Goal: Transaction & Acquisition: Purchase product/service

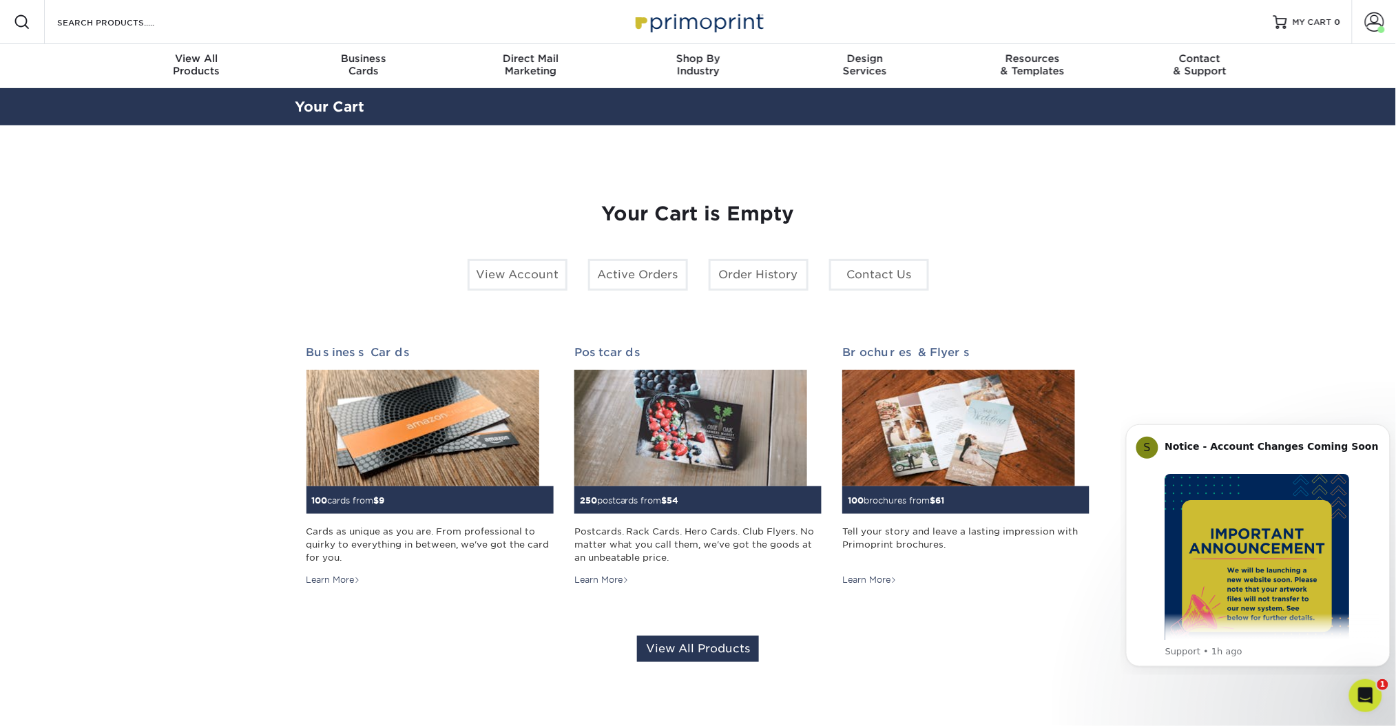
click at [1310, 313] on section "YOUR CART Empty Cart Your Cart is Empty View Account Active Orders Order Histor…" at bounding box center [698, 432] width 1396 height 614
click at [1312, 32] on link "MY CART 0" at bounding box center [1308, 22] width 68 height 44
click at [1317, 36] on link "MY CART 0" at bounding box center [1308, 22] width 68 height 44
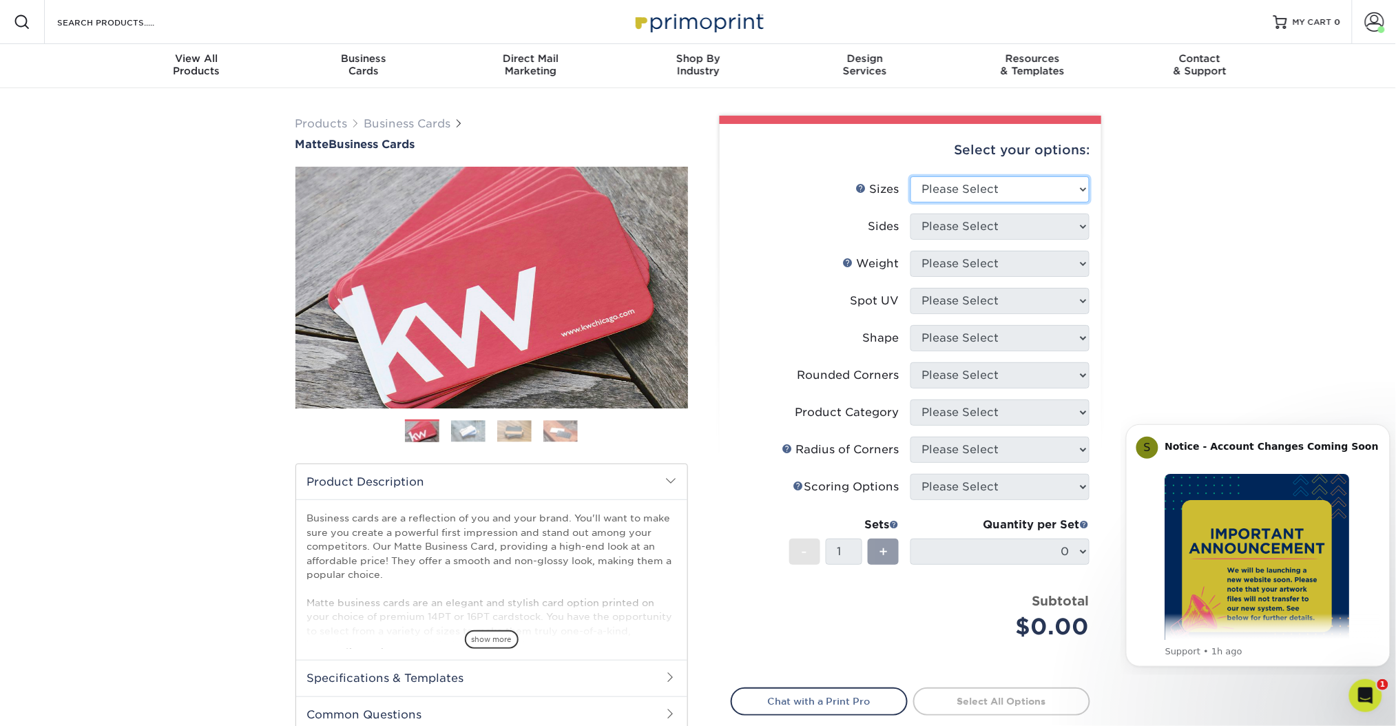
click at [1066, 183] on select "Please Select 1.5" x 3.5" - Mini 1.75" x 3.5" - Mini 2" x 2" - Square 2" x 3" -…" at bounding box center [1000, 189] width 179 height 26
select select "2.00x3.50"
click at [911, 176] on select "Please Select 1.5" x 3.5" - Mini 1.75" x 3.5" - Mini 2" x 2" - Square 2" x 3" -…" at bounding box center [1000, 189] width 179 height 26
click at [1018, 220] on select "Please Select Print Both Sides Print Front Only" at bounding box center [1000, 227] width 179 height 26
select select "13abbda7-1d64-4f25-8bb2-c179b224825d"
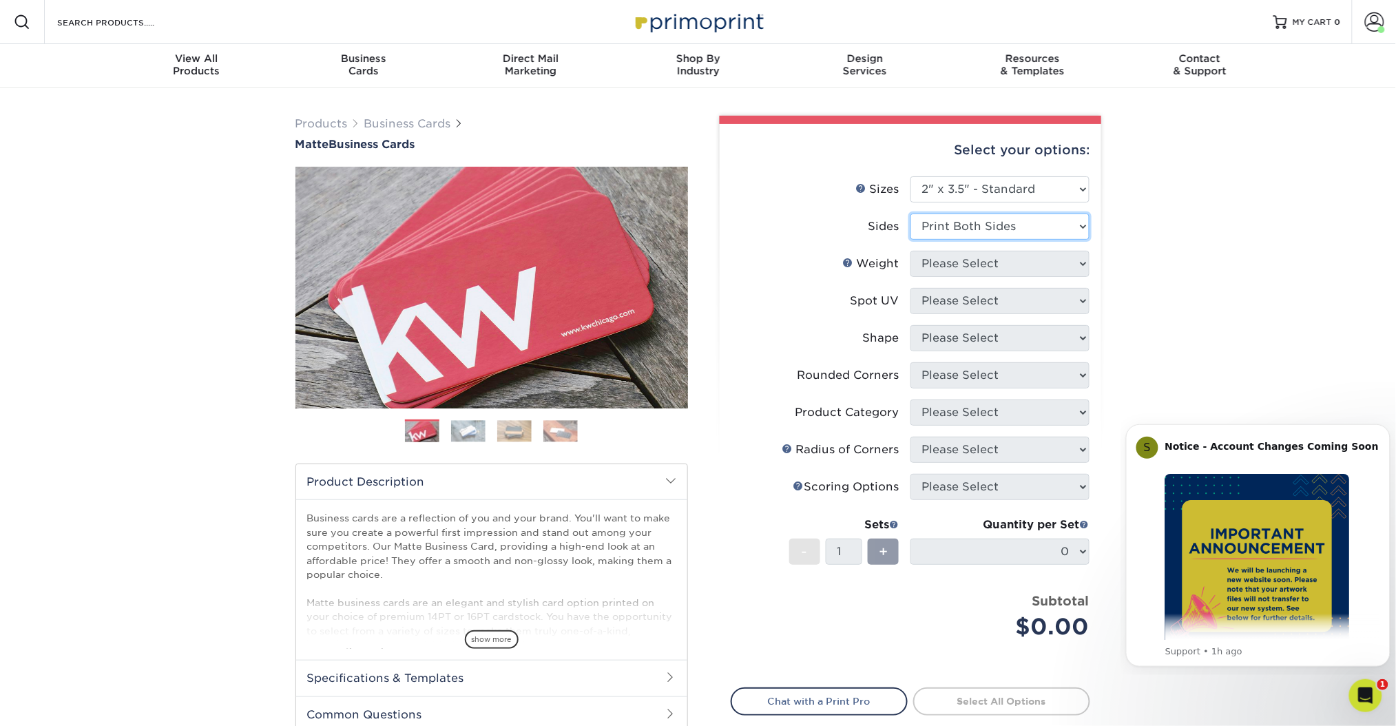
click at [911, 214] on select "Please Select Print Both Sides Print Front Only" at bounding box center [1000, 227] width 179 height 26
click at [1022, 275] on li "Weight Help Weight Please Select 16PT 14PT" at bounding box center [911, 269] width 358 height 37
click at [1016, 269] on select "Please Select 16PT 14PT" at bounding box center [1000, 264] width 179 height 26
select select "16PT"
click at [911, 251] on select "Please Select 16PT 14PT" at bounding box center [1000, 264] width 179 height 26
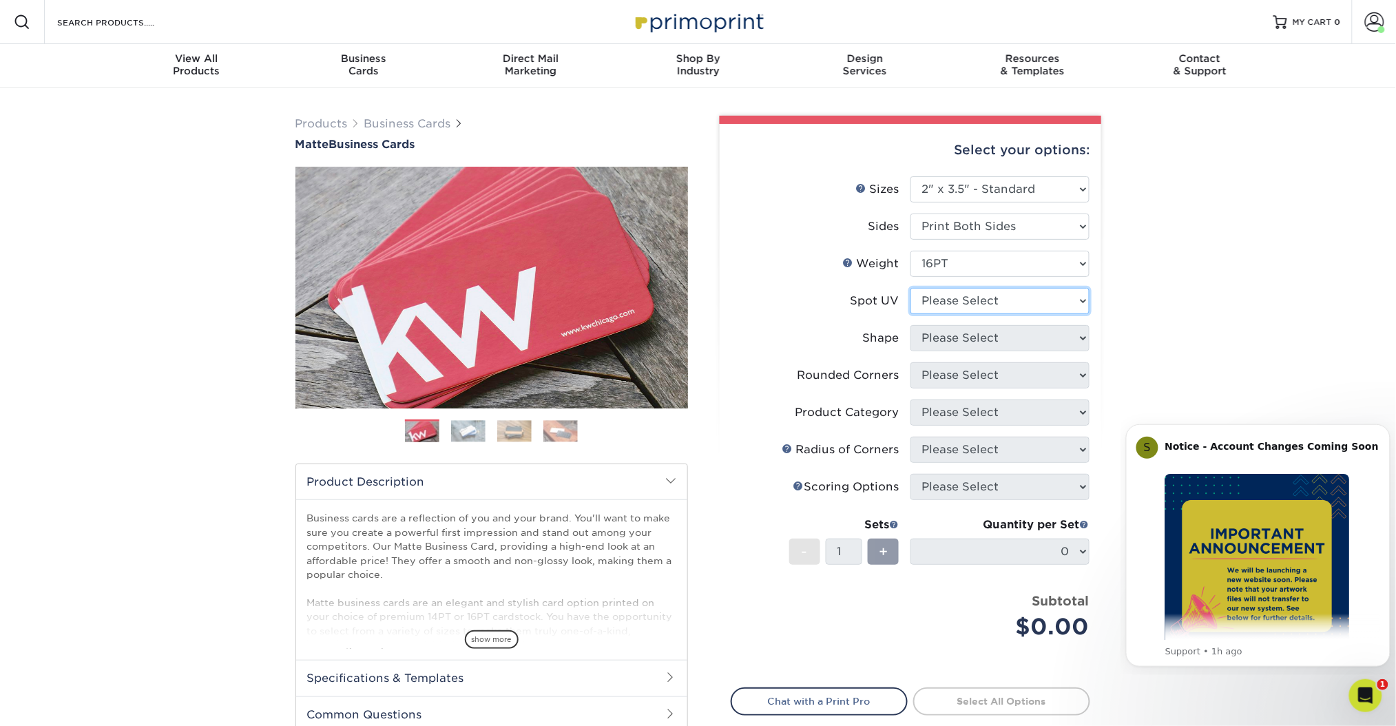
click at [1018, 298] on select "Please Select No Spot UV Front and Back (Both Sides) Front Only Back Only" at bounding box center [1000, 301] width 179 height 26
select select "3"
click at [911, 288] on select "Please Select No Spot UV Front and Back (Both Sides) Front Only Back Only" at bounding box center [1000, 301] width 179 height 26
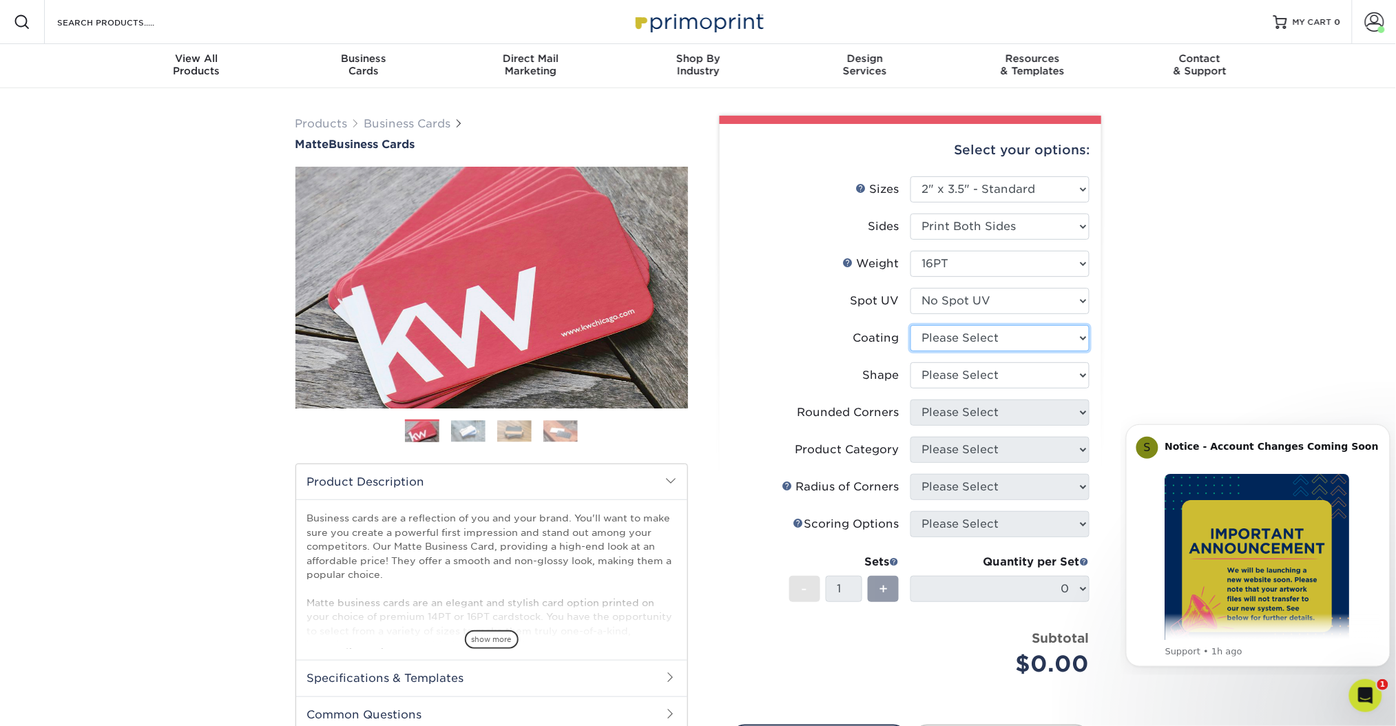
click at [1004, 330] on select at bounding box center [1000, 338] width 179 height 26
select select "121bb7b5-3b4d-429f-bd8d-bbf80e953313"
click at [911, 325] on select at bounding box center [1000, 338] width 179 height 26
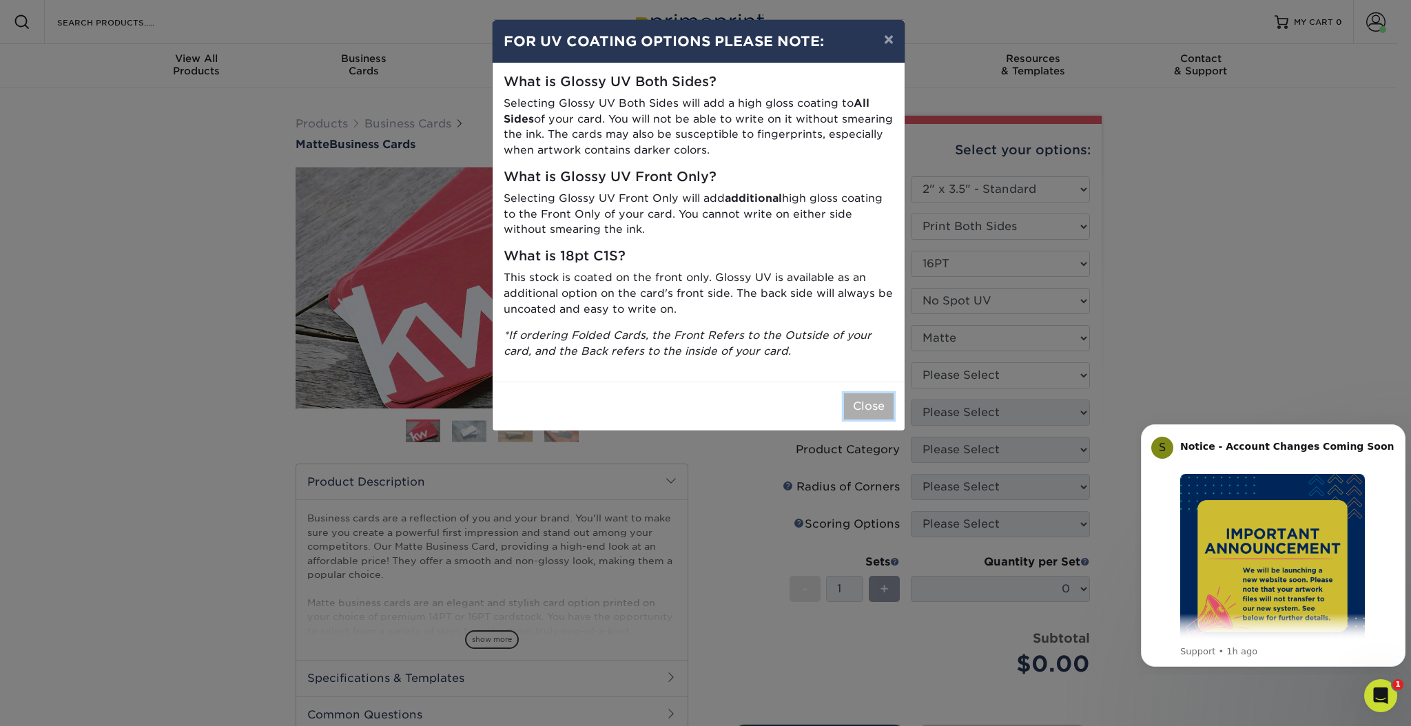
click at [883, 406] on button "Close" at bounding box center [869, 406] width 50 height 26
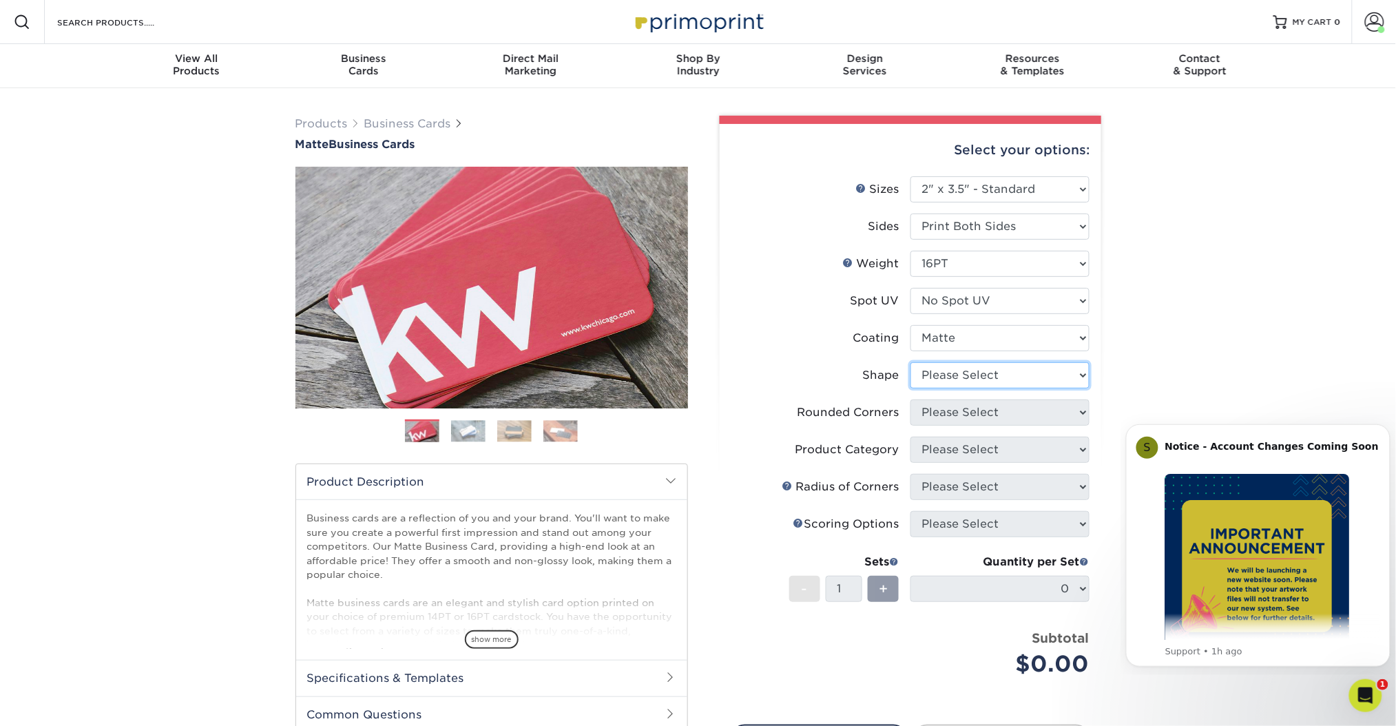
click at [964, 373] on select "Please Select Standard Oval" at bounding box center [1000, 375] width 179 height 26
select select "standard"
click at [911, 362] on select "Please Select Standard Oval" at bounding box center [1000, 375] width 179 height 26
click at [957, 414] on select "Please Select Yes - Round 2 Corners Yes - Round 4 Corners No" at bounding box center [1000, 413] width 179 height 26
select select "0"
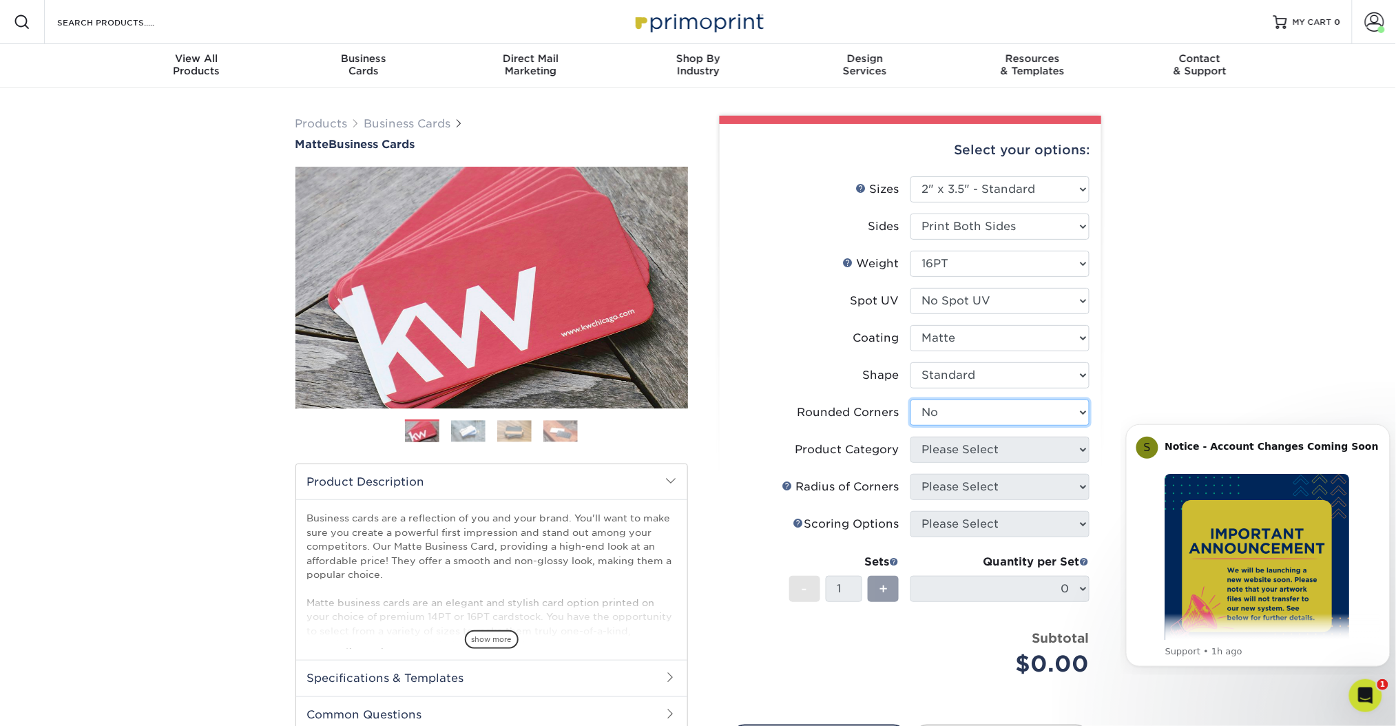
click at [911, 400] on select "Please Select Yes - Round 2 Corners Yes - Round 4 Corners No" at bounding box center [1000, 413] width 179 height 26
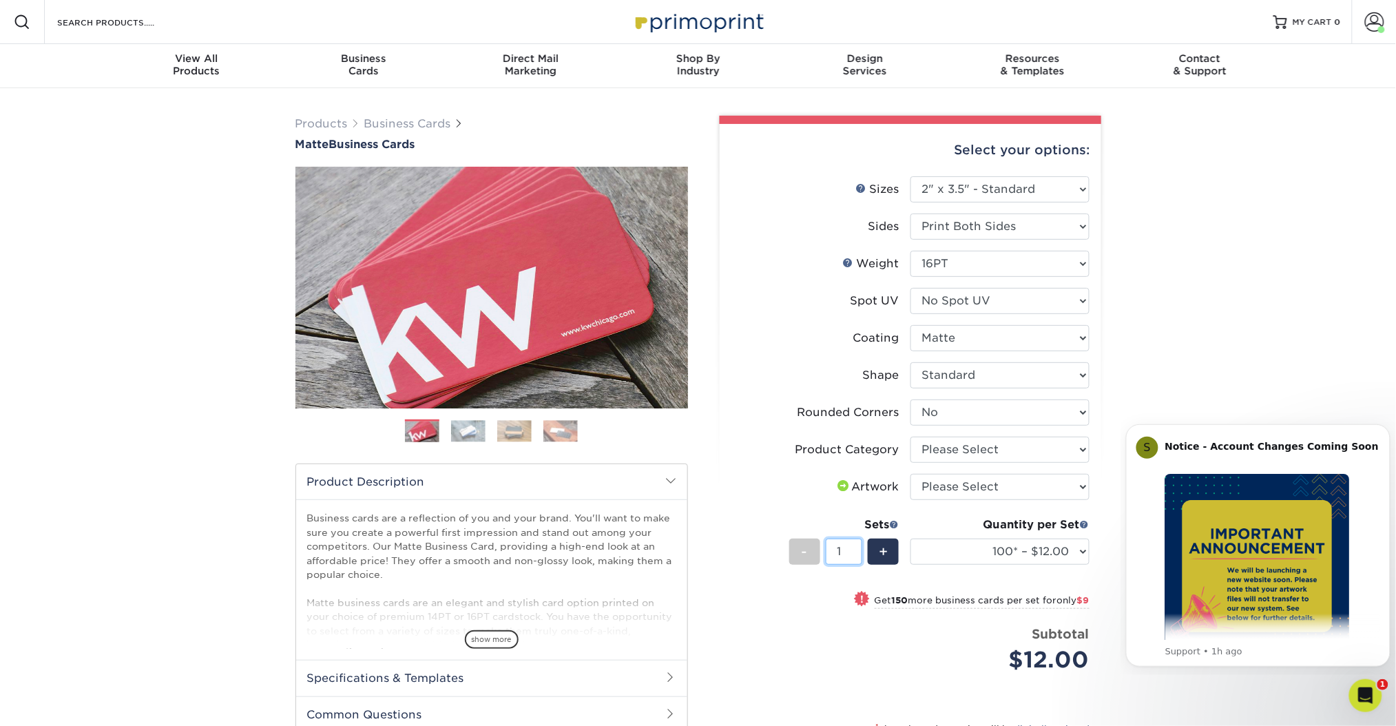
click at [847, 546] on input "1" at bounding box center [844, 552] width 37 height 26
type input "11"
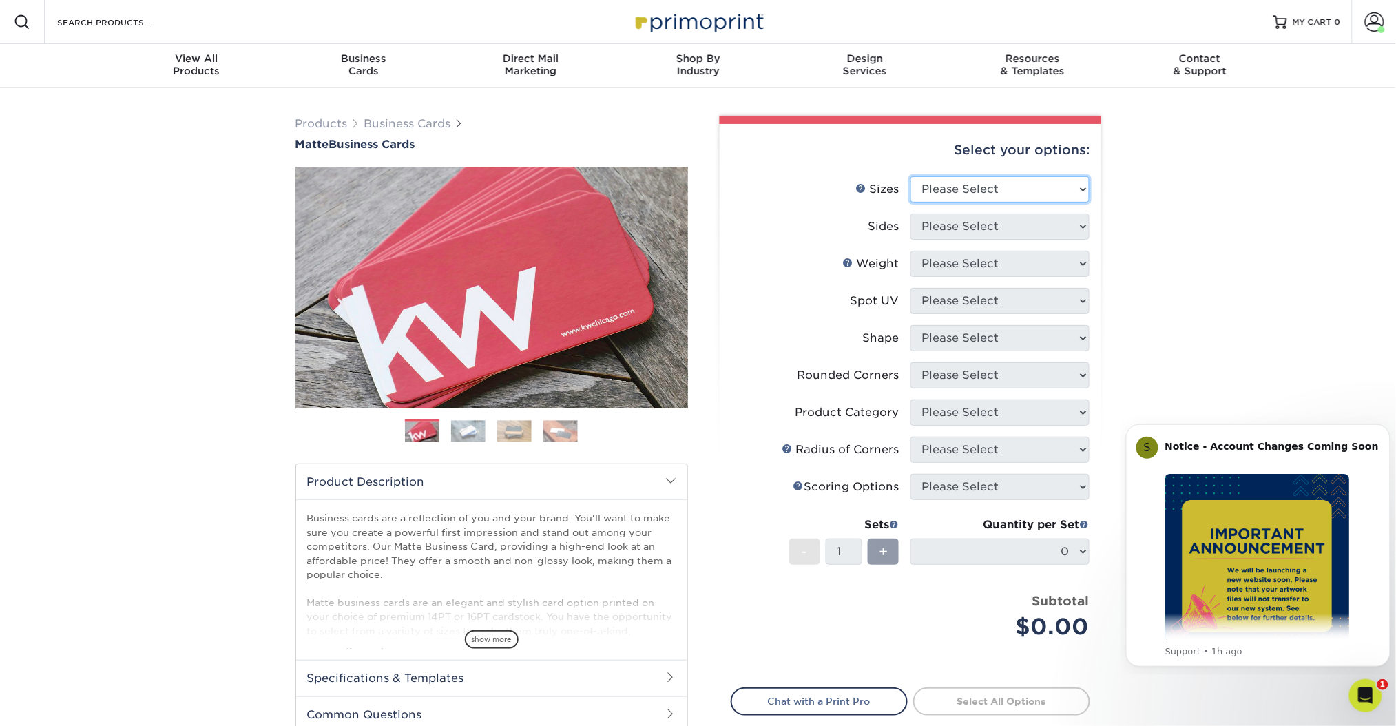
click at [1035, 180] on select "Please Select 1.5" x 3.5" - Mini 1.75" x 3.5" - Mini 2" x 2" - Square 2" x 3" -…" at bounding box center [1000, 189] width 179 height 26
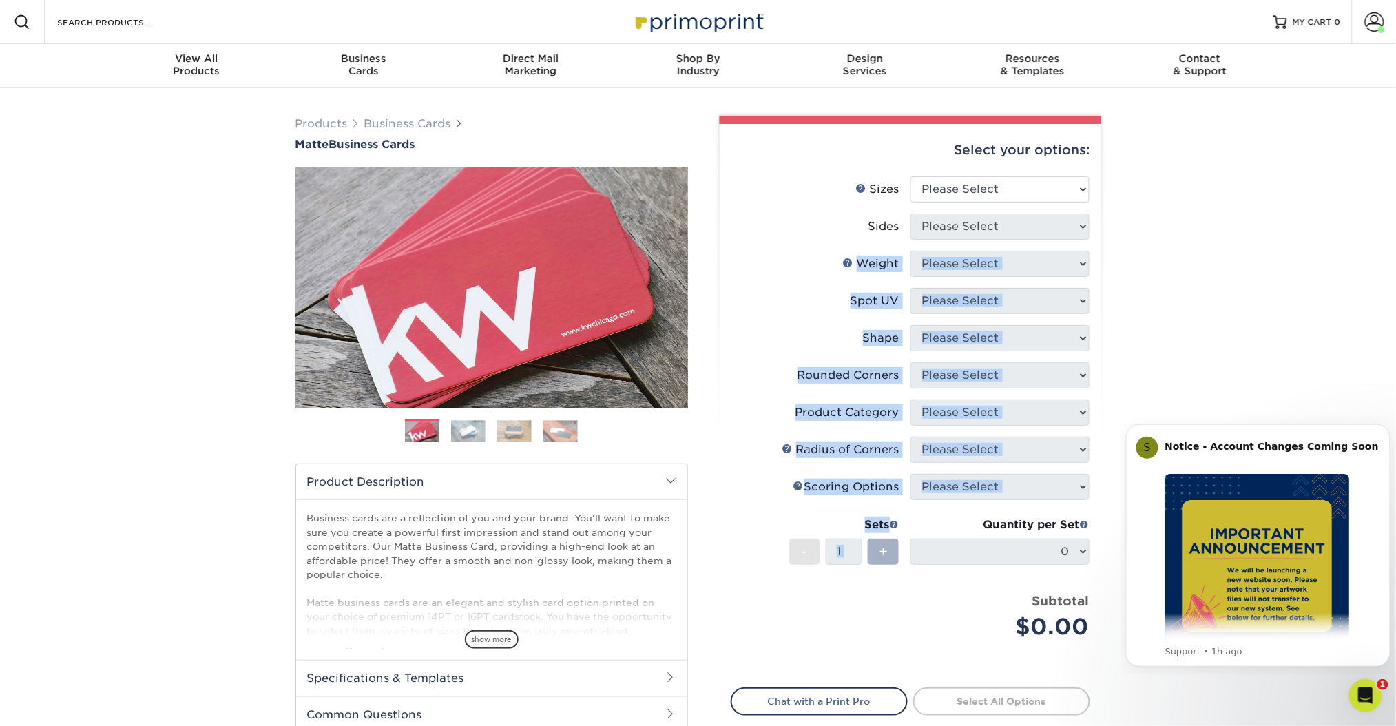
drag, startPoint x: 843, startPoint y: 273, endPoint x: 878, endPoint y: 548, distance: 277.8
click at [878, 548] on ul "Sizes Help Sizes Please Select 1.5" x 3.5" - Mini 1.75" x 3.5" - Mini 2" x 2" -…" at bounding box center [911, 418] width 360 height 484
click at [879, 548] on span "+" at bounding box center [883, 551] width 9 height 21
click at [845, 553] on div "- 1 +" at bounding box center [845, 554] width 110 height 31
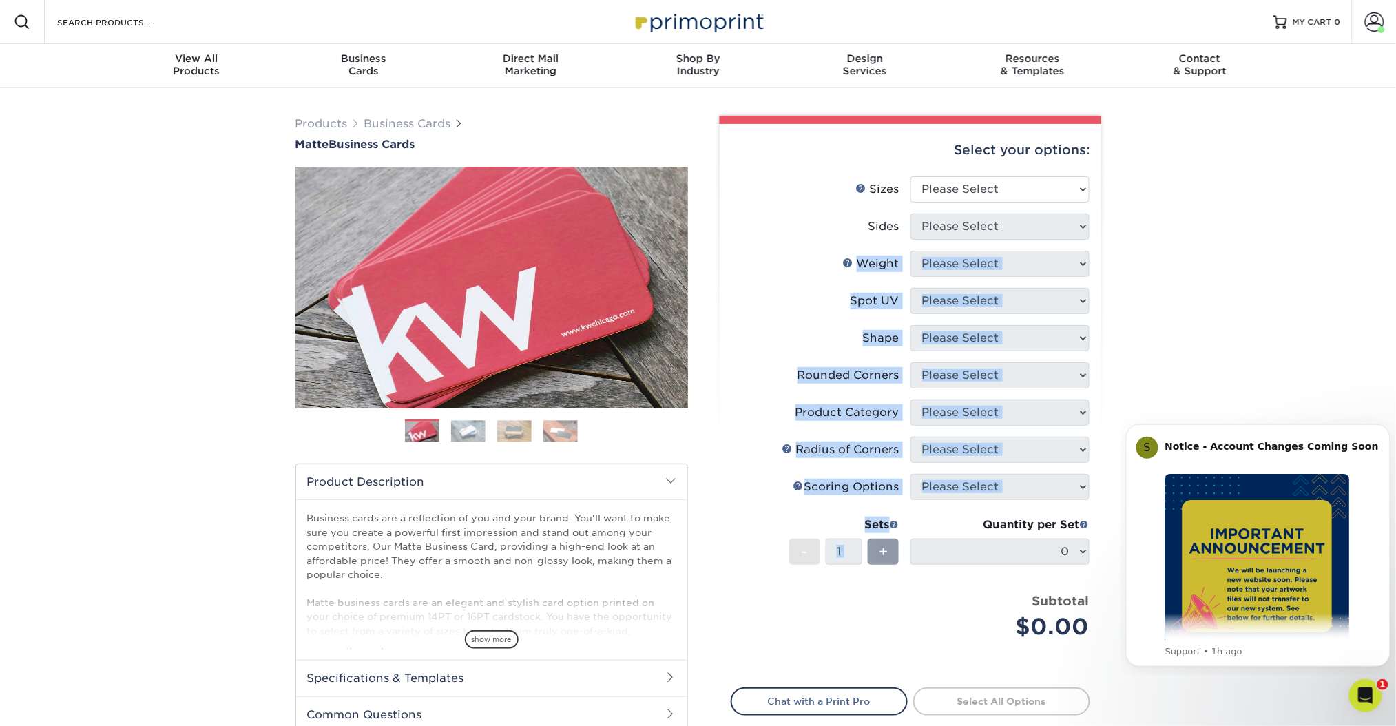
click at [829, 530] on div "Sets" at bounding box center [845, 525] width 110 height 17
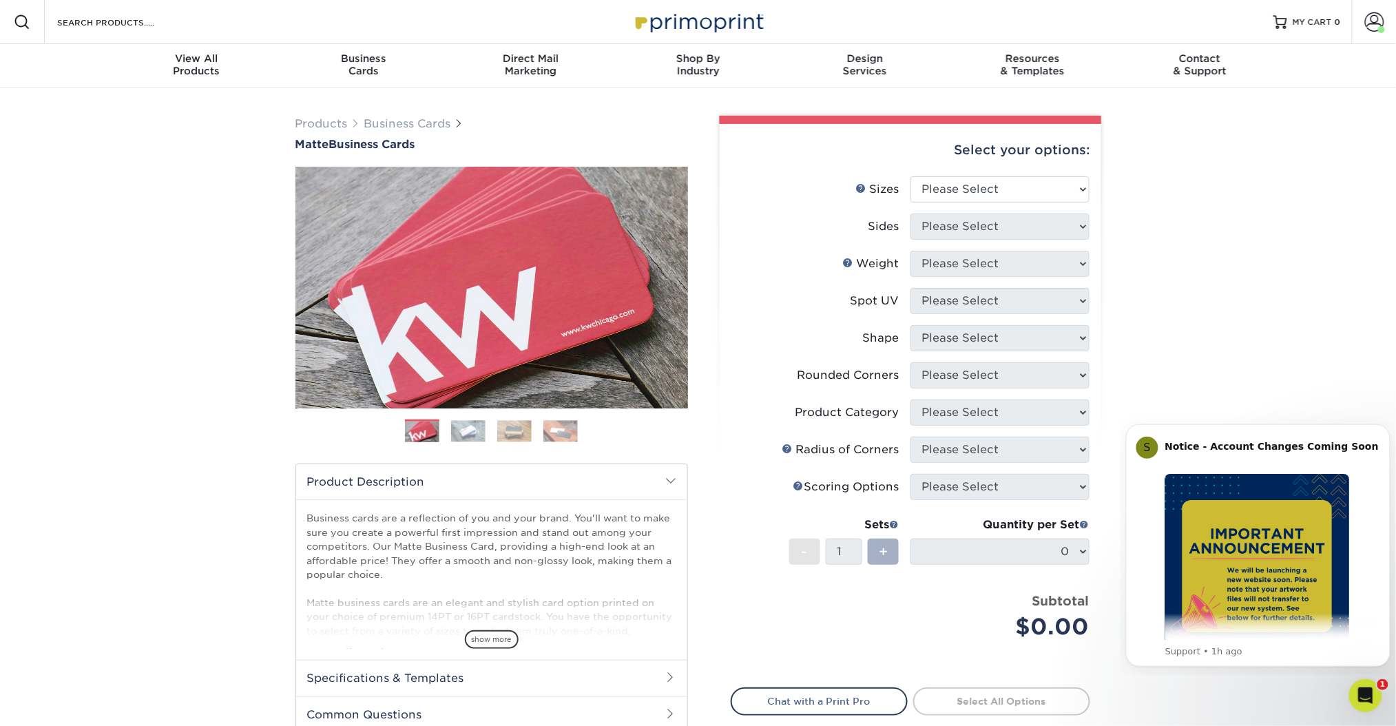
click at [879, 547] on span "+" at bounding box center [883, 551] width 9 height 21
drag, startPoint x: 879, startPoint y: 547, endPoint x: 970, endPoint y: 180, distance: 378.3
click at [970, 180] on ul "Sizes Help Sizes Please Select 1.5" x 3.5" - Mini 1.75" x 3.5" - Mini 2" x 2" -…" at bounding box center [911, 418] width 360 height 484
click at [1031, 325] on ul "Sizes Help Sizes Please Select 1.5" x 3.5" - Mini 1.75" x 3.5" - Mini 2" x 2" -…" at bounding box center [911, 418] width 360 height 484
select select "2.00x3.50"
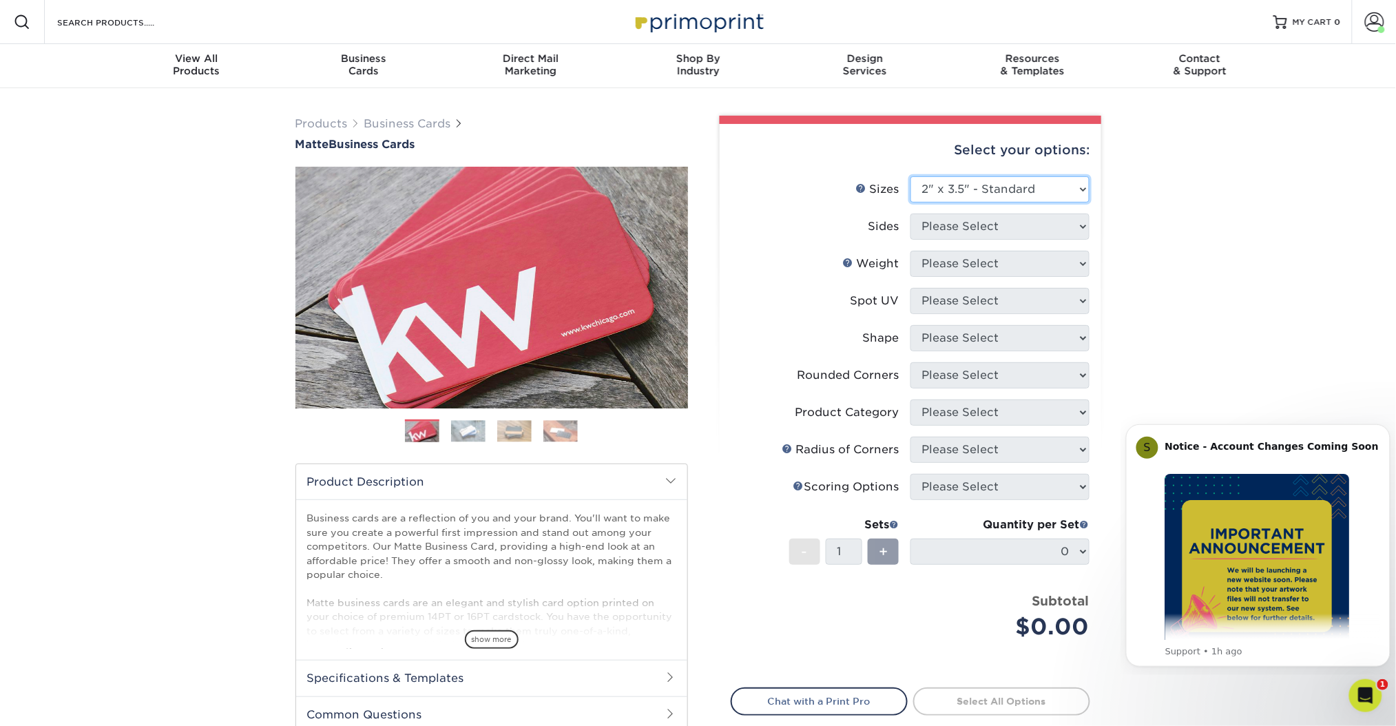
drag, startPoint x: 970, startPoint y: 180, endPoint x: 1031, endPoint y: 325, distance: 157.5
click at [911, 176] on select "Please Select 1.5" x 3.5" - Mini 1.75" x 3.5" - Mini 2" x 2" - Square 2" x 3" -…" at bounding box center [1000, 189] width 179 height 26
click at [1022, 214] on select "Please Select Print Both Sides Print Front Only" at bounding box center [1000, 227] width 179 height 26
select select "13abbda7-1d64-4f25-8bb2-c179b224825d"
click at [911, 214] on select "Please Select Print Both Sides Print Front Only" at bounding box center [1000, 227] width 179 height 26
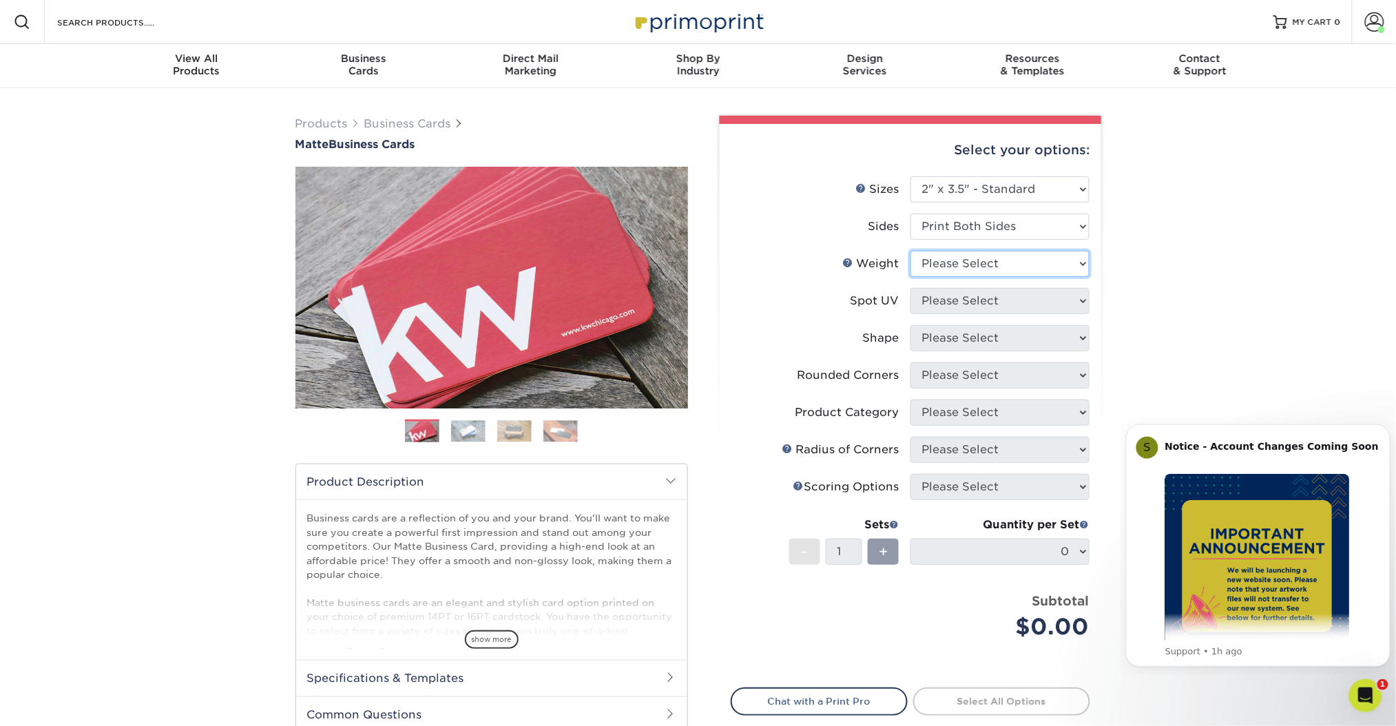
click at [1008, 274] on select "Please Select 16PT 14PT" at bounding box center [1000, 264] width 179 height 26
select select "16PT"
click at [911, 251] on select "Please Select 16PT 14PT" at bounding box center [1000, 264] width 179 height 26
click at [1006, 308] on select "Please Select No Spot UV Front and Back (Both Sides) Front Only Back Only" at bounding box center [1000, 301] width 179 height 26
select select "3"
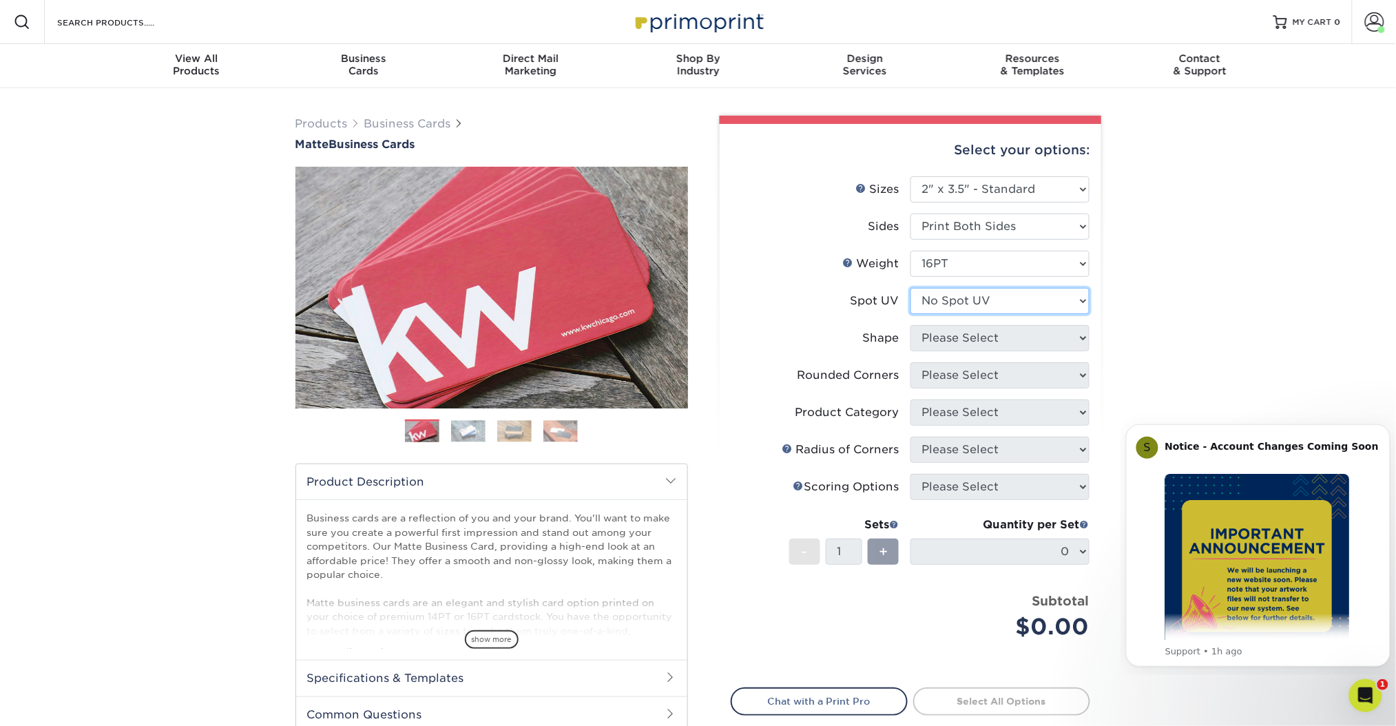
click at [911, 288] on select "Please Select No Spot UV Front and Back (Both Sides) Front Only Back Only" at bounding box center [1000, 301] width 179 height 26
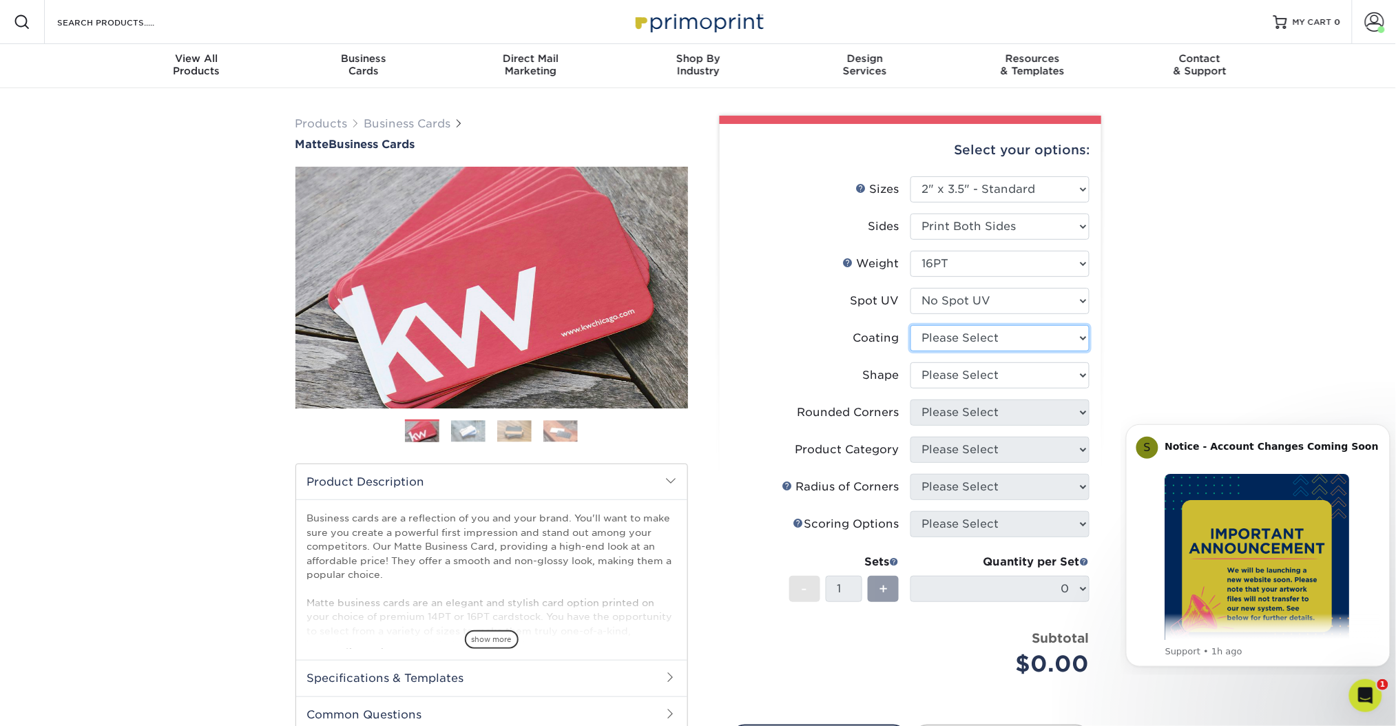
click at [1006, 338] on select at bounding box center [1000, 338] width 179 height 26
select select "121bb7b5-3b4d-429f-bd8d-bbf80e953313"
click at [911, 325] on select at bounding box center [1000, 338] width 179 height 26
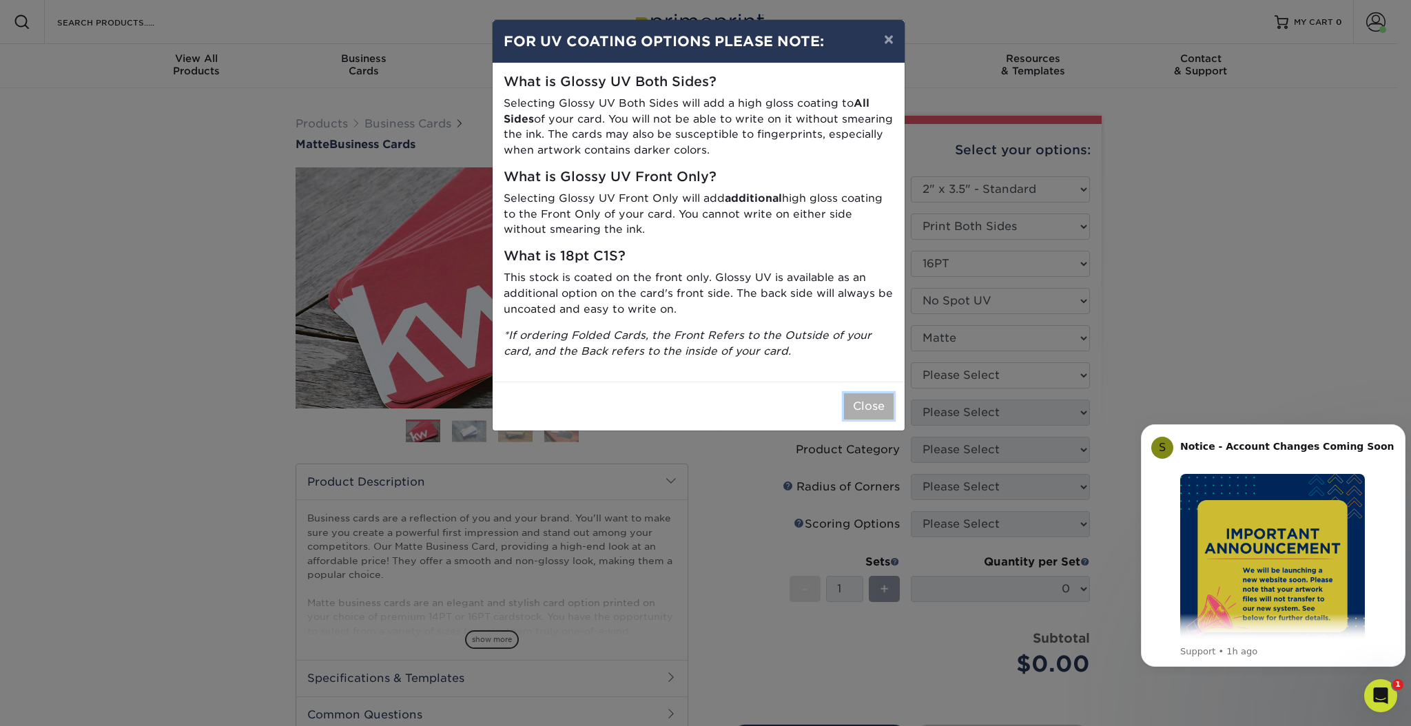
click at [865, 416] on button "Close" at bounding box center [869, 406] width 50 height 26
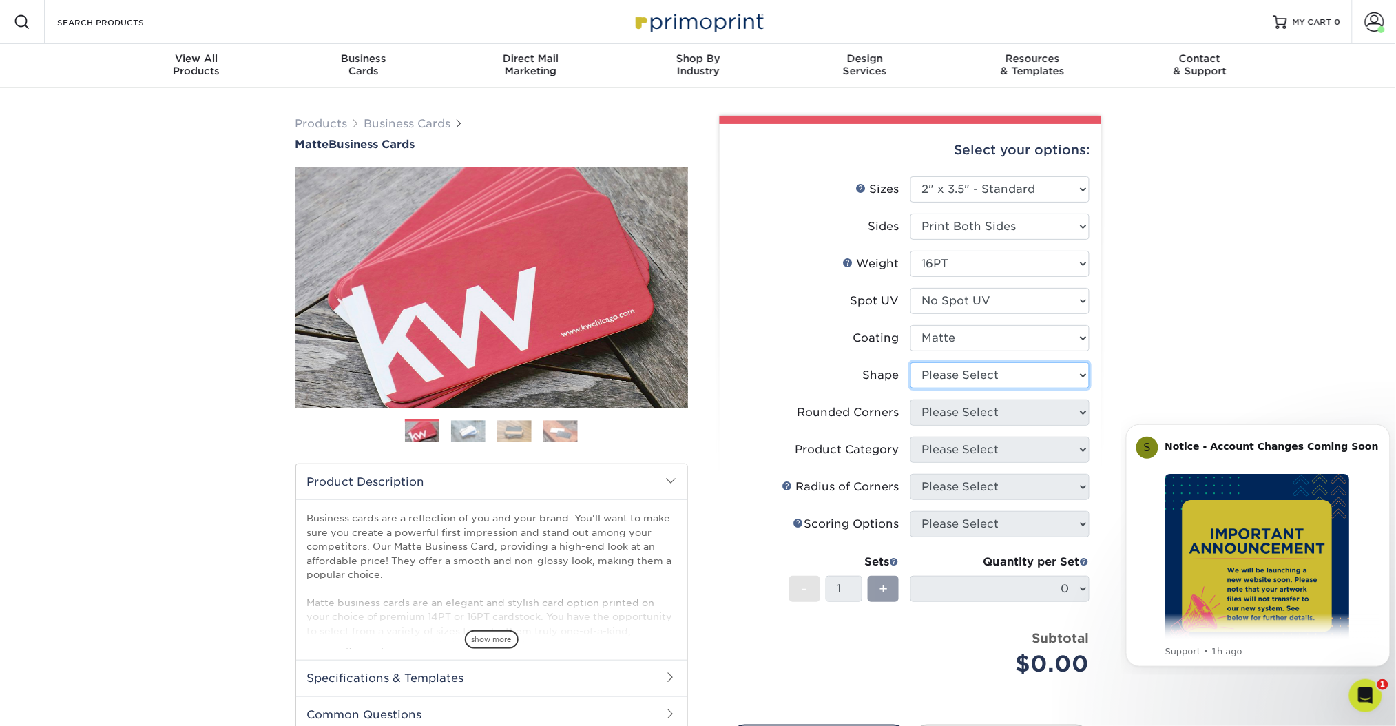
click at [962, 371] on select "Please Select Standard Oval" at bounding box center [1000, 375] width 179 height 26
select select "standard"
click at [911, 362] on select "Please Select Standard Oval" at bounding box center [1000, 375] width 179 height 26
click at [976, 413] on select "Please Select Yes - Round 2 Corners Yes - Round 4 Corners No" at bounding box center [1000, 413] width 179 height 26
select select "0"
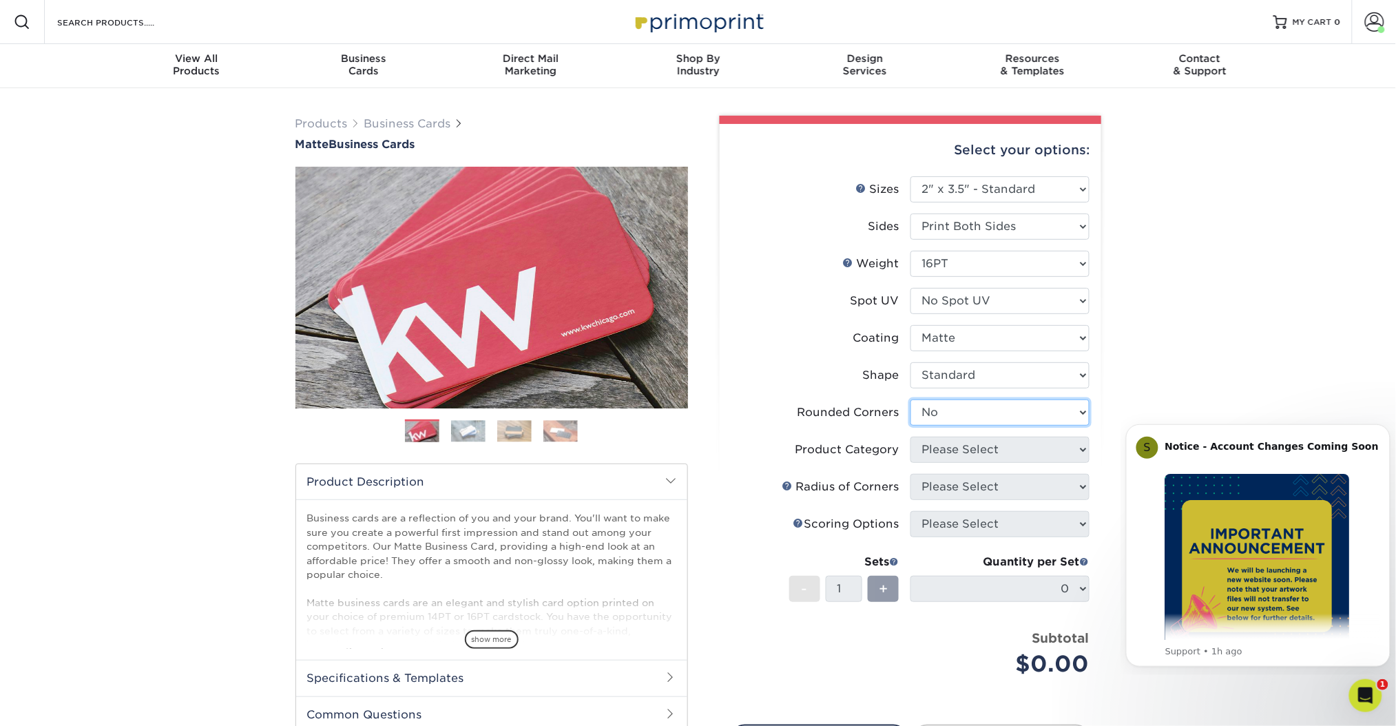
click at [911, 400] on select "Please Select Yes - Round 2 Corners Yes - Round 4 Corners No" at bounding box center [1000, 413] width 179 height 26
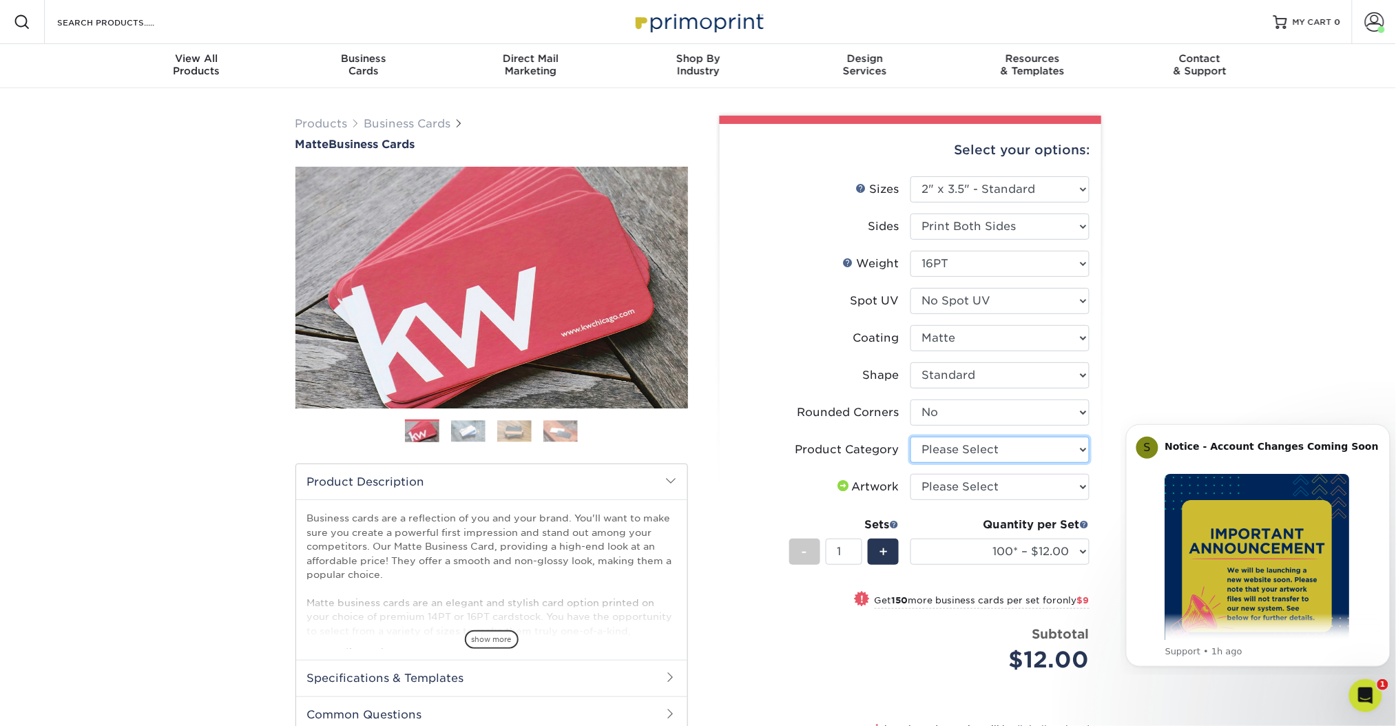
click at [998, 452] on select "Please Select Business Cards" at bounding box center [1000, 450] width 179 height 26
select select "3b5148f1-0588-4f88-a218-97bcfdce65c1"
click at [911, 437] on select "Please Select Business Cards" at bounding box center [1000, 450] width 179 height 26
click at [997, 490] on select "Please Select I will upload files I need a design - $100" at bounding box center [1000, 487] width 179 height 26
select select "upload"
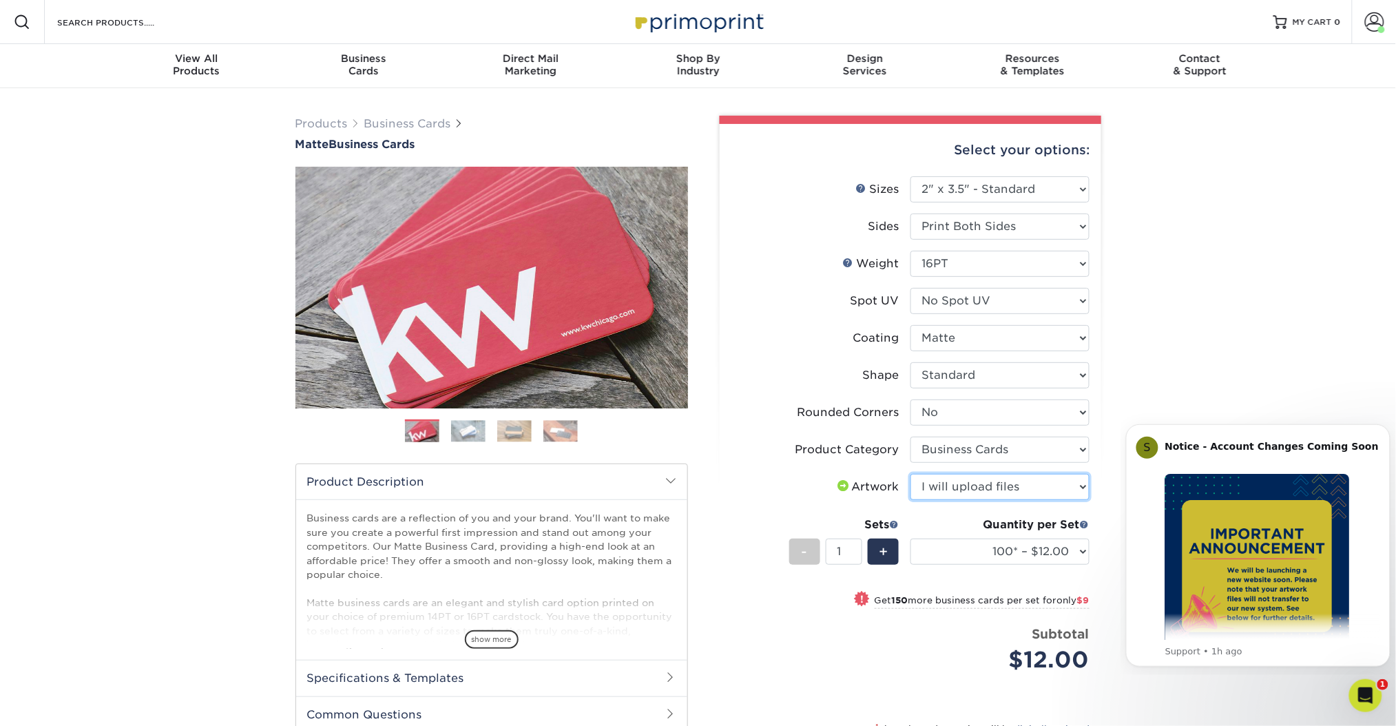
click at [911, 474] on select "Please Select I will upload files I need a design - $100" at bounding box center [1000, 487] width 179 height 26
click at [1007, 555] on select "100* – $12.00 250* – $21.00 500 – $42.00 1000 – $53.00 2500 – $95.00 5000 – $18…" at bounding box center [1000, 552] width 179 height 26
select select "2500 – $95.00"
click at [911, 539] on select "100* – $12.00 250* – $21.00 500 – $42.00 1000 – $53.00 2500 – $95.00 5000 – $18…" at bounding box center [1000, 552] width 179 height 26
click at [856, 545] on input "2" at bounding box center [844, 552] width 37 height 26
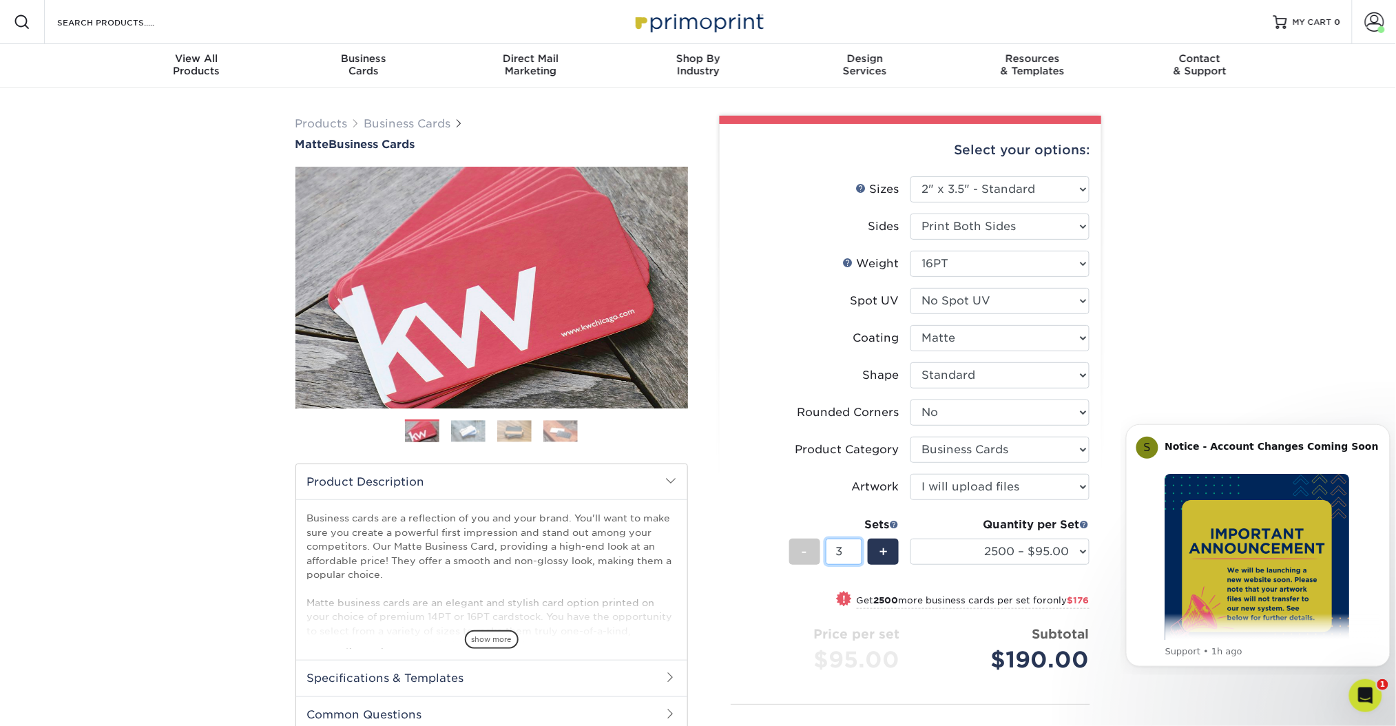
click at [856, 545] on input "3" at bounding box center [844, 552] width 37 height 26
click at [856, 545] on input "4" at bounding box center [844, 552] width 37 height 26
click at [856, 545] on input "5" at bounding box center [844, 552] width 37 height 26
click at [856, 545] on input "6" at bounding box center [844, 552] width 37 height 26
click at [856, 545] on input "7" at bounding box center [844, 552] width 37 height 26
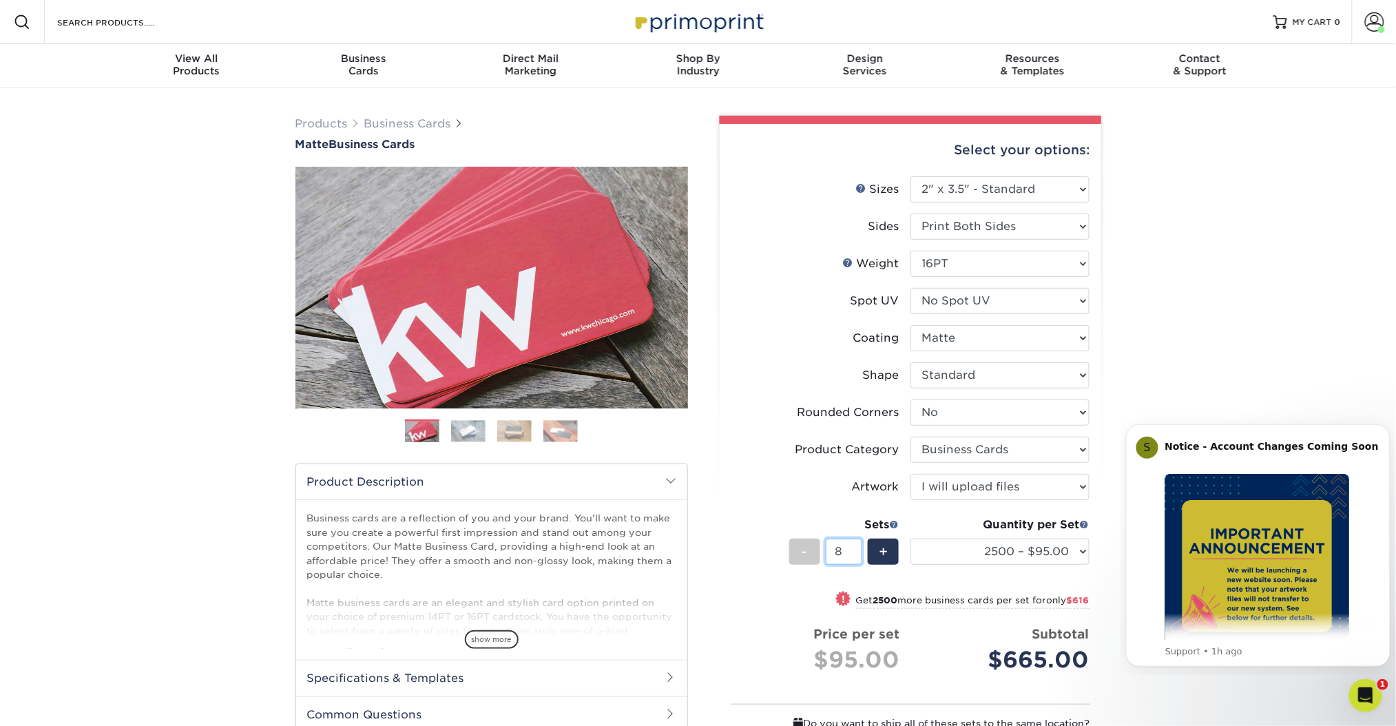
click at [856, 545] on input "8" at bounding box center [844, 552] width 37 height 26
click at [856, 545] on input "9" at bounding box center [844, 552] width 37 height 26
click at [856, 545] on input "10" at bounding box center [844, 552] width 37 height 26
type input "11"
click at [856, 545] on input "11" at bounding box center [844, 552] width 37 height 26
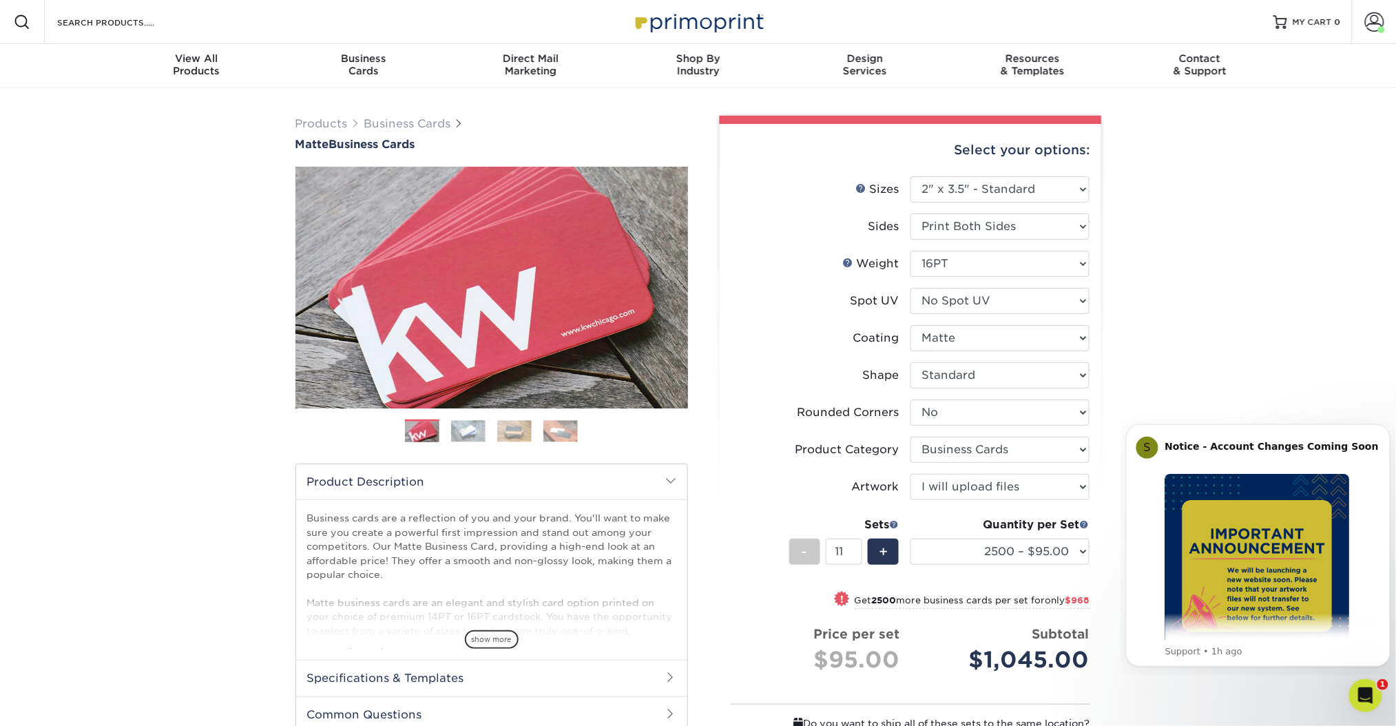
click at [840, 513] on li "Sets - 11 + Quantity per Set 100* – $12.00 250* – $21.00 500 – $42.00 1000 – $5…" at bounding box center [911, 551] width 358 height 81
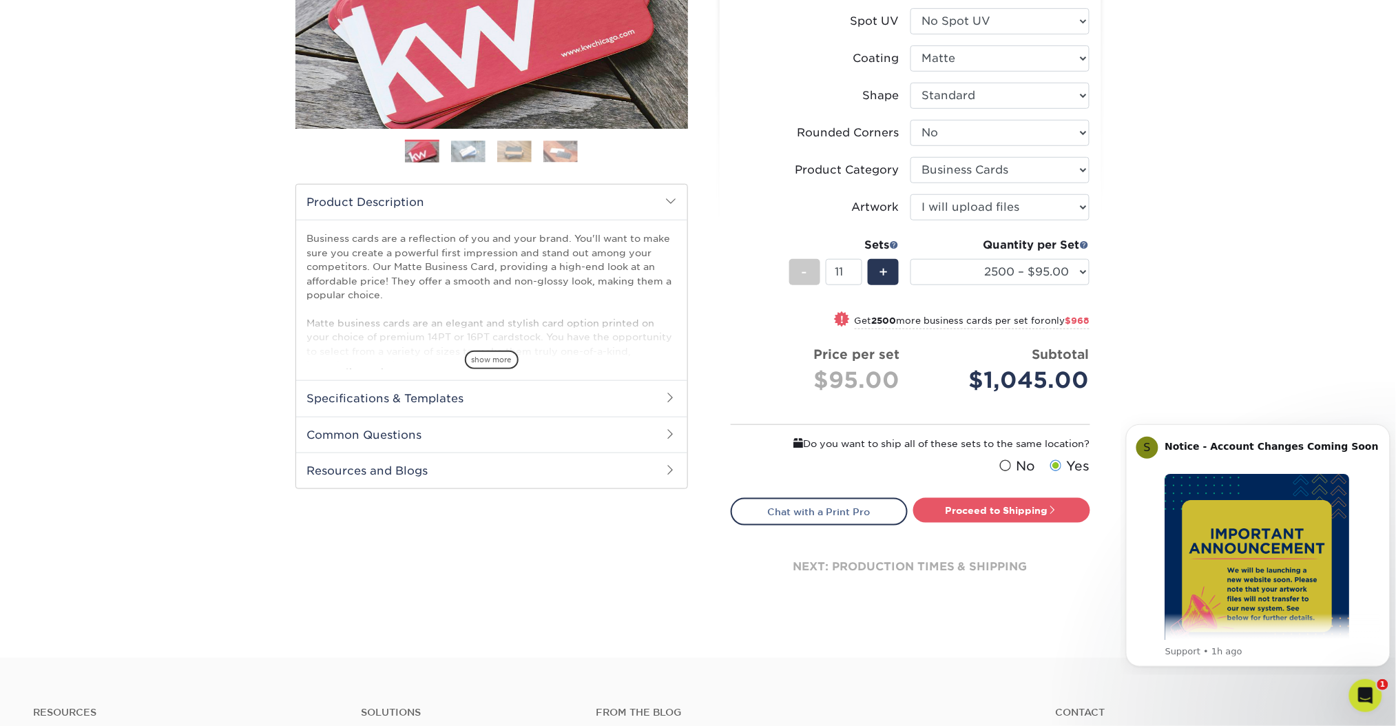
scroll to position [283, 0]
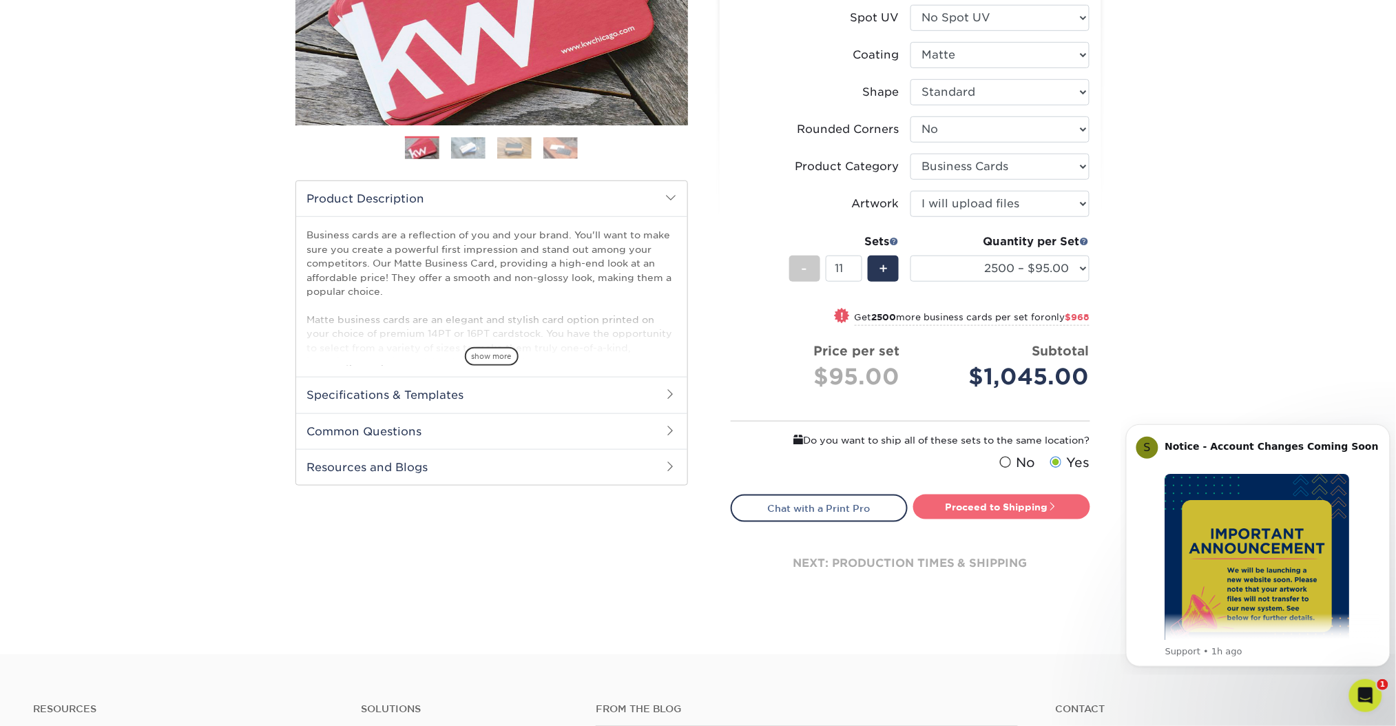
click at [1042, 510] on link "Proceed to Shipping" at bounding box center [1002, 507] width 177 height 25
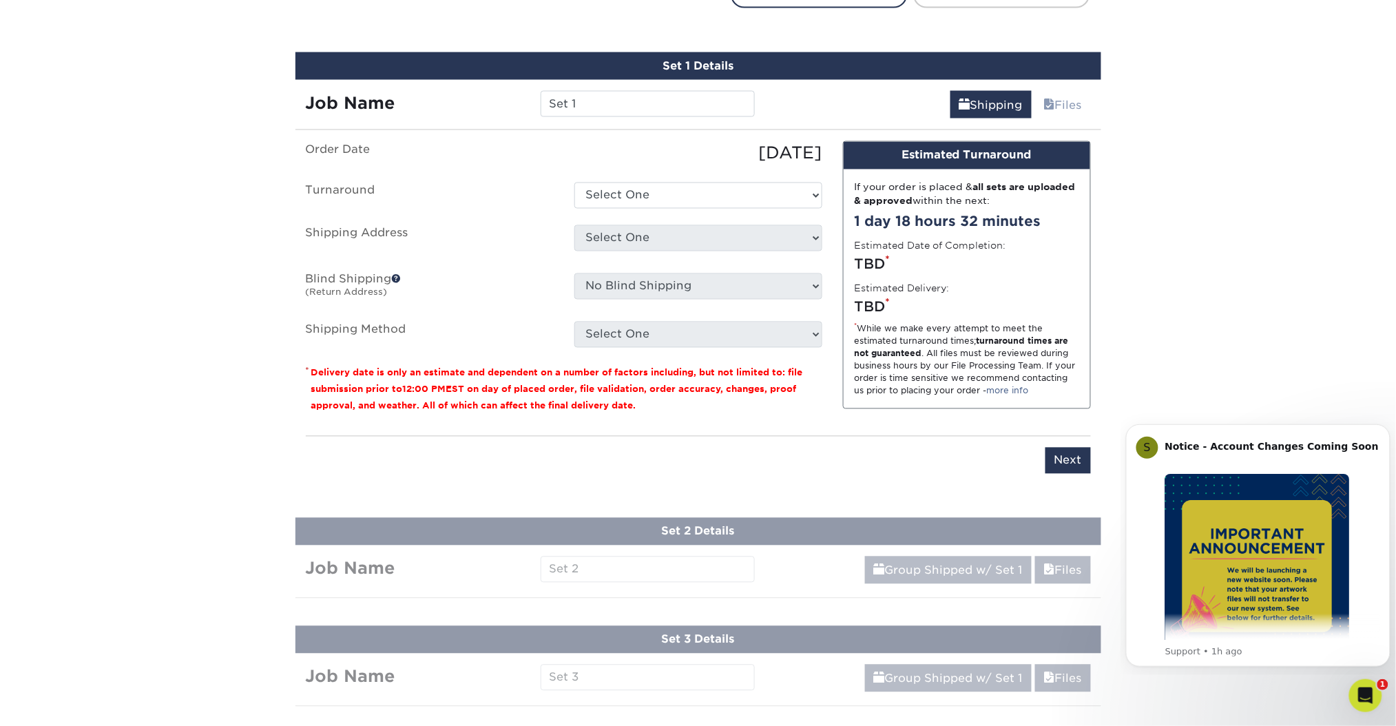
scroll to position [812, 0]
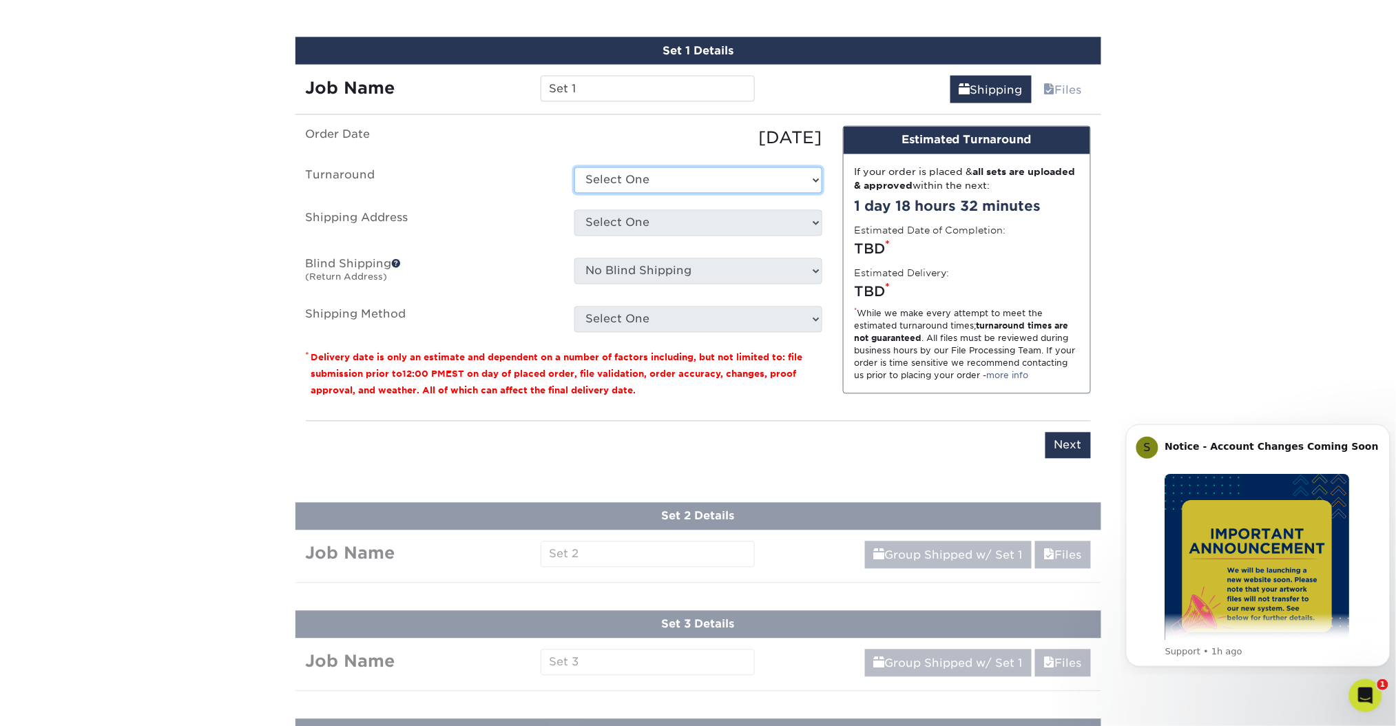
click at [646, 167] on select "Select One 2-4 Business Days 2 Day Next Business Day" at bounding box center [699, 180] width 248 height 26
select select "d73c95ce-eae5-4e4c-a2d5-6770d489f561"
click at [575, 167] on select "Select One 2-4 Business Days 2 Day Next Business Day" at bounding box center [699, 180] width 248 height 26
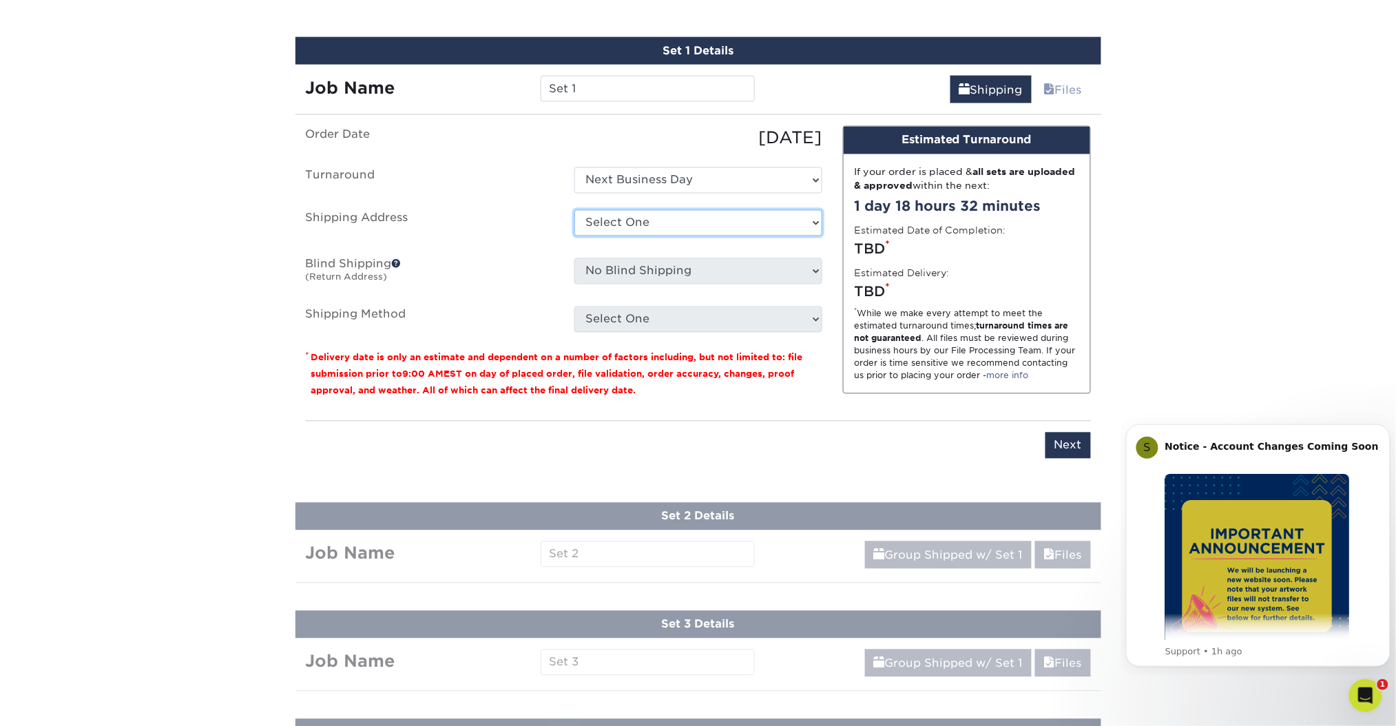
click at [667, 216] on select "Select One ZCHS Jason's Partner's QR Code Business Cards Zion Canyon Hot Spring…" at bounding box center [699, 223] width 248 height 26
select select "285750"
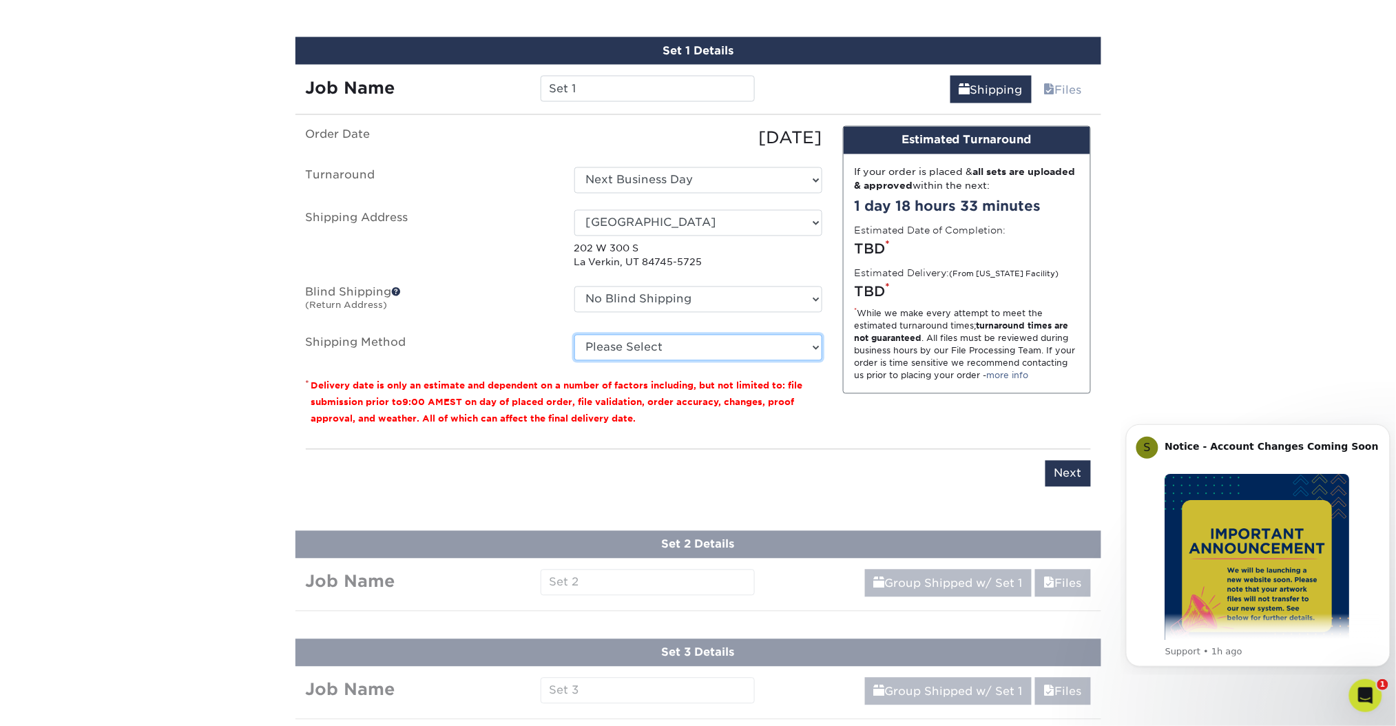
click at [735, 335] on select "Please Select Ground Shipping (+$67.38) 3 Day Shipping Service (+$101.32) 2 Day…" at bounding box center [699, 348] width 248 height 26
select select "01"
click at [575, 335] on select "Please Select Ground Shipping (+$67.38) 3 Day Shipping Service (+$101.32) 2 Day…" at bounding box center [699, 348] width 248 height 26
click at [756, 449] on div "Please enter job name and select desired turnaround time, shipping address and …" at bounding box center [698, 468] width 785 height 38
click at [1214, 192] on div "Products Business Cards Matte Business Cards Previous Next 100 $ 9" at bounding box center [698, 439] width 1396 height 2326
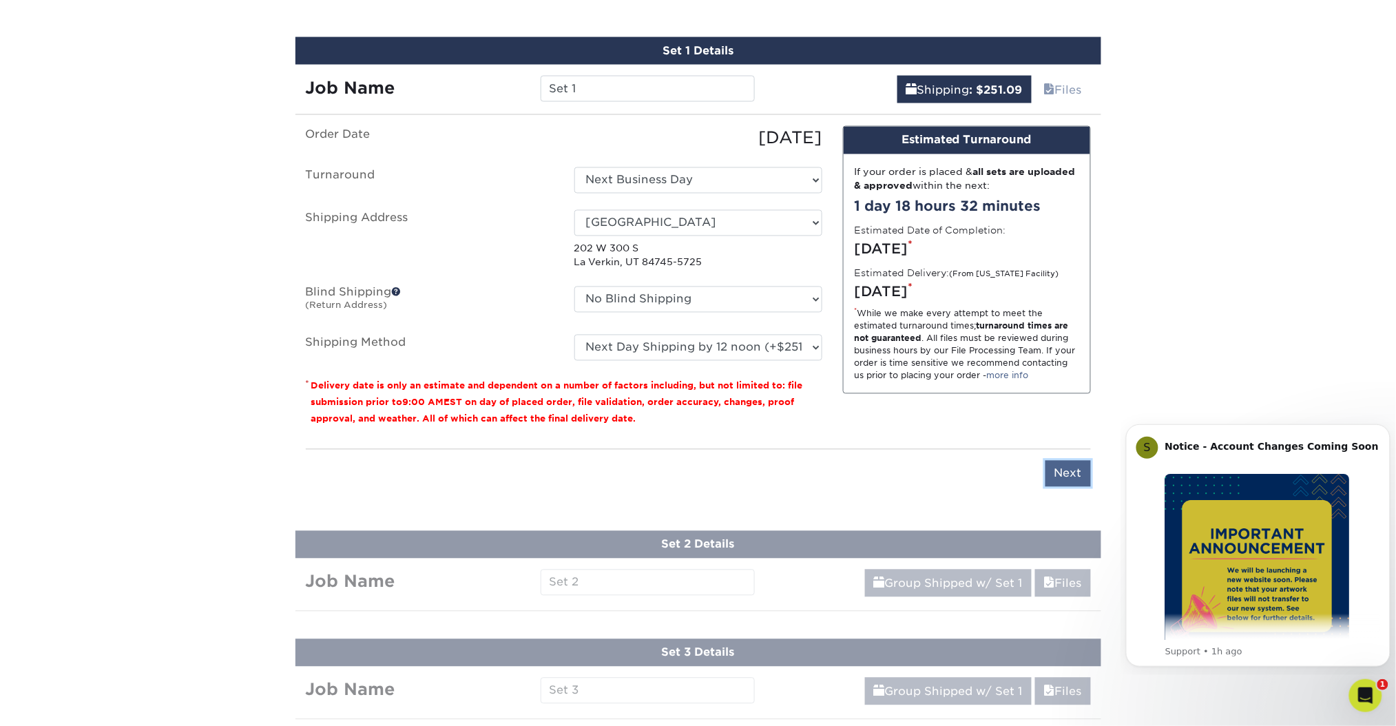
click at [1063, 462] on input "Next" at bounding box center [1068, 474] width 45 height 26
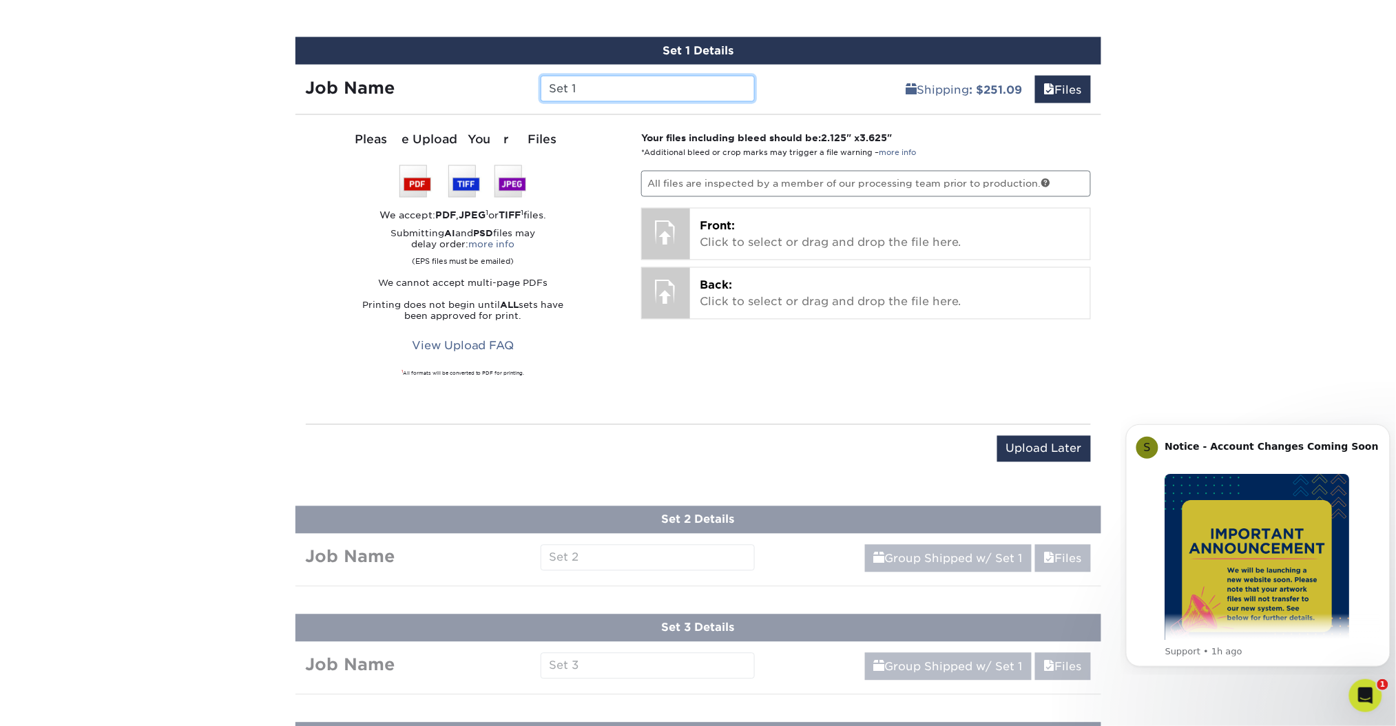
click at [710, 93] on input "Set 1" at bounding box center [648, 89] width 214 height 26
paste input "SJRV-TOQ"
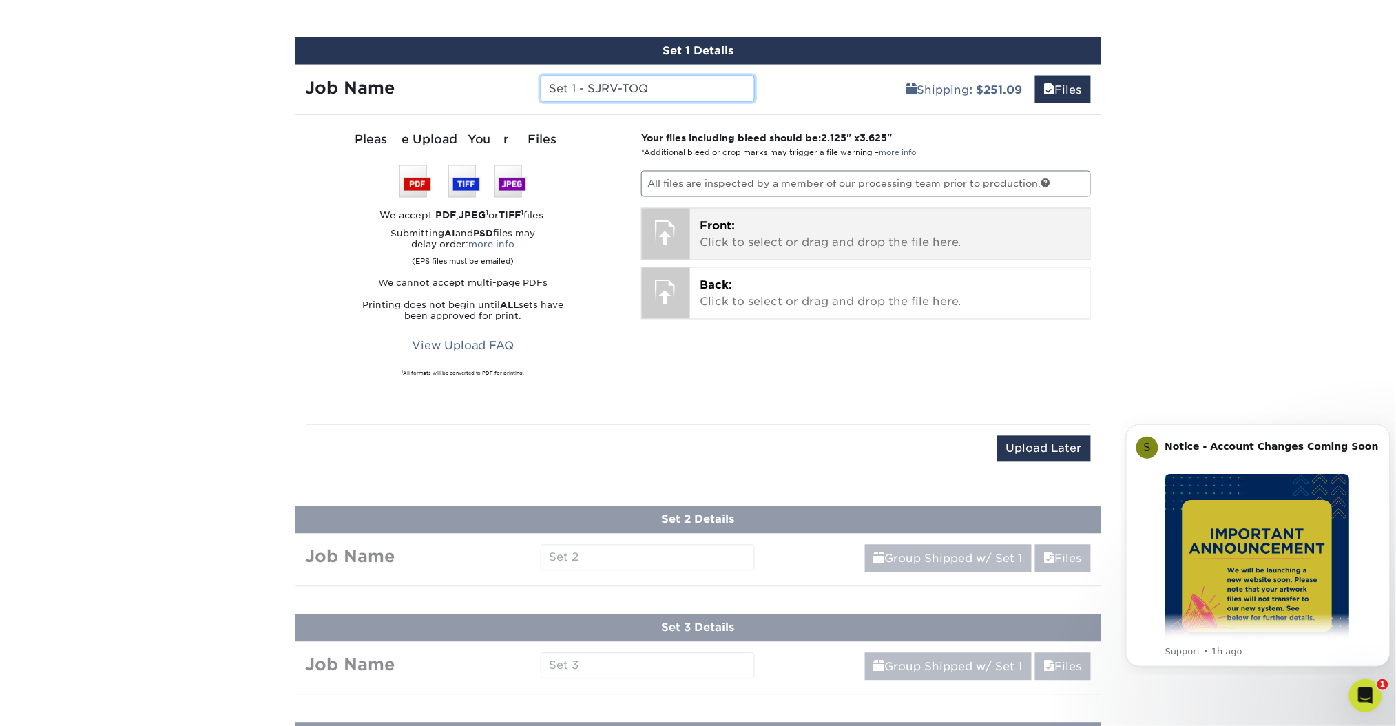
type input "Set 1 - SJRV-TOQ"
click at [785, 236] on p "Front: Click to select or drag and drop the file here." at bounding box center [890, 234] width 381 height 33
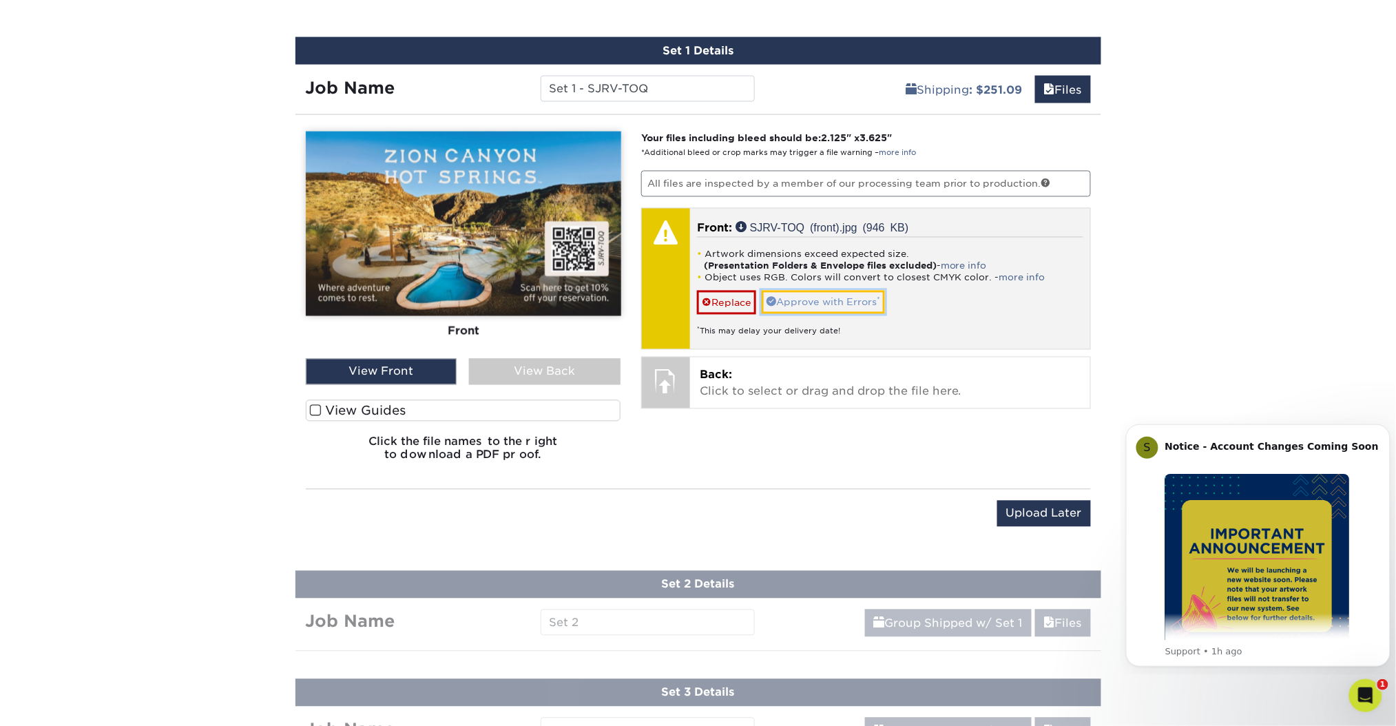
click at [795, 295] on link "Approve with Errors *" at bounding box center [823, 302] width 123 height 23
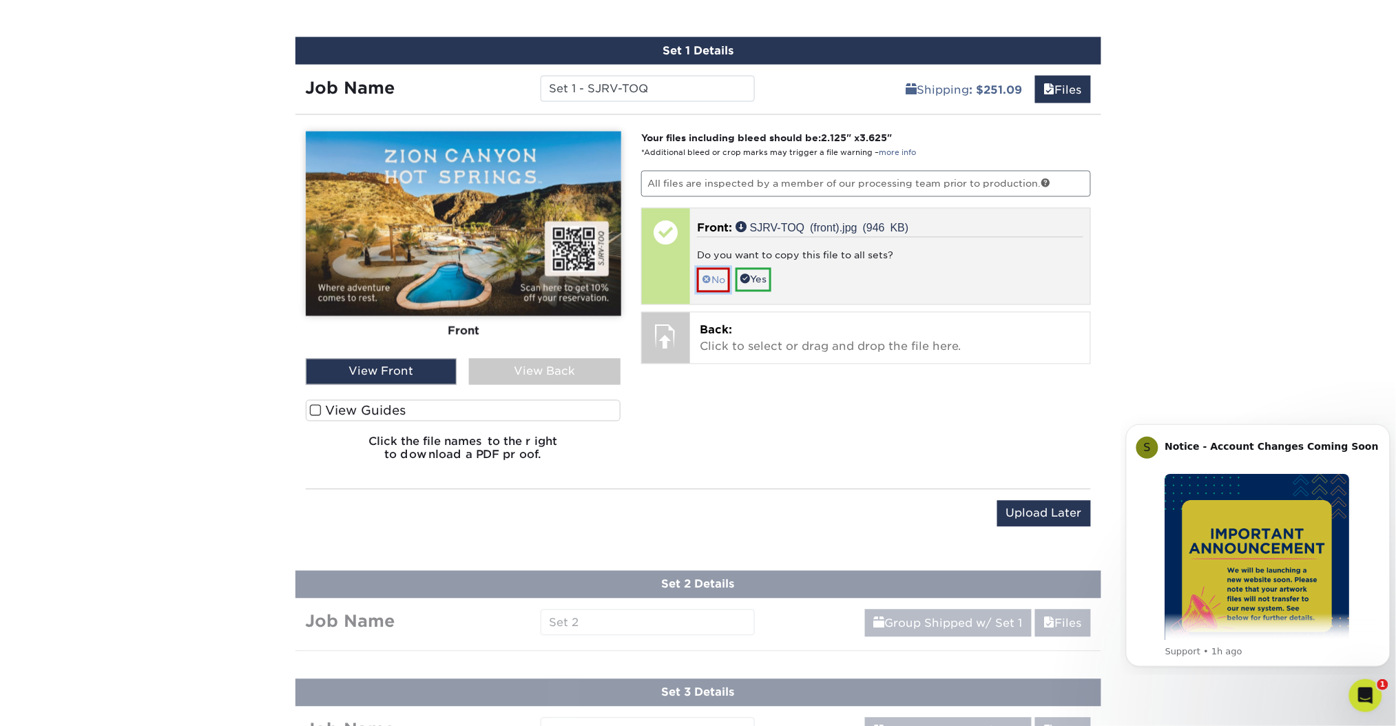
click at [721, 282] on link "No" at bounding box center [713, 280] width 33 height 24
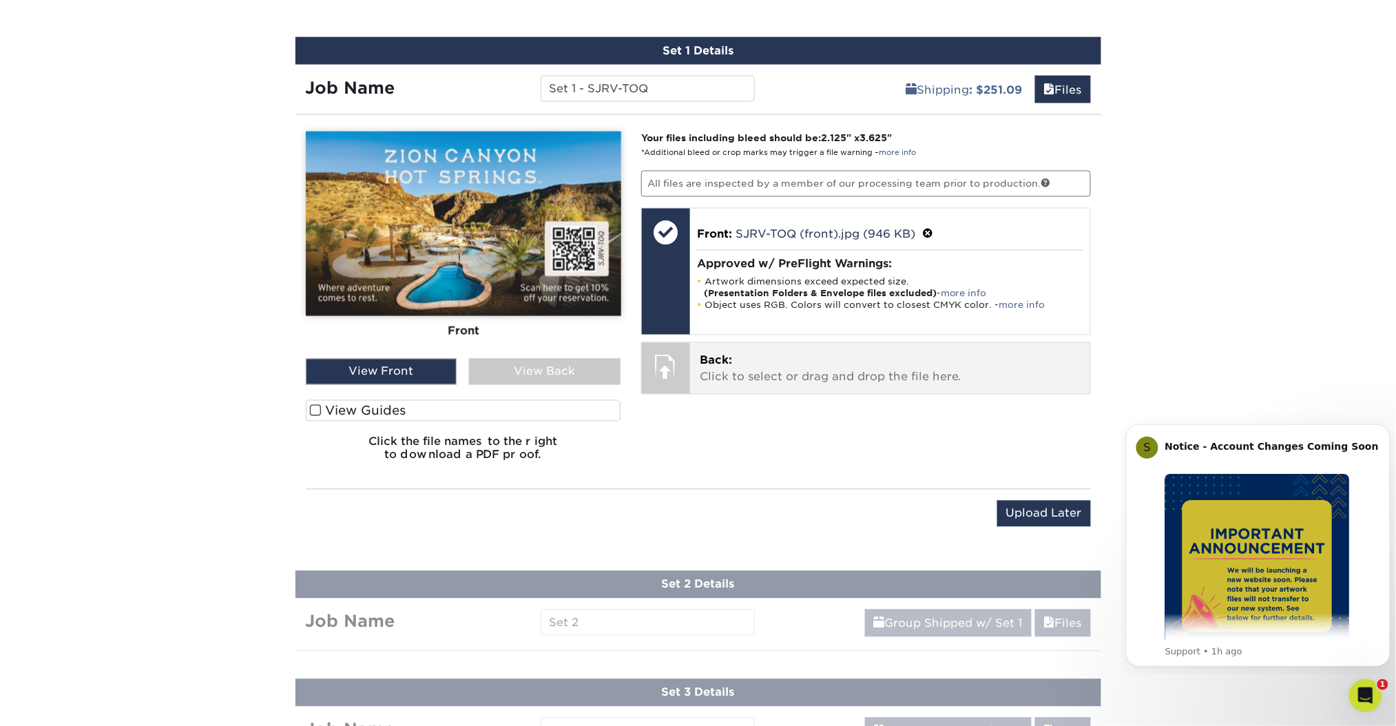
click at [750, 367] on p "Back: Click to select or drag and drop the file here." at bounding box center [890, 369] width 381 height 33
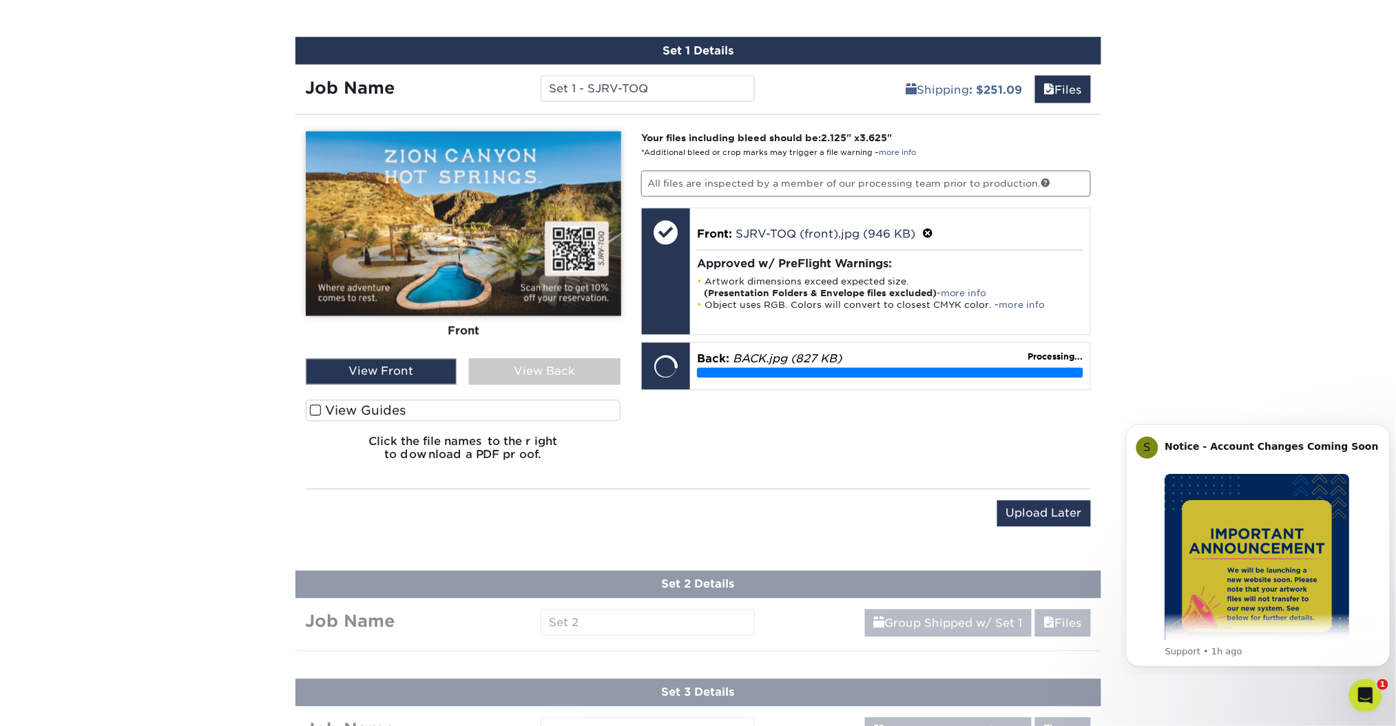
click at [1171, 77] on div "Products Business Cards Matte Business Cards Previous Next 100 $ 9" at bounding box center [698, 459] width 1396 height 2366
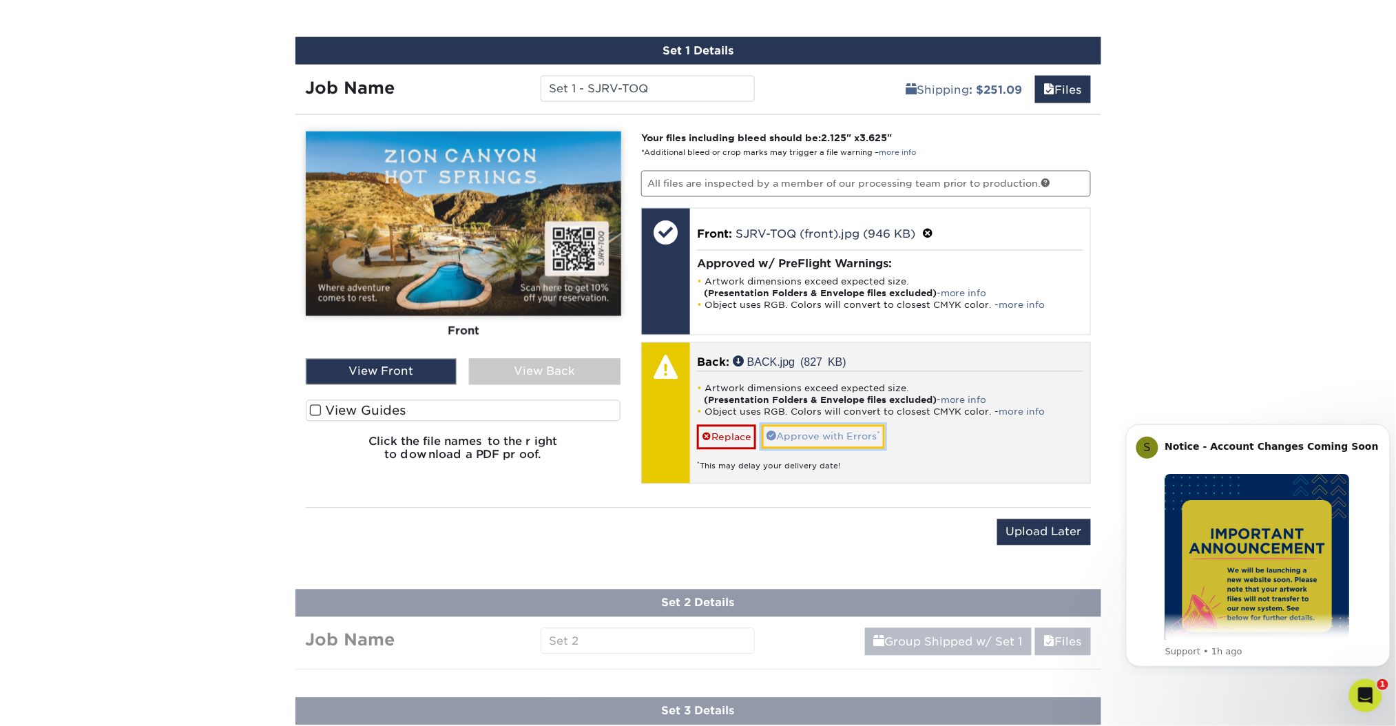
click at [817, 426] on link "Approve with Errors *" at bounding box center [823, 436] width 123 height 23
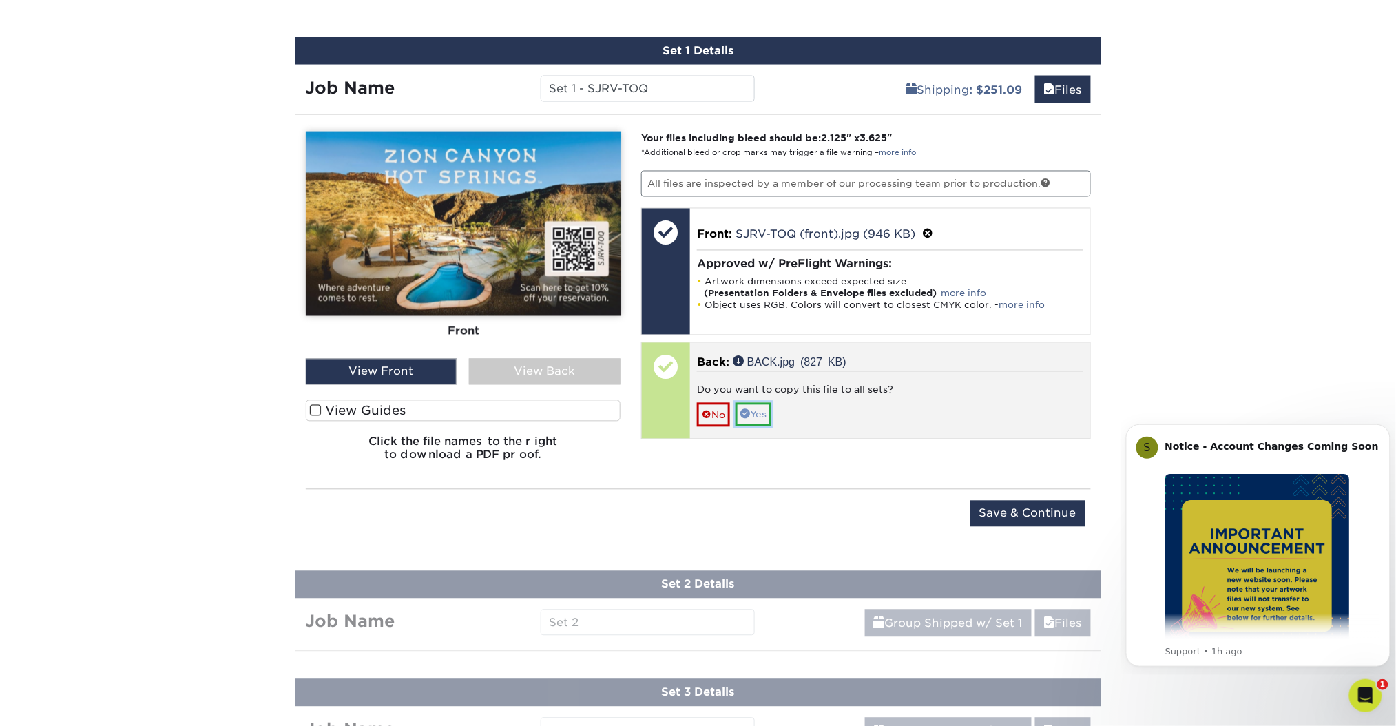
click at [772, 405] on link "Yes" at bounding box center [754, 414] width 36 height 23
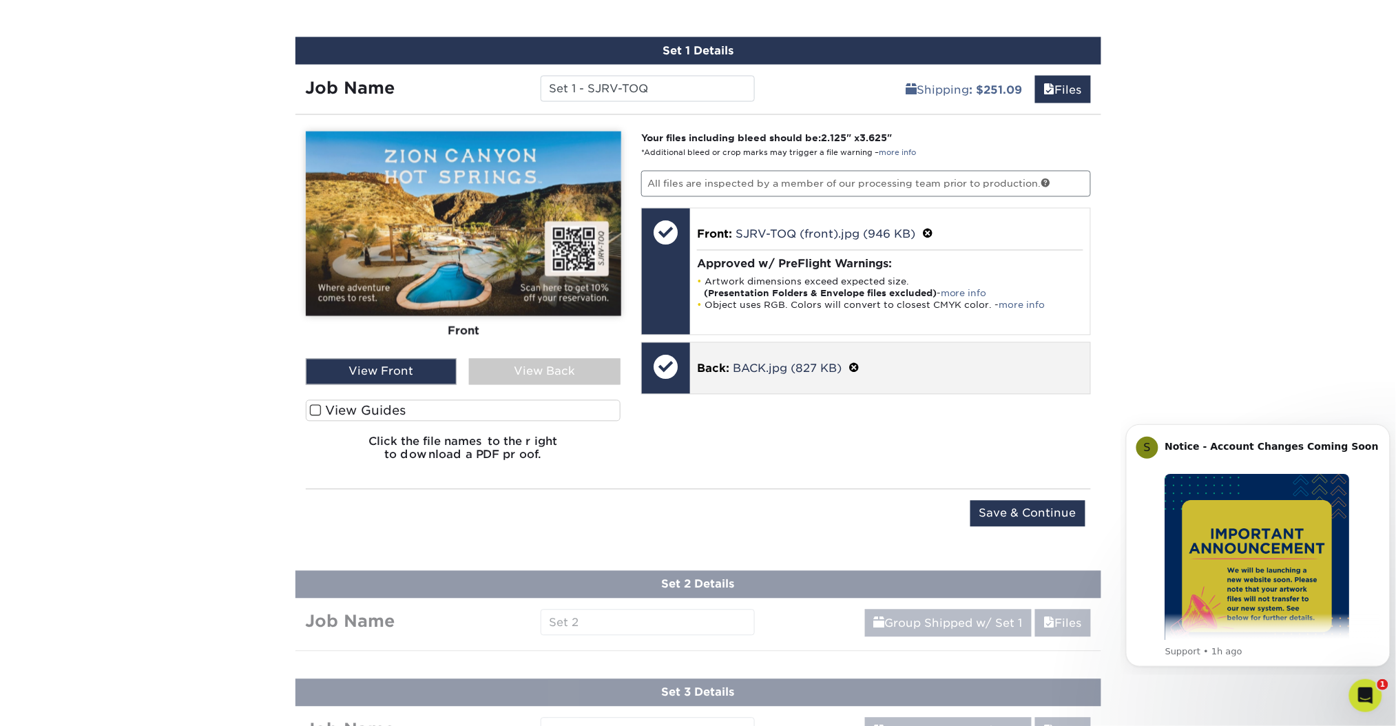
click at [772, 405] on div "Your files including bleed should be: 2.125 " x 3.625 " *Additional bleed or cr…" at bounding box center [866, 302] width 471 height 341
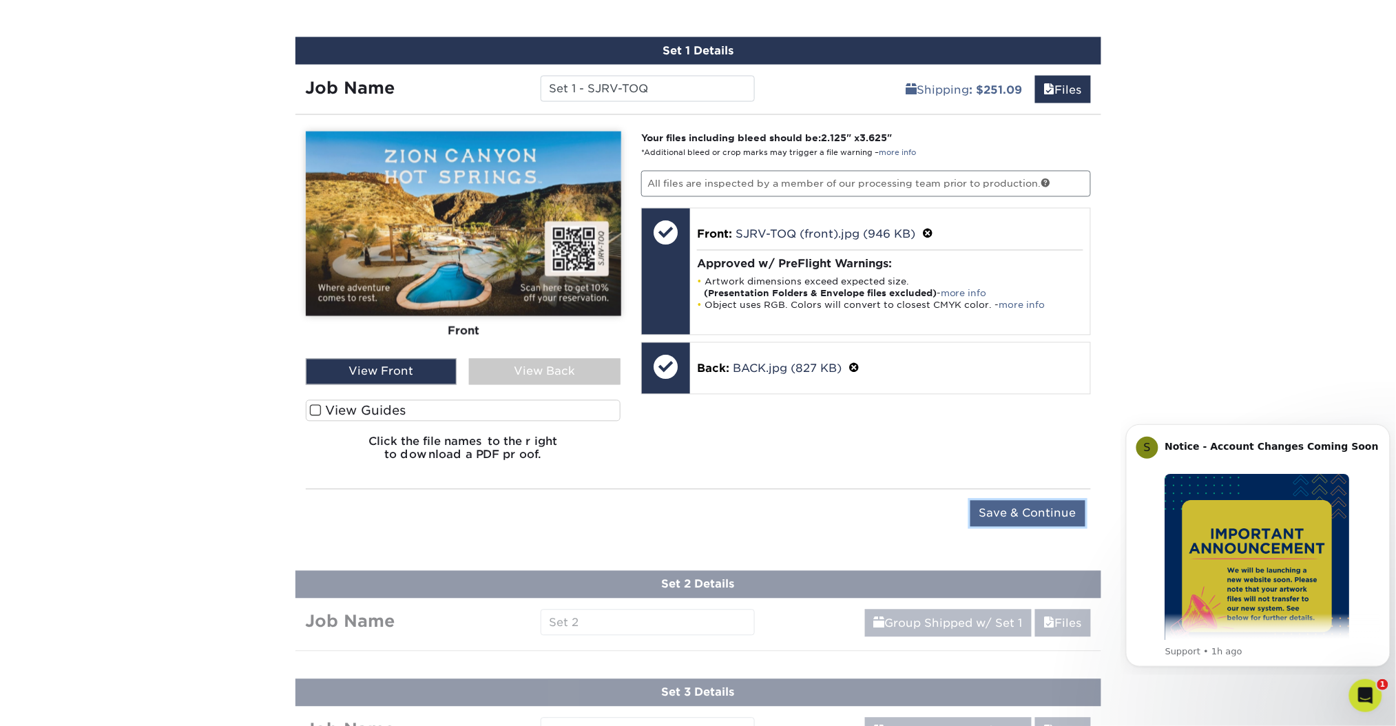
click at [1026, 506] on input "Save & Continue" at bounding box center [1028, 514] width 115 height 26
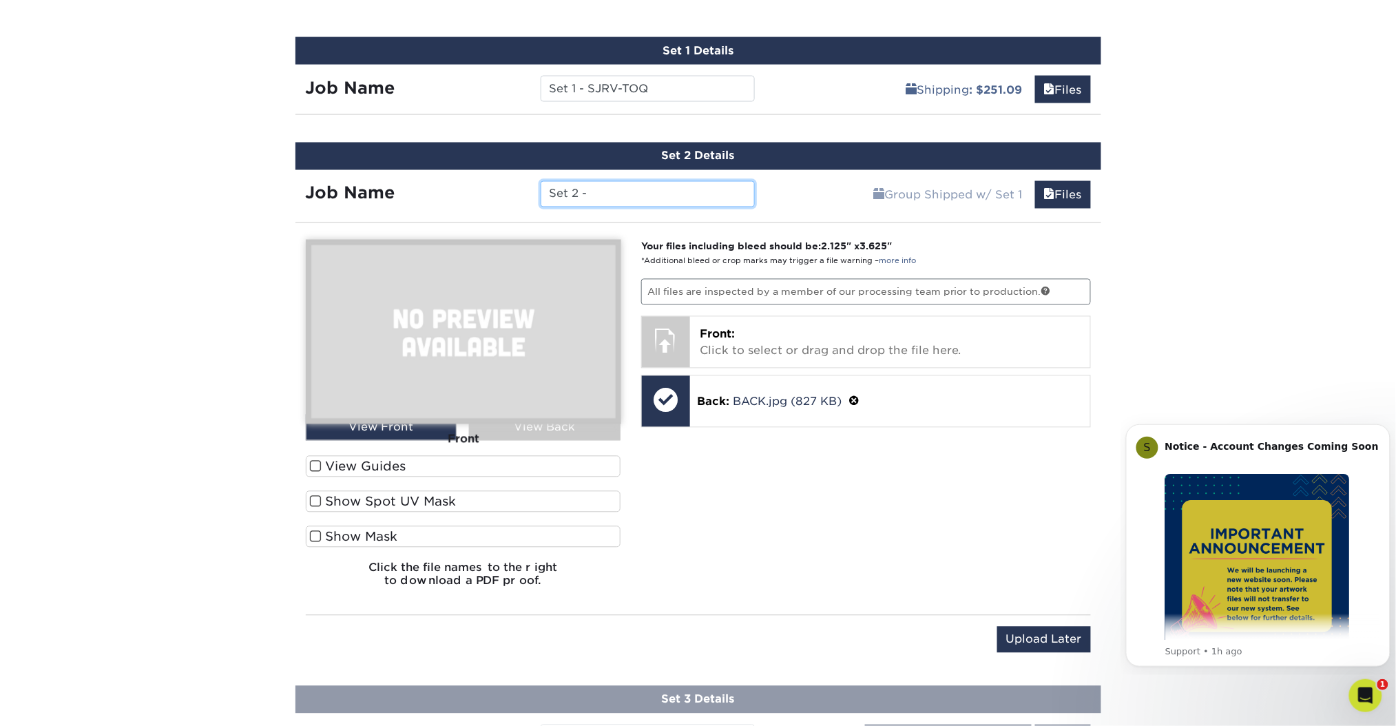
paste input "SPRV-WSH"
type input "Set 2 - SPRV-WSH"
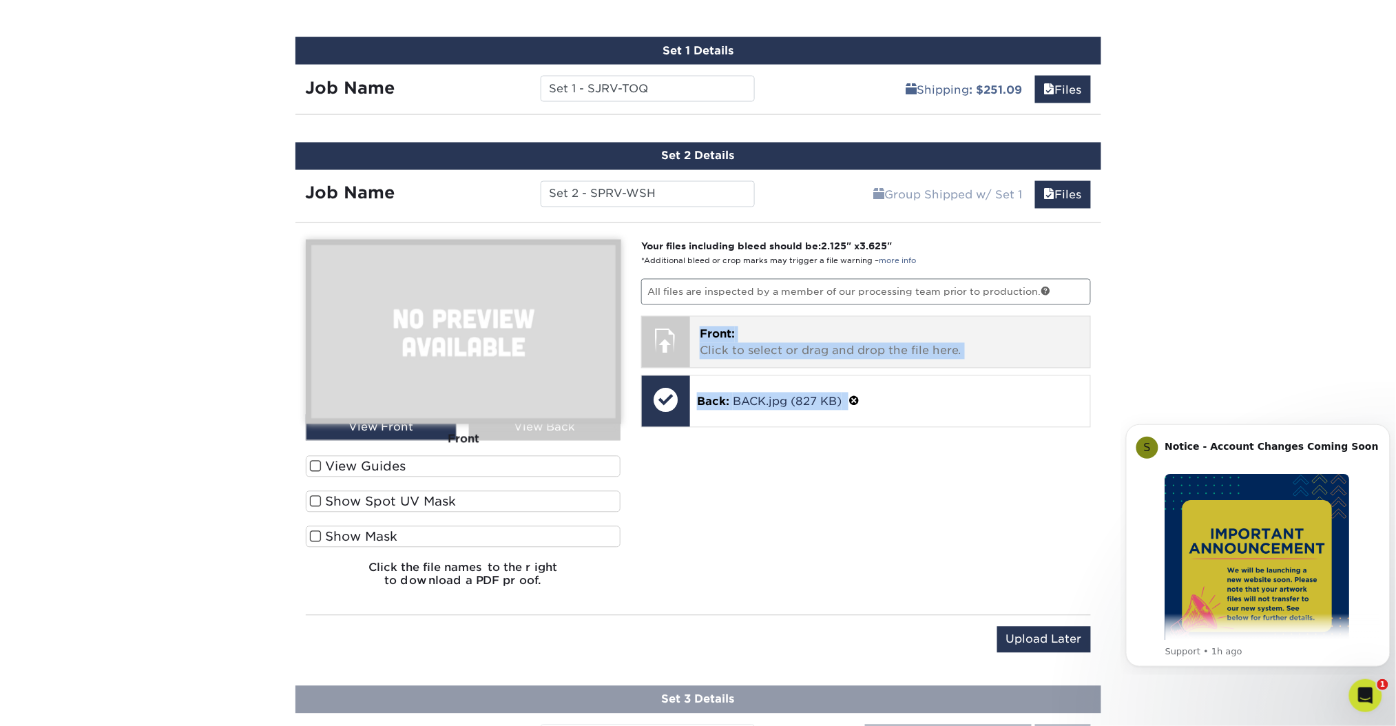
drag, startPoint x: 1030, startPoint y: 504, endPoint x: 908, endPoint y: 316, distance: 224.1
click at [908, 316] on div "Your files including bleed should be: 2.125 " x 3.625 " *Additional bleed or cr…" at bounding box center [866, 419] width 471 height 359
click at [908, 317] on div "Front: Click to select or drag and drop the file here. Choose file" at bounding box center [890, 342] width 400 height 51
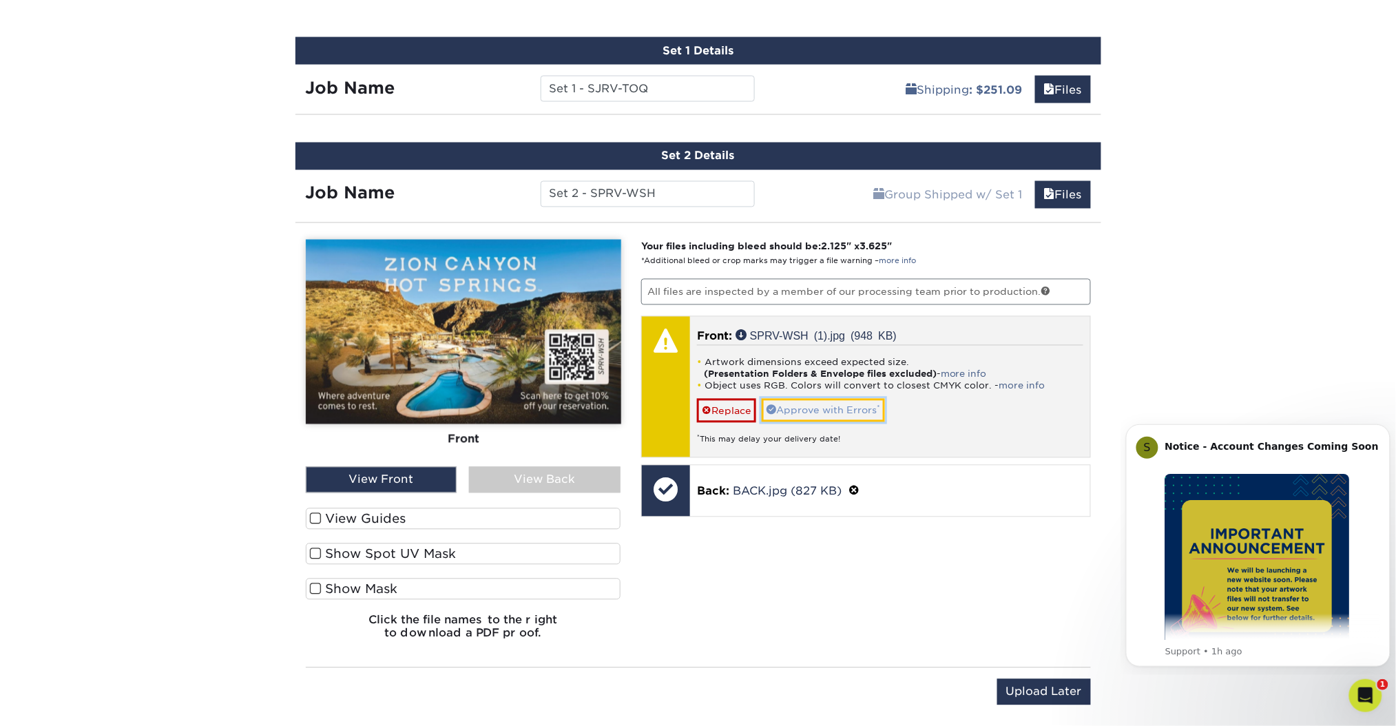
click at [852, 400] on link "Approve with Errors *" at bounding box center [823, 410] width 123 height 23
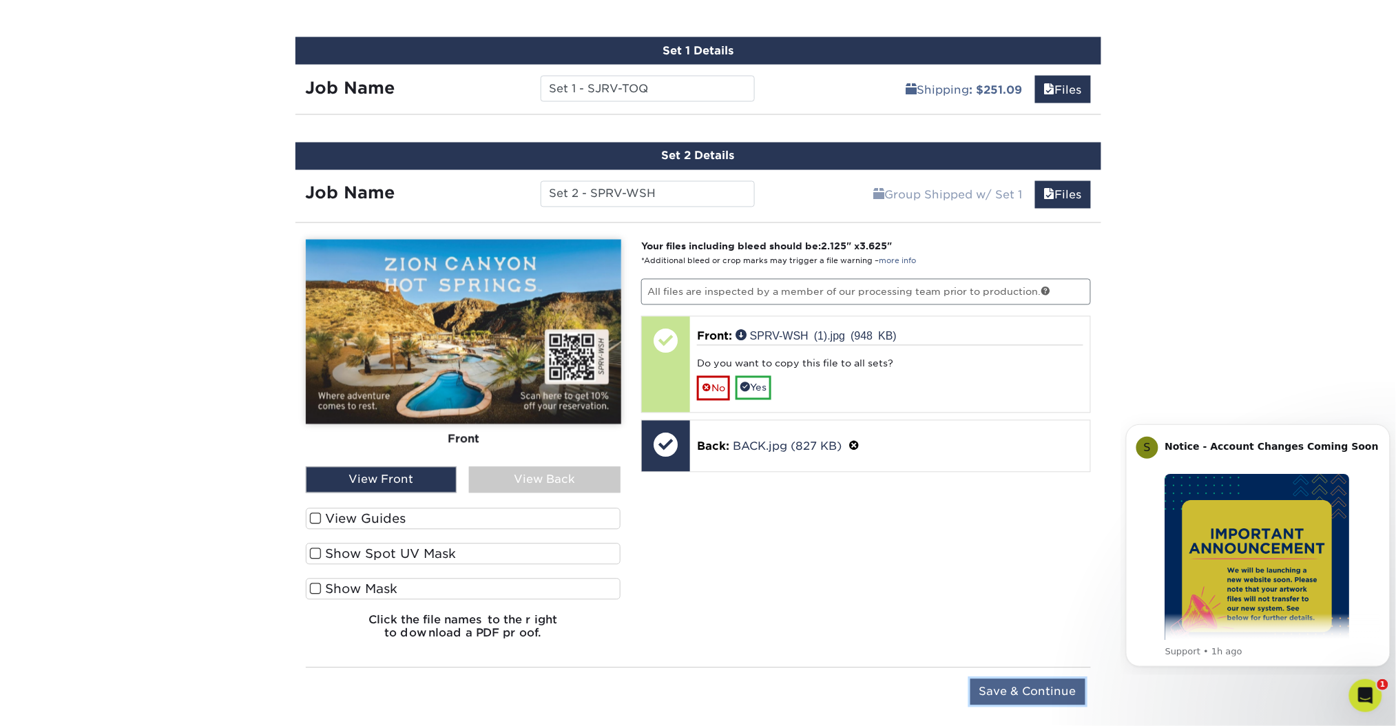
click at [1025, 687] on input "Save & Continue" at bounding box center [1028, 692] width 115 height 26
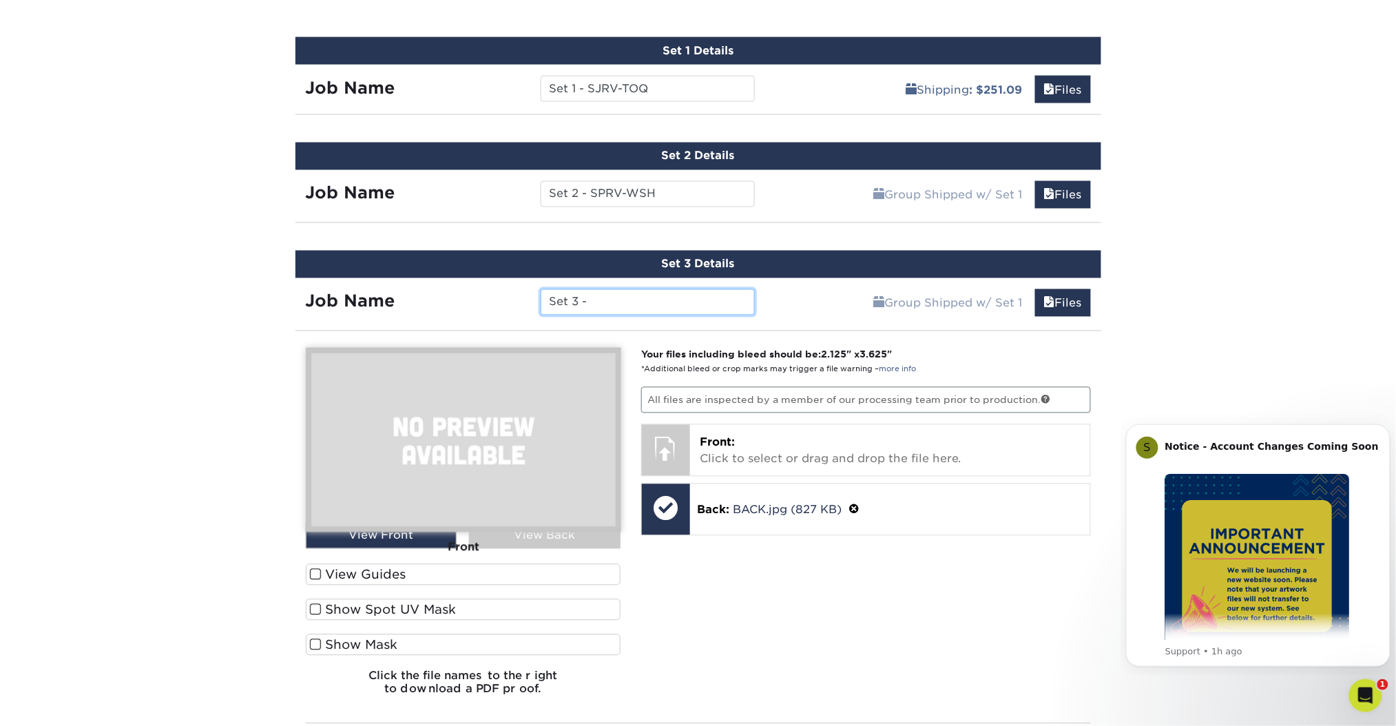
paste input "GWRV-LV"
type input "Set 3 - GWRV-LV"
click at [889, 634] on div "Your files including bleed should be: 2.125 " x 3.625 " *Additional bleed or cr…" at bounding box center [866, 527] width 471 height 359
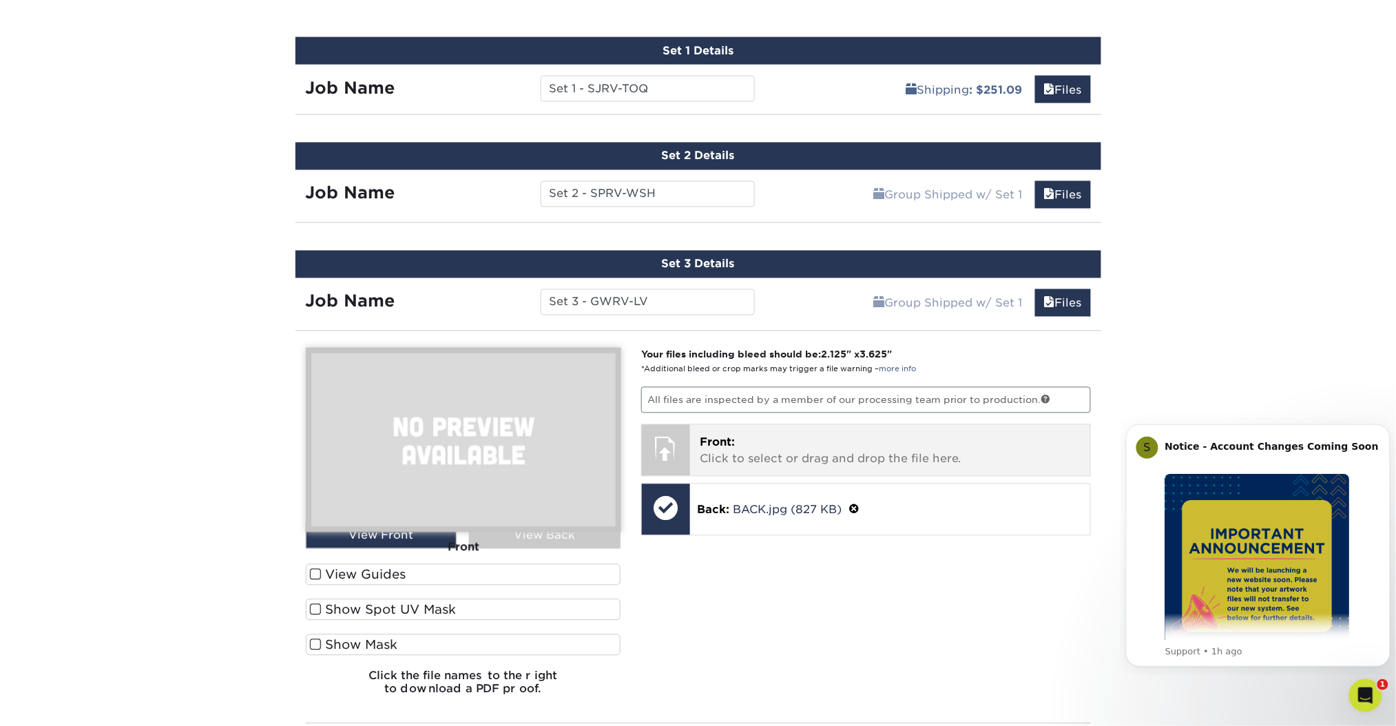
click at [796, 425] on div "Front: Click to select or drag and drop the file here. Choose file" at bounding box center [890, 450] width 400 height 51
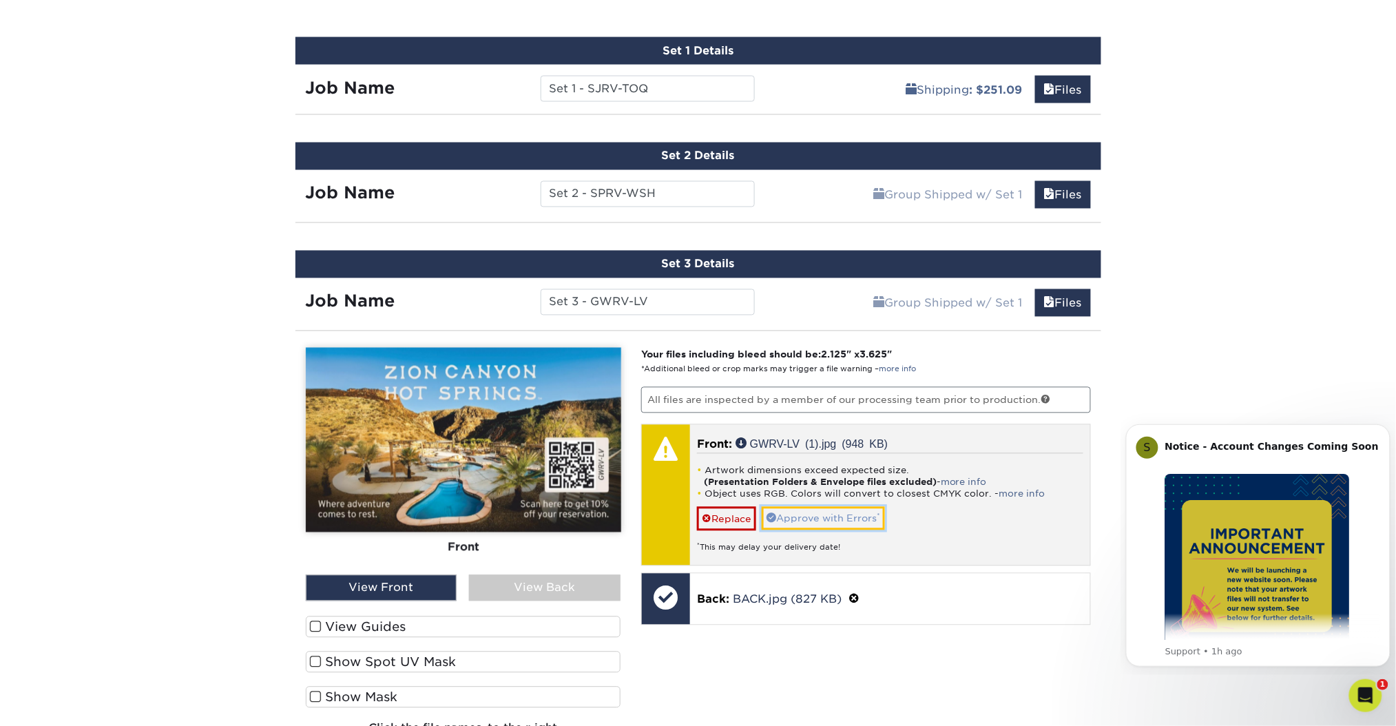
click at [856, 517] on link "Approve with Errors *" at bounding box center [823, 518] width 123 height 23
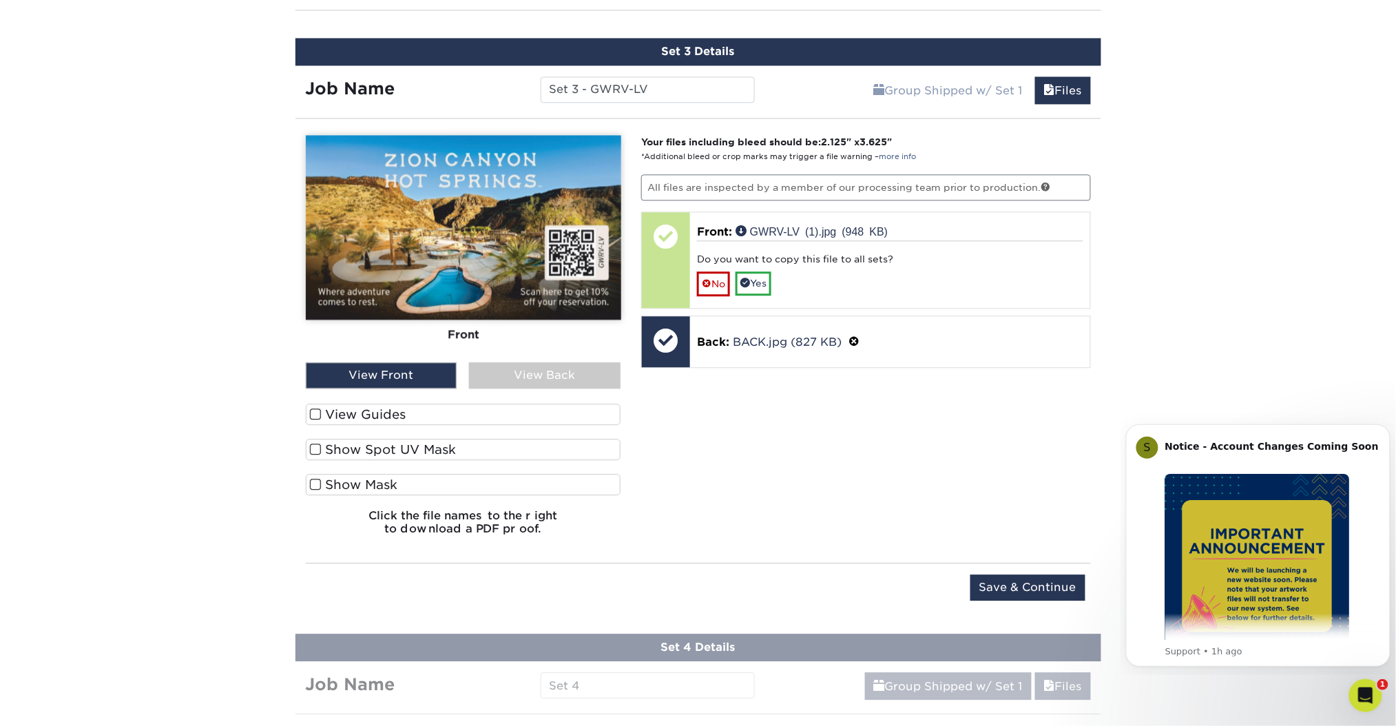
scroll to position [1027, 0]
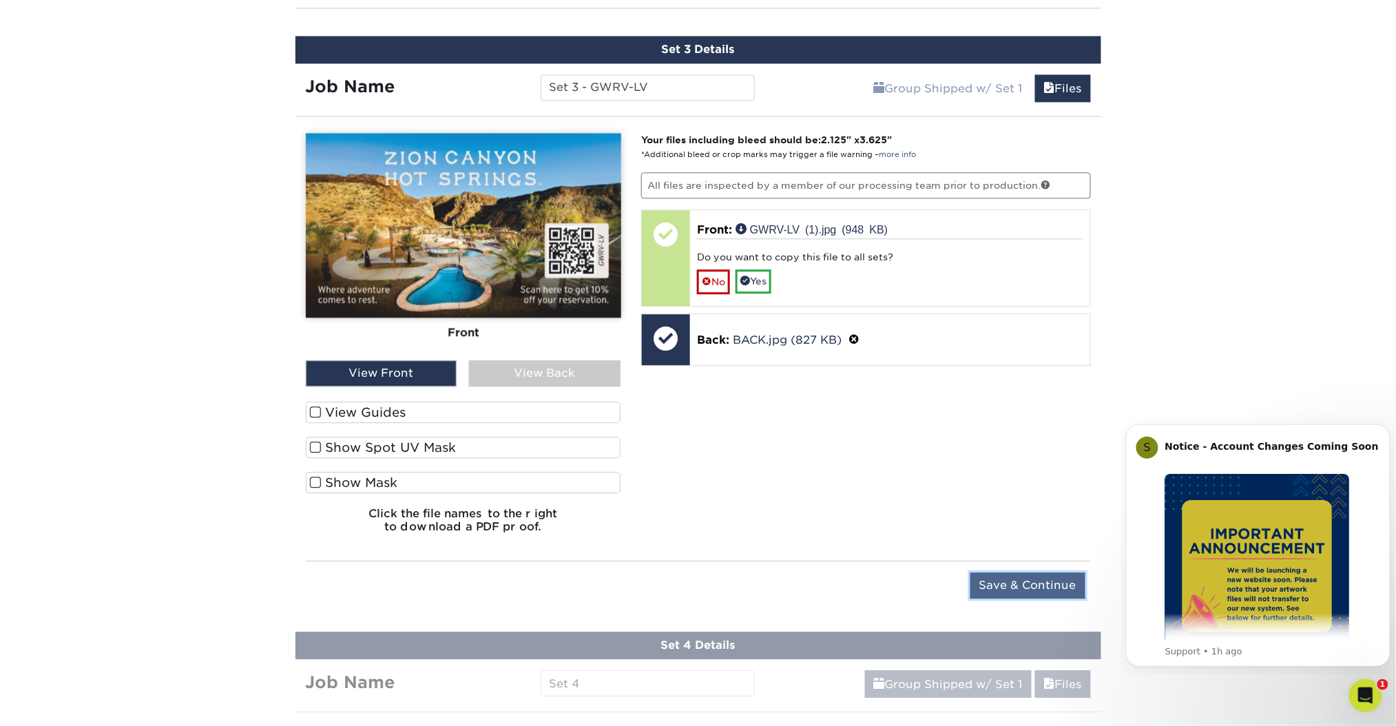
click at [1030, 592] on input "Save & Continue" at bounding box center [1028, 585] width 115 height 26
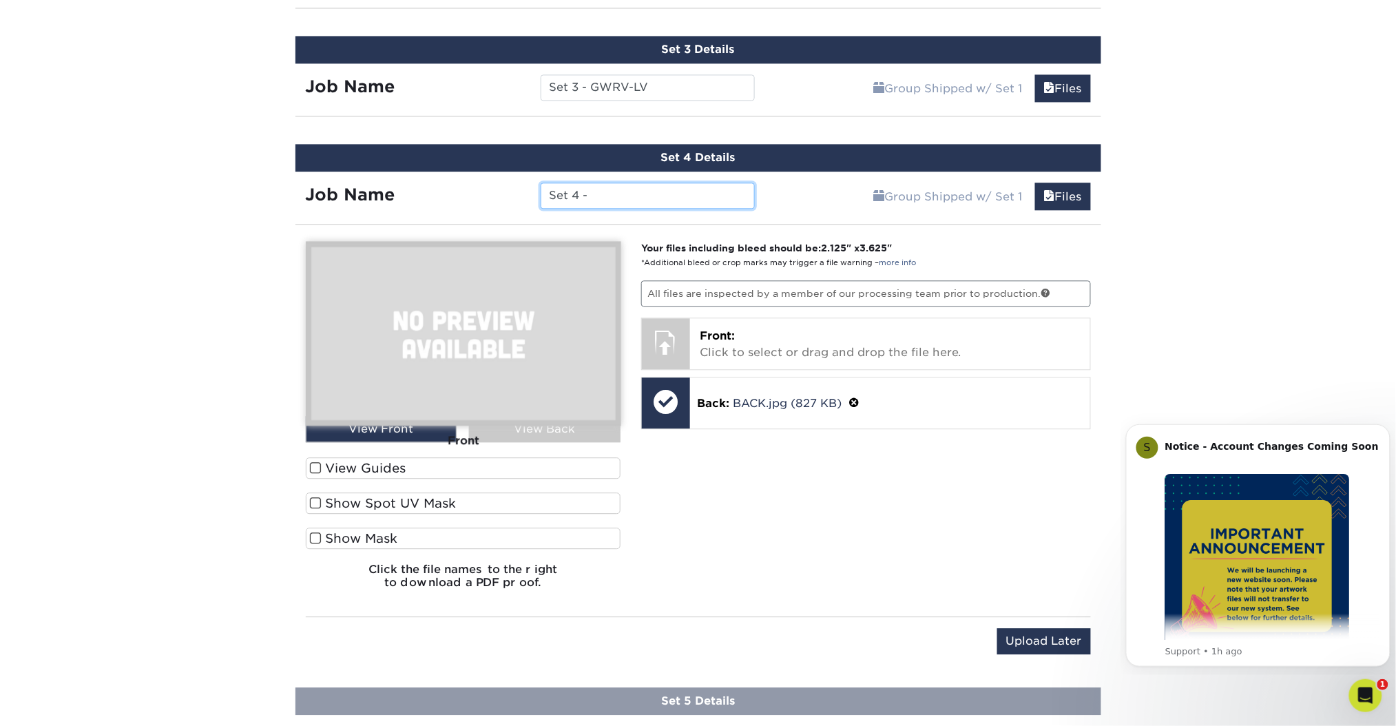
paste input "LQ-KAN1"
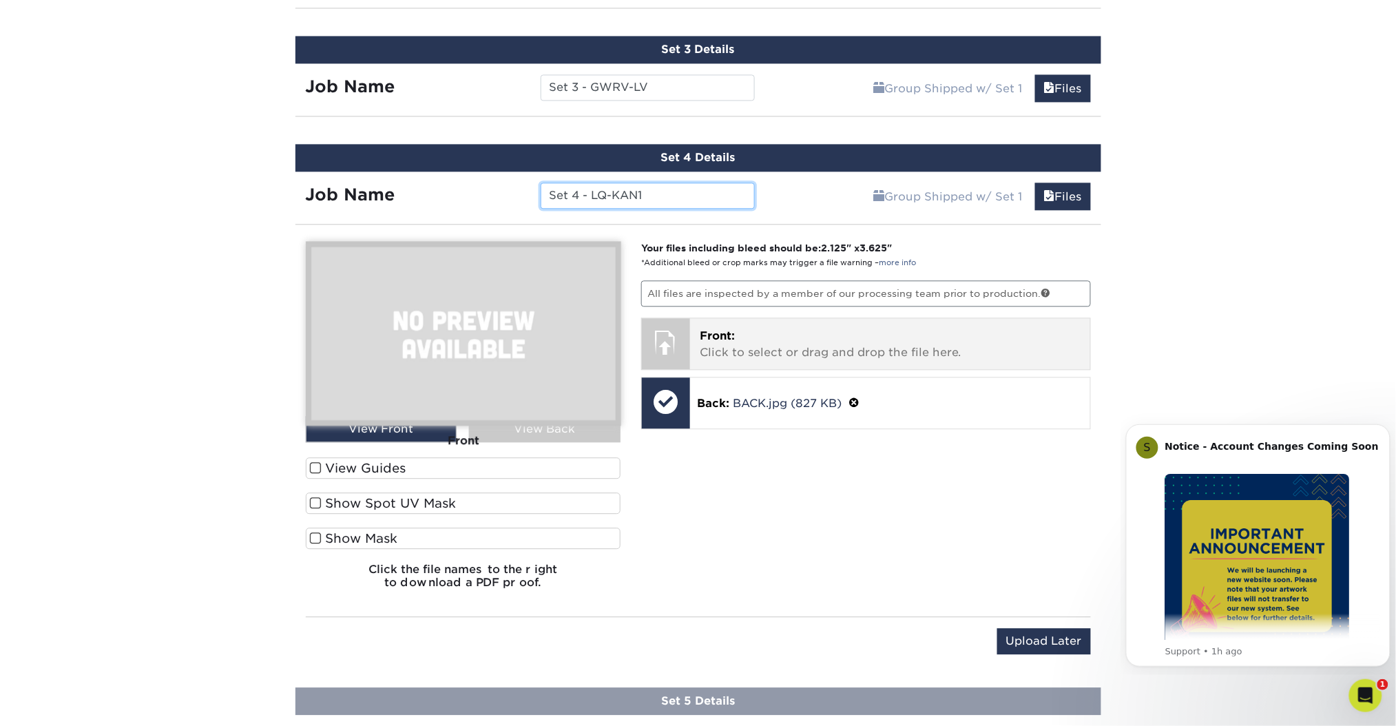
type input "Set 4 - LQ-KAN1"
click at [944, 347] on p "Front: Click to select or drag and drop the file here." at bounding box center [890, 344] width 381 height 33
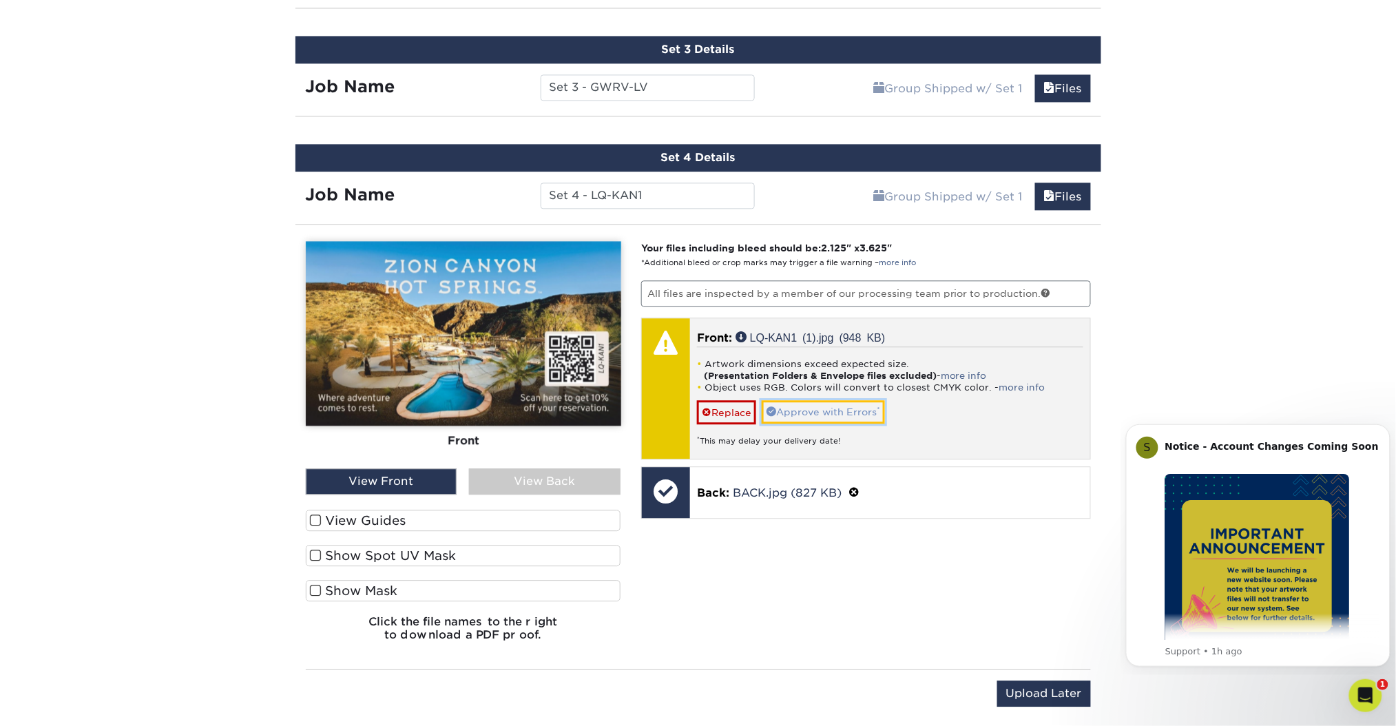
click at [829, 406] on link "Approve with Errors *" at bounding box center [823, 411] width 123 height 23
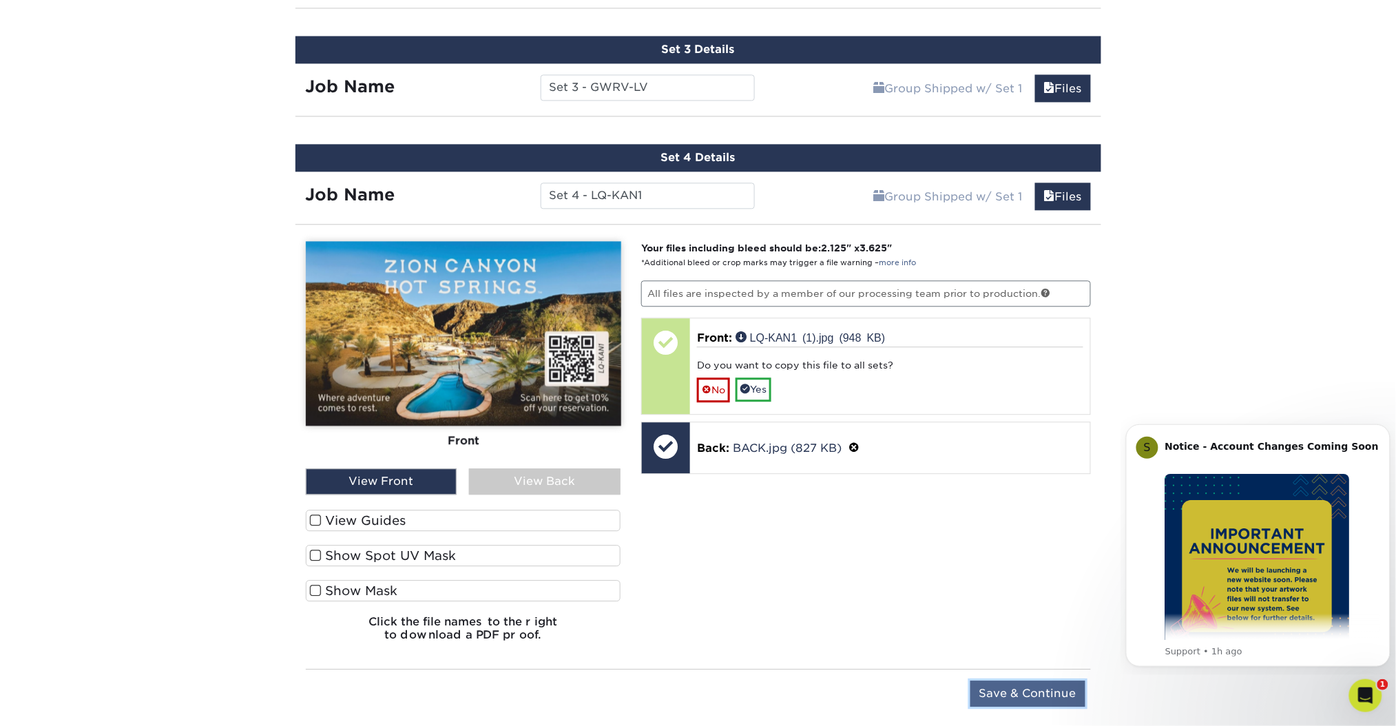
click at [1028, 688] on input "Save & Continue" at bounding box center [1028, 694] width 115 height 26
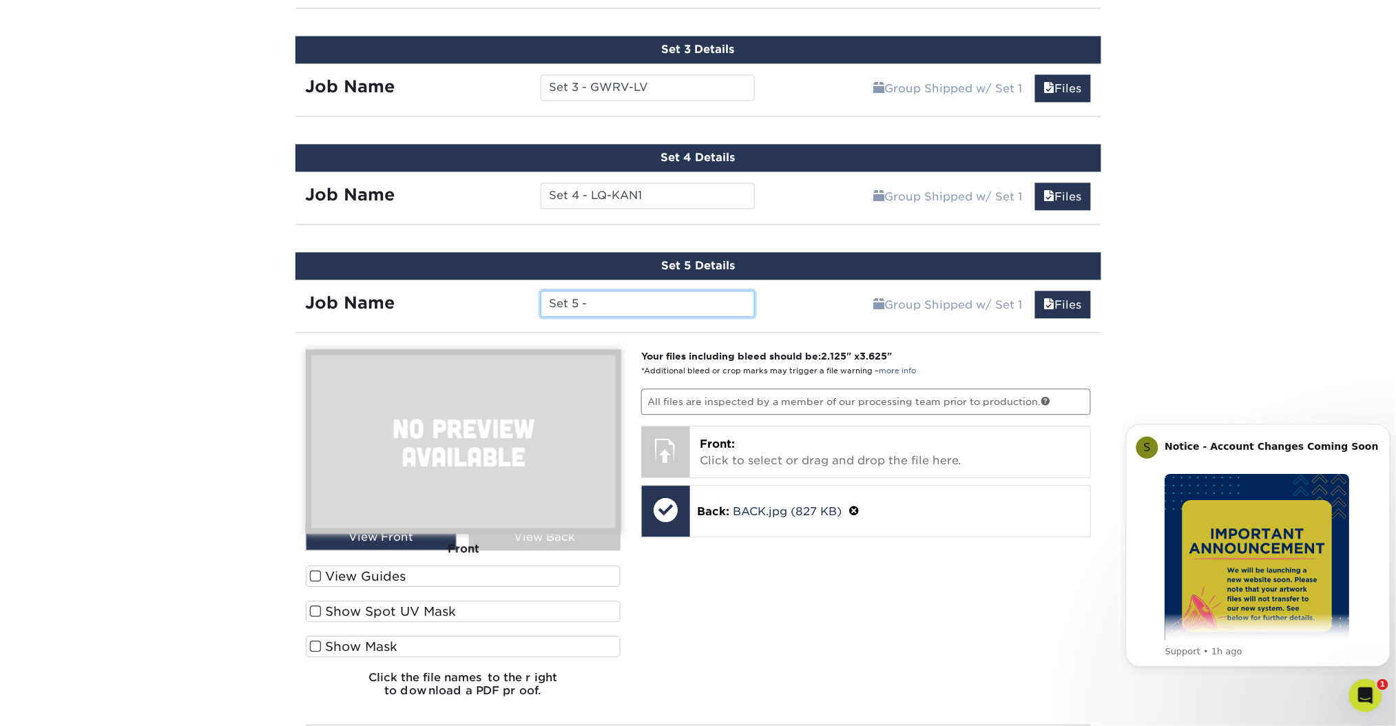
paste input "KOA-VRG"
type input "Set 5 - KOA-VRG"
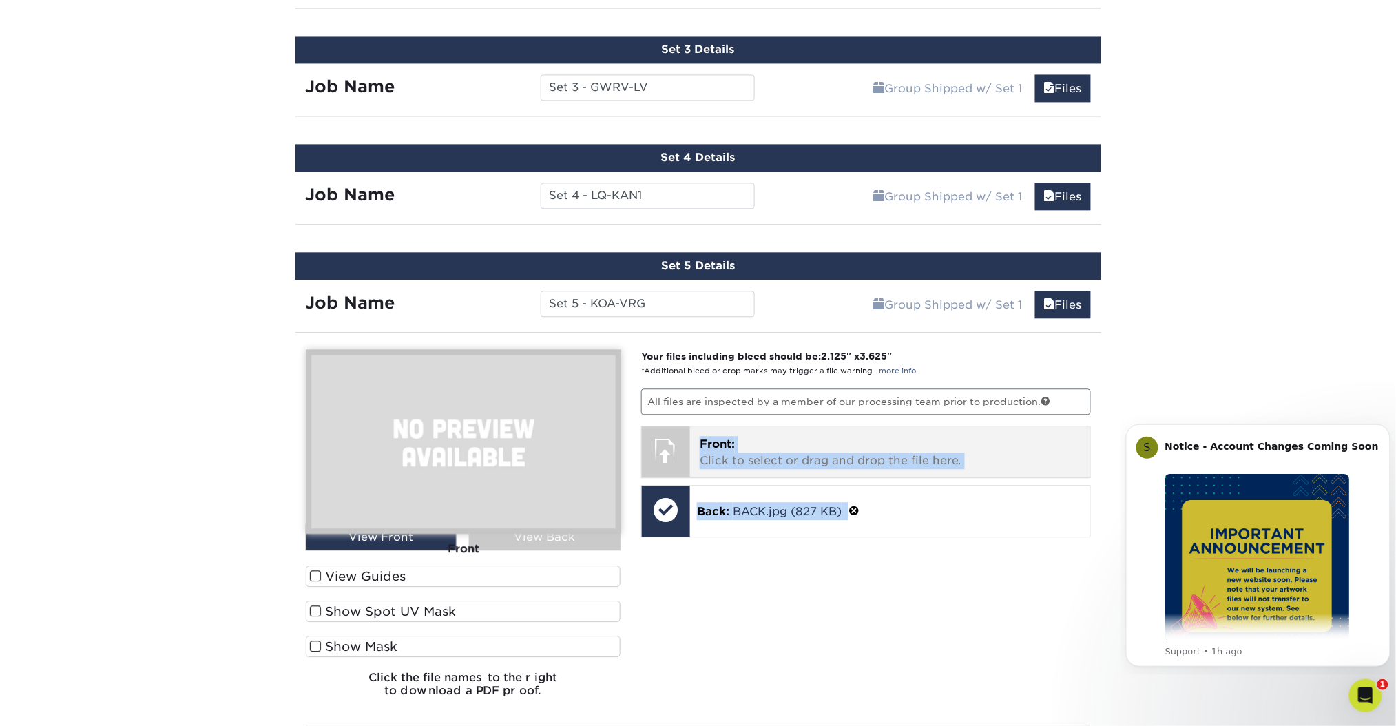
drag, startPoint x: 1020, startPoint y: 600, endPoint x: 927, endPoint y: 431, distance: 193.0
click at [927, 431] on div "Your files including bleed should be: 2.125 " x 3.625 " *Additional bleed or cr…" at bounding box center [866, 528] width 471 height 359
click at [927, 436] on p "Front: Click to select or drag and drop the file here." at bounding box center [890, 452] width 381 height 33
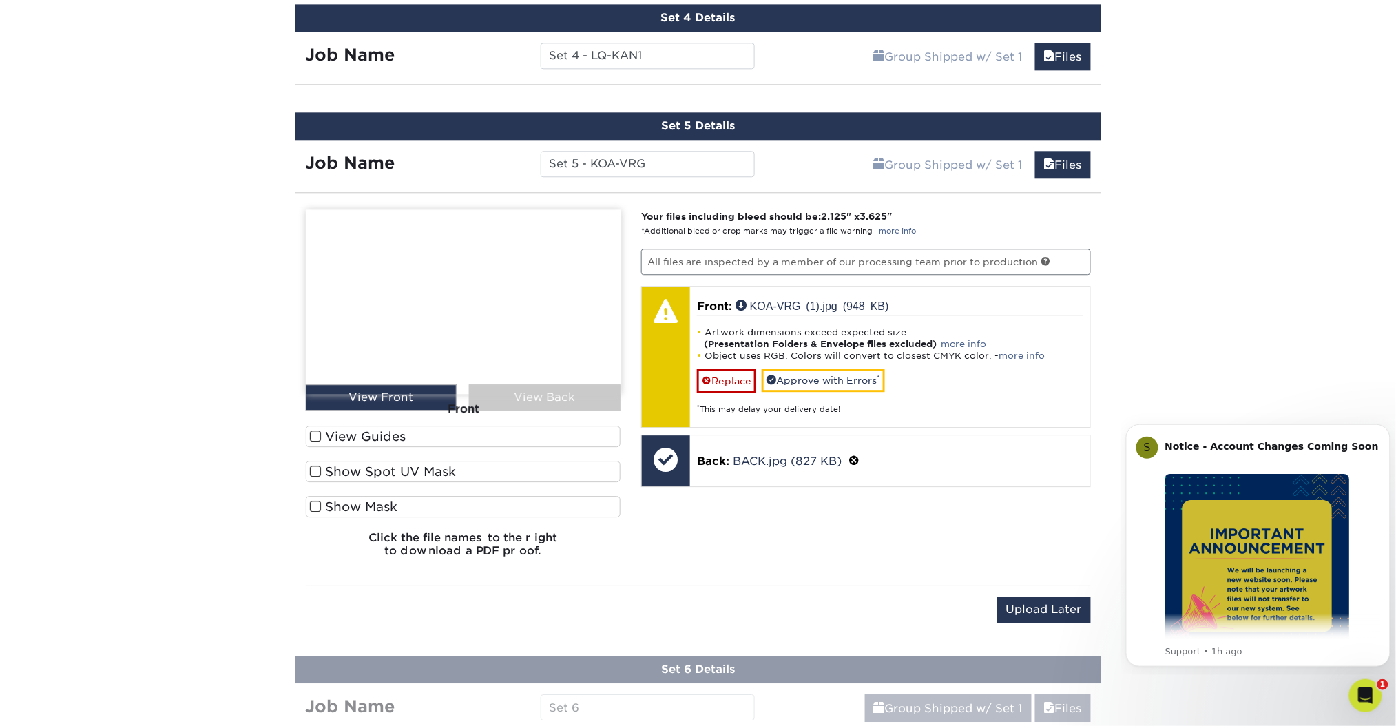
scroll to position [1171, 0]
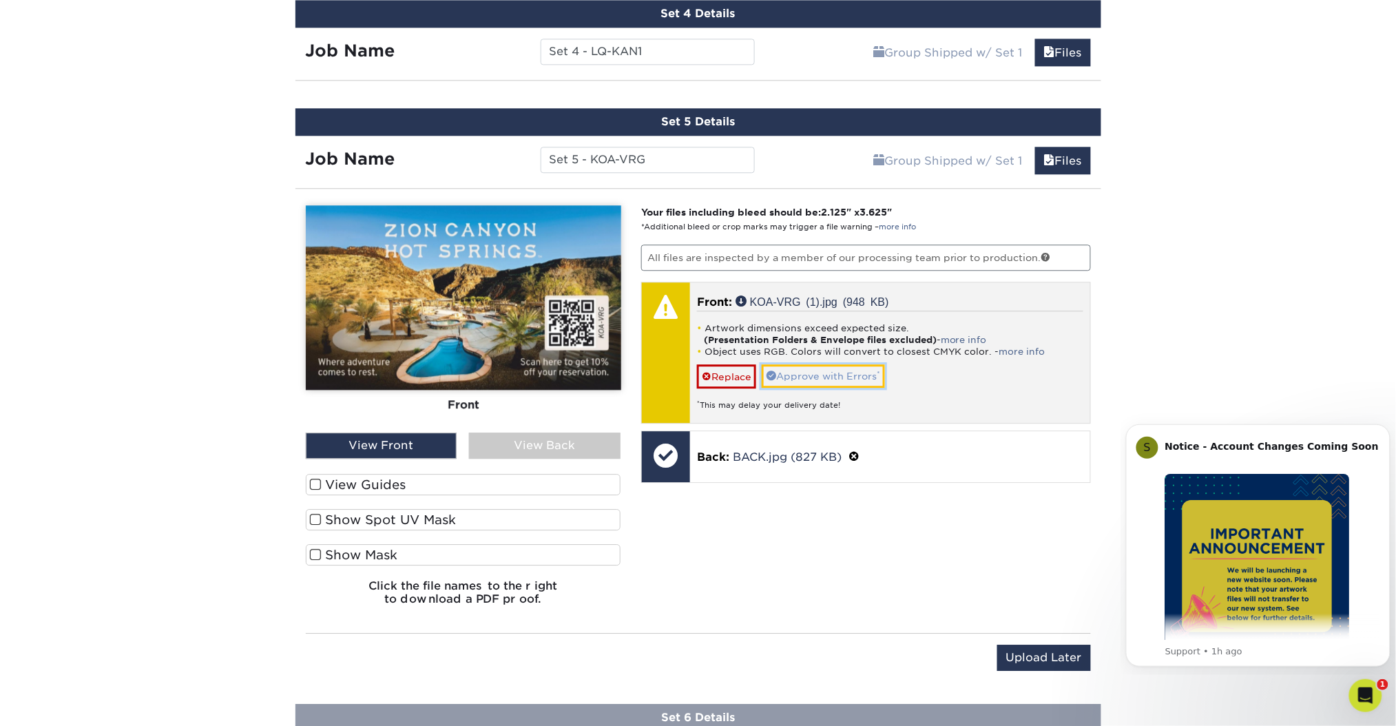
click at [819, 371] on link "Approve with Errors *" at bounding box center [823, 375] width 123 height 23
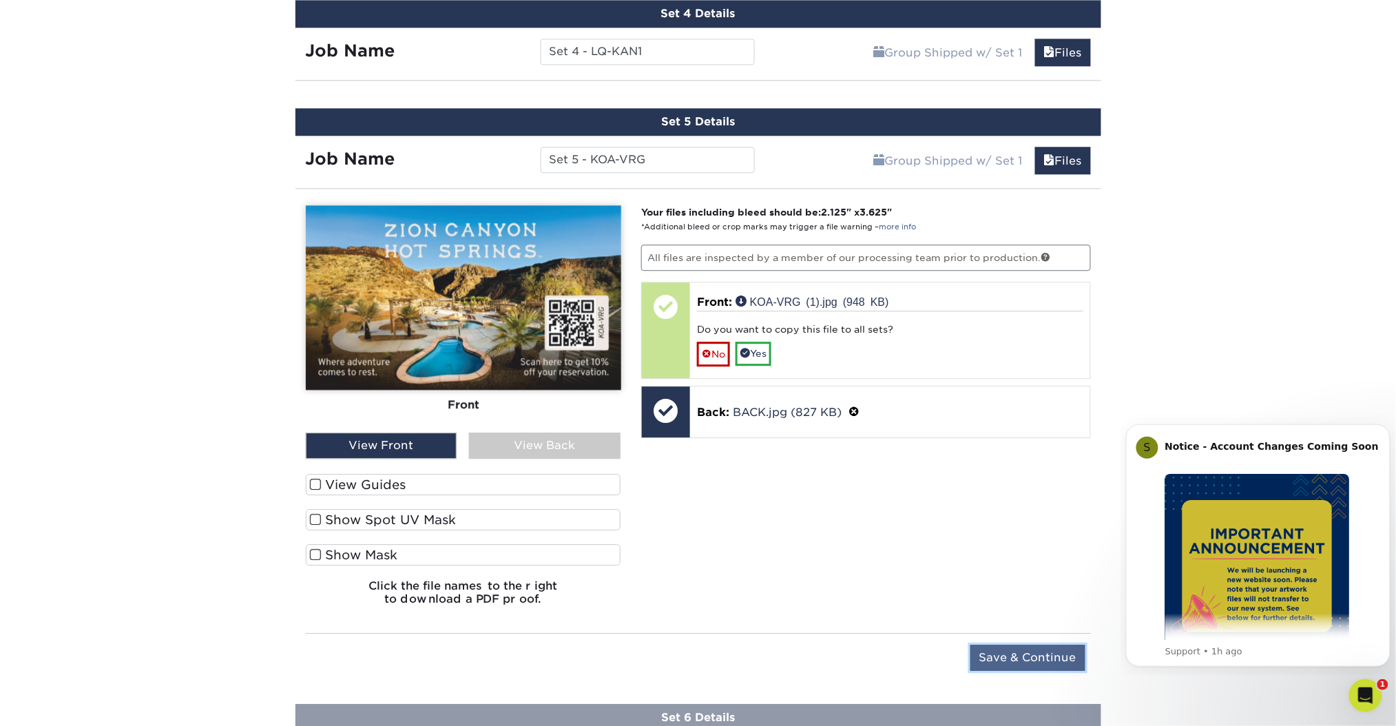
click at [1037, 652] on input "Save & Continue" at bounding box center [1028, 658] width 115 height 26
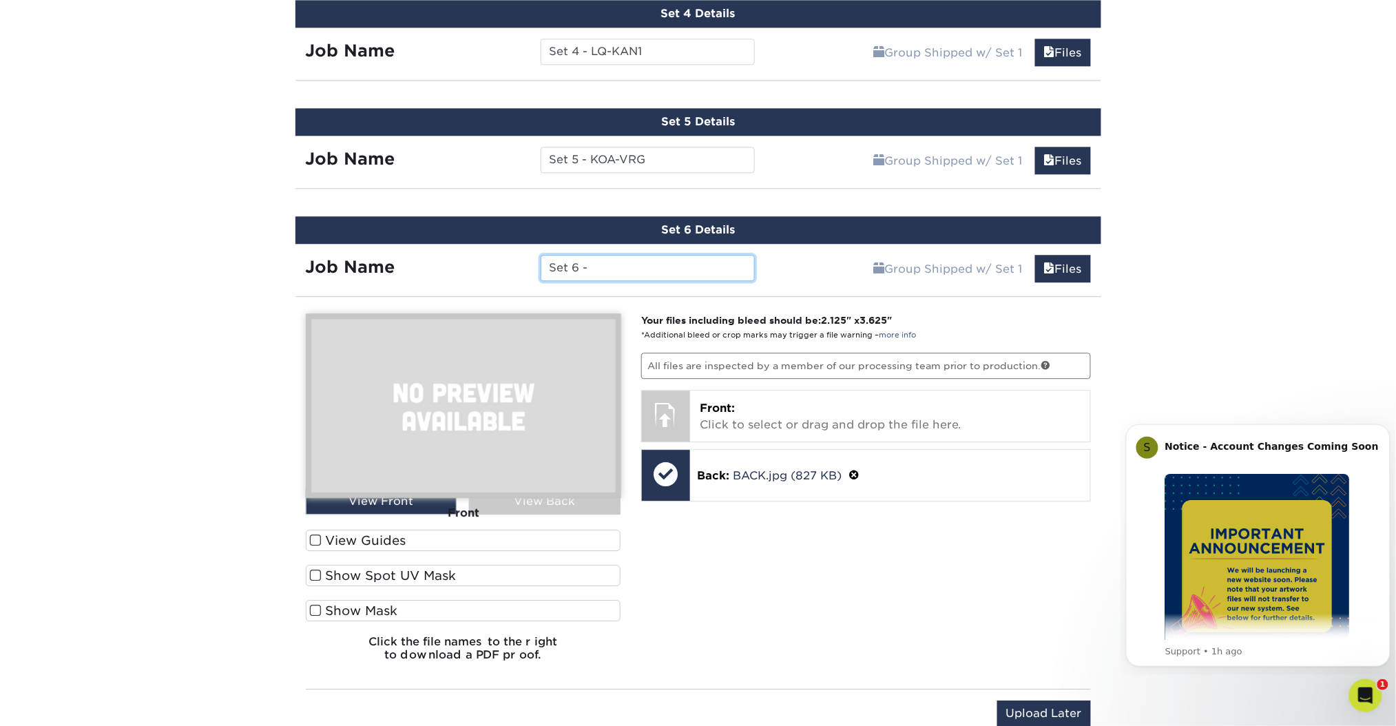
paste input "FFI-VRG1"
type input "Set 6 - FFI-VRG1"
click at [1092, 568] on div "Your files including bleed should be: 2.125 " x 3.625 " *Additional bleed or cr…" at bounding box center [866, 492] width 471 height 359
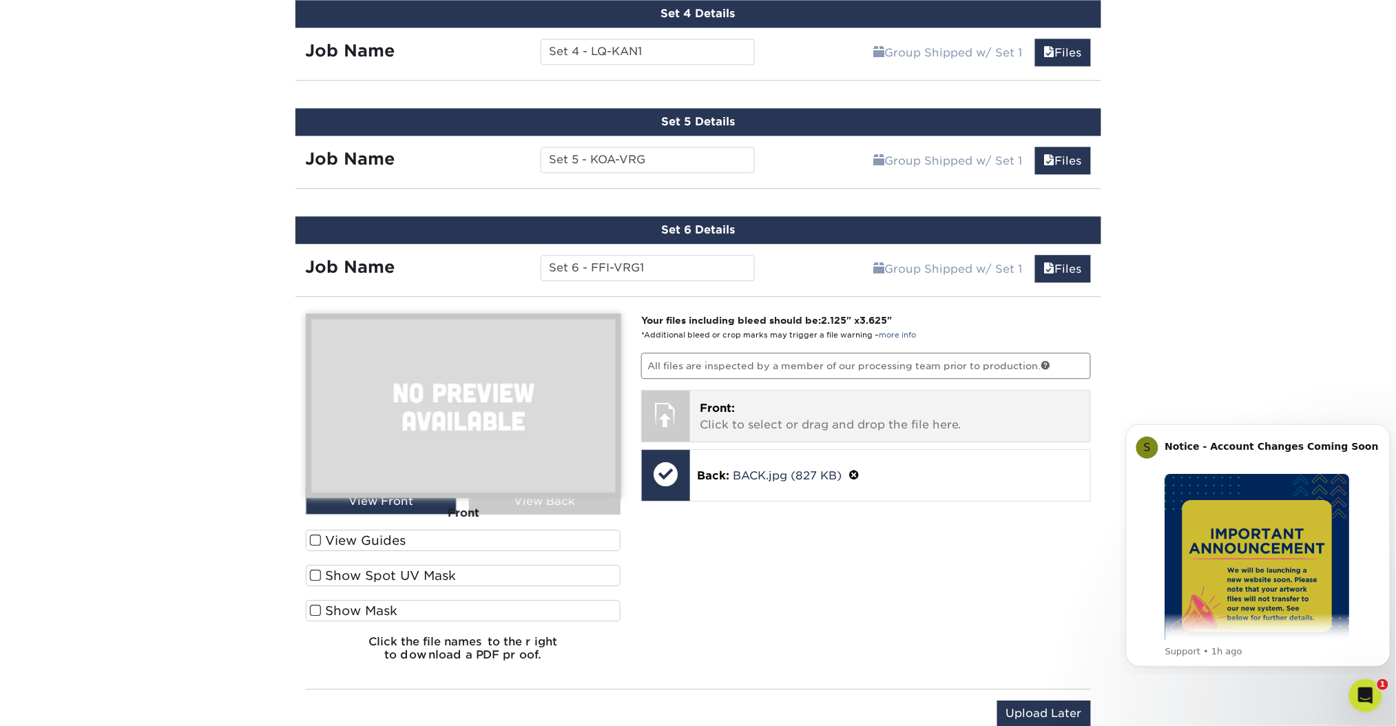
click at [960, 426] on p "Front: Click to select or drag and drop the file here." at bounding box center [890, 416] width 381 height 33
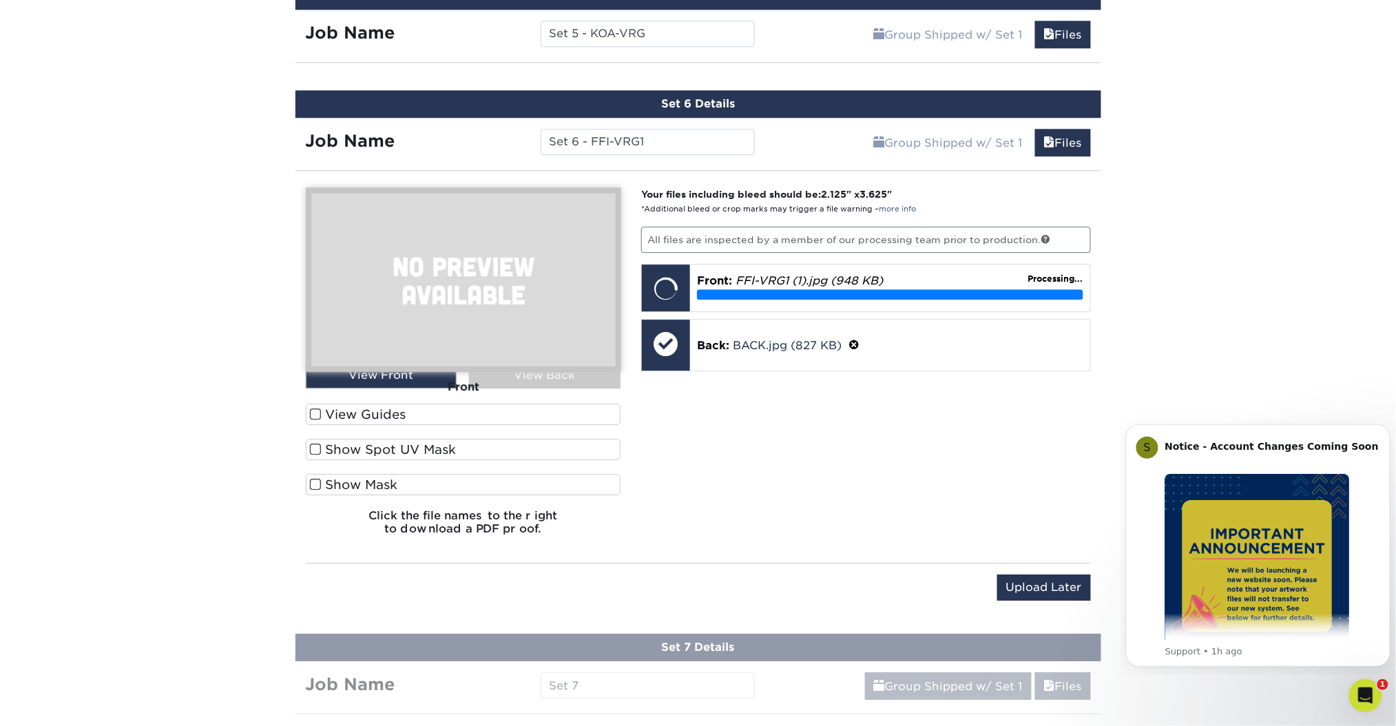
scroll to position [1299, 0]
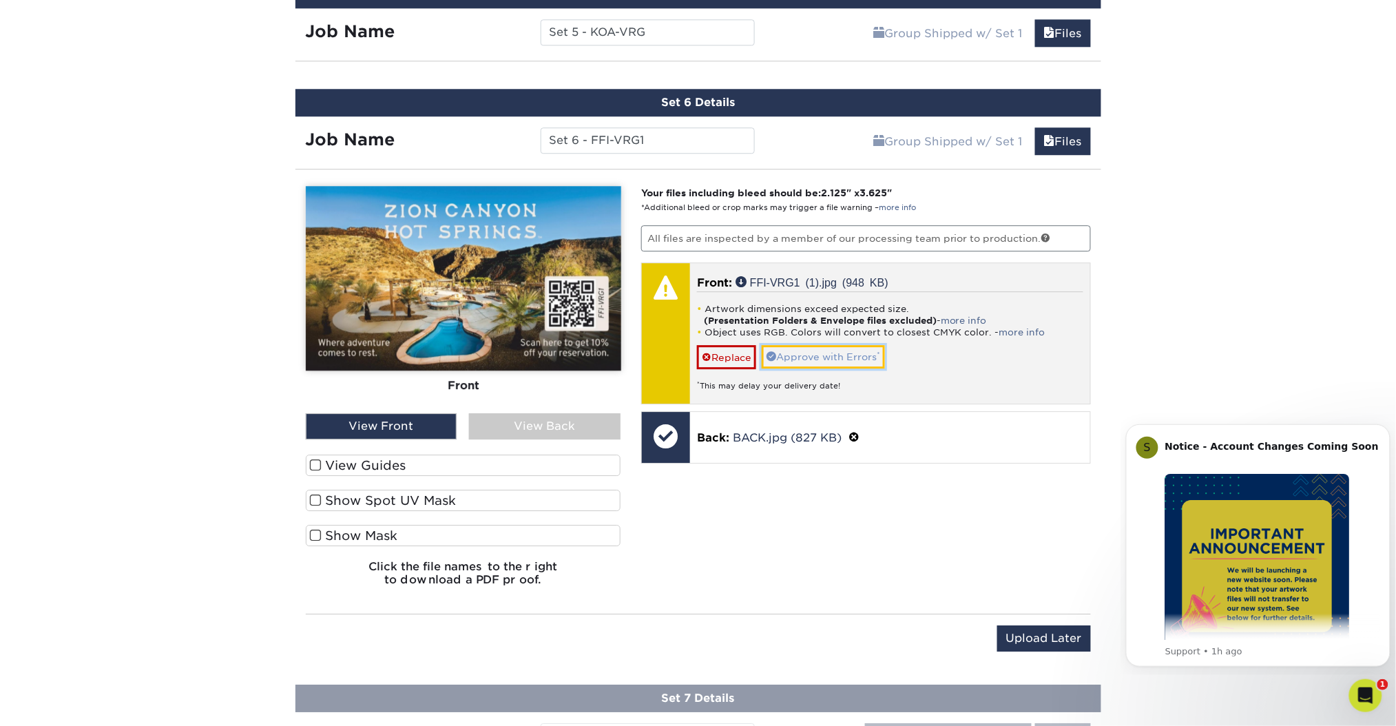
click at [861, 347] on link "Approve with Errors *" at bounding box center [823, 356] width 123 height 23
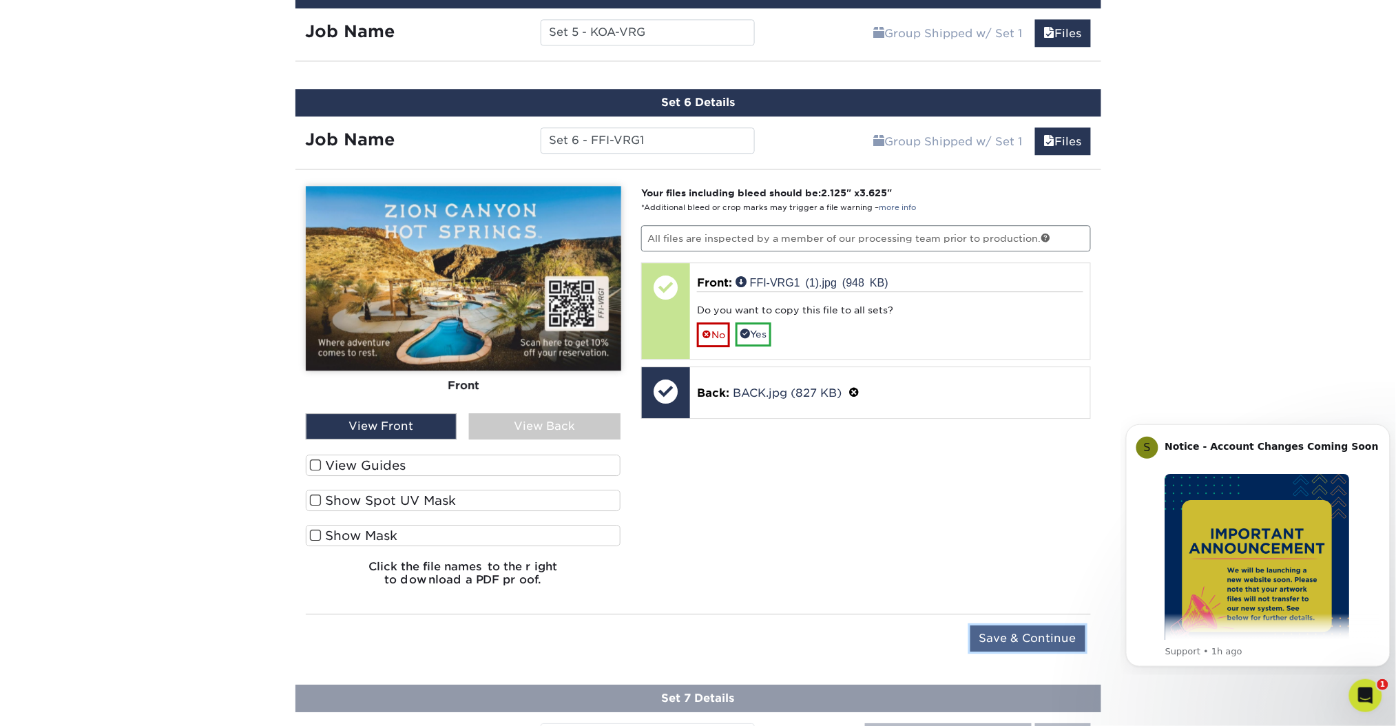
click at [1044, 626] on input "Save & Continue" at bounding box center [1028, 639] width 115 height 26
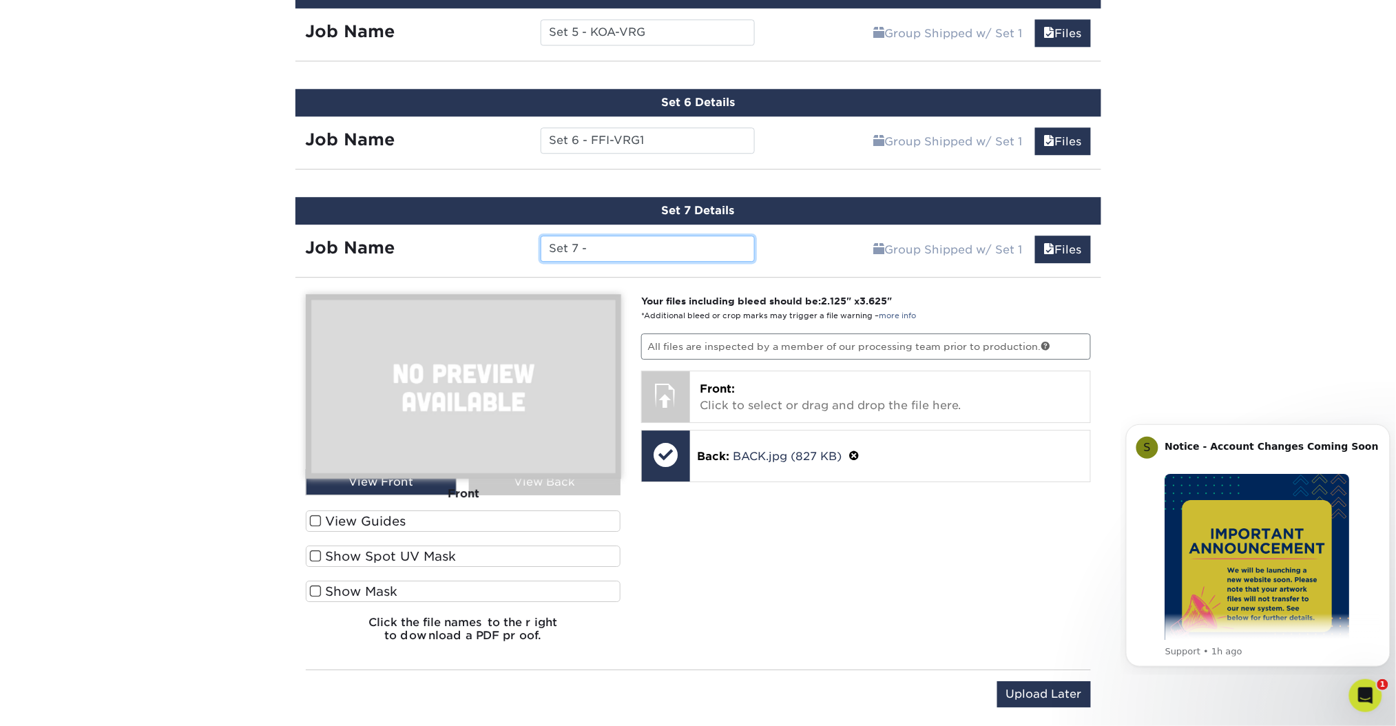
paste input "LQZ-LV1"
type input "Set 7 - LQZ-LV1"
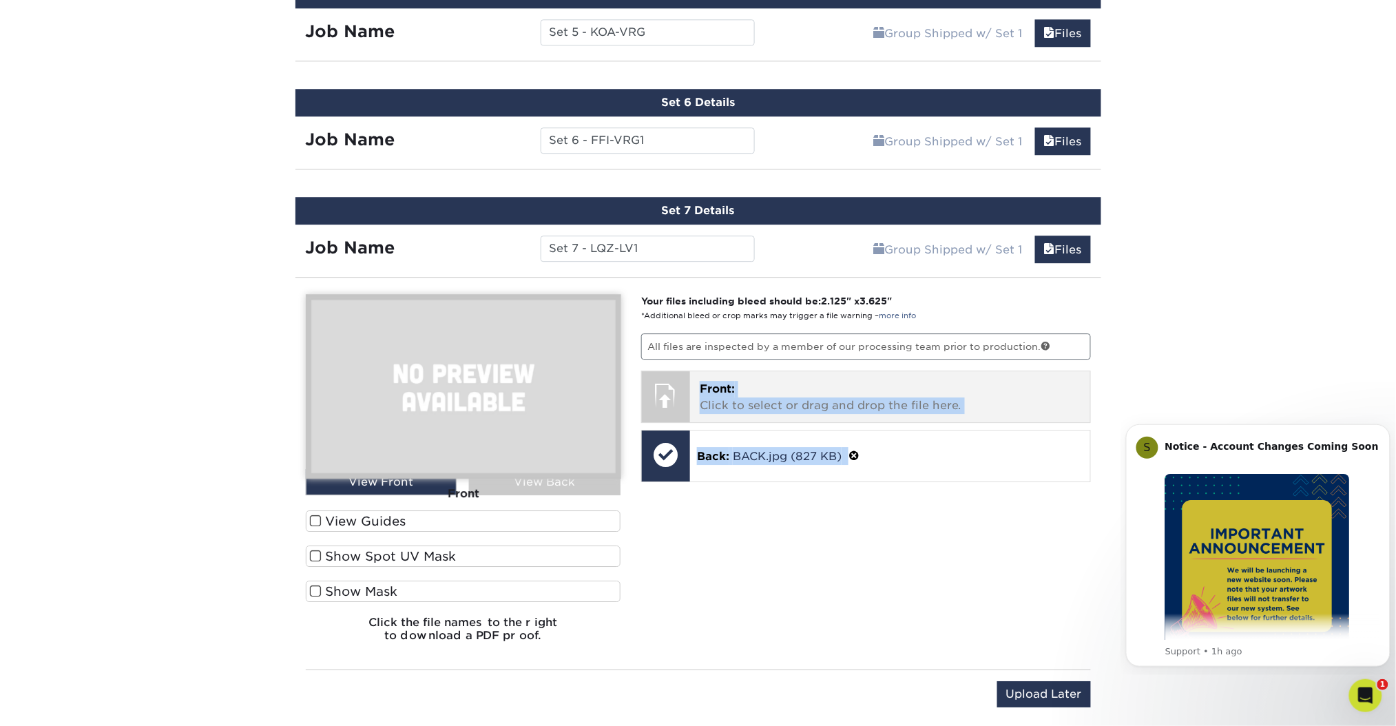
drag, startPoint x: 984, startPoint y: 417, endPoint x: 968, endPoint y: 386, distance: 34.8
click at [968, 386] on div "Your files including bleed should be: 2.125 " x 3.625 " *Additional bleed or cr…" at bounding box center [866, 473] width 471 height 359
click at [968, 386] on p "Front: Click to select or drag and drop the file here." at bounding box center [890, 397] width 381 height 33
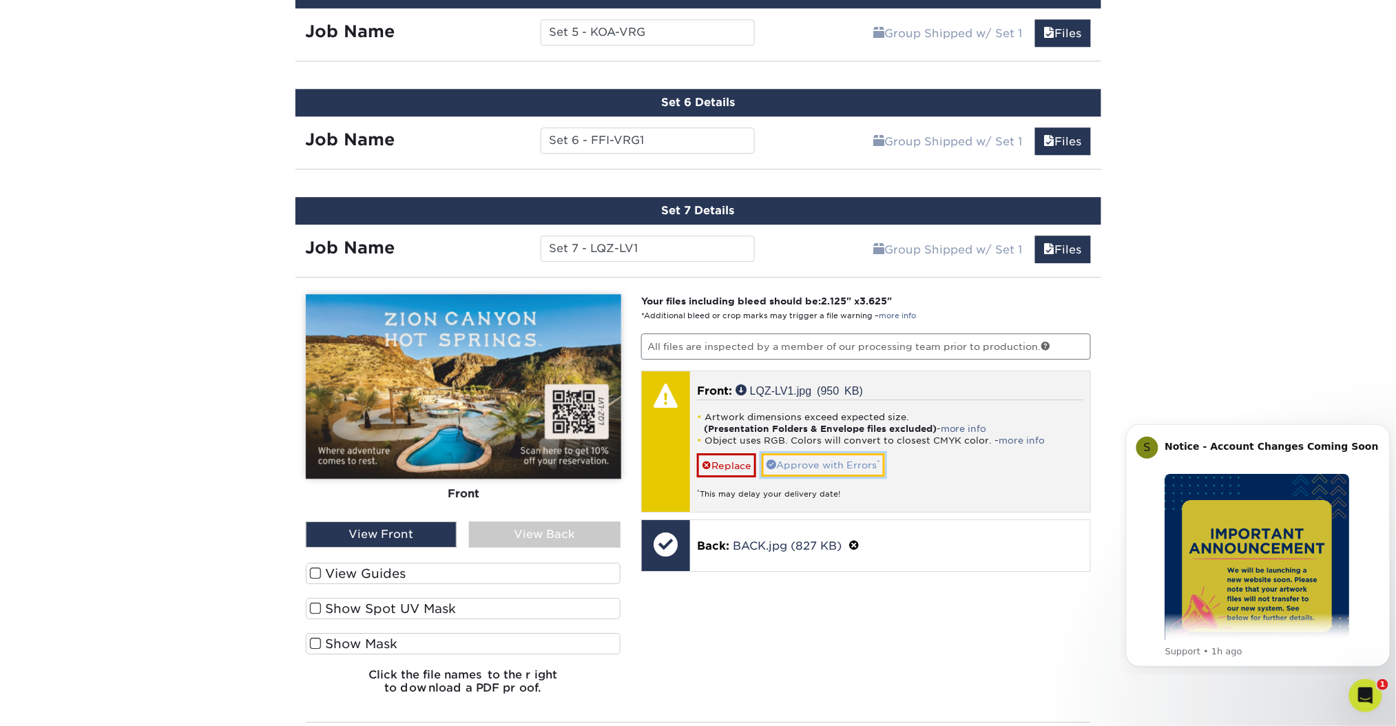
click at [856, 453] on link "Approve with Errors *" at bounding box center [823, 464] width 123 height 23
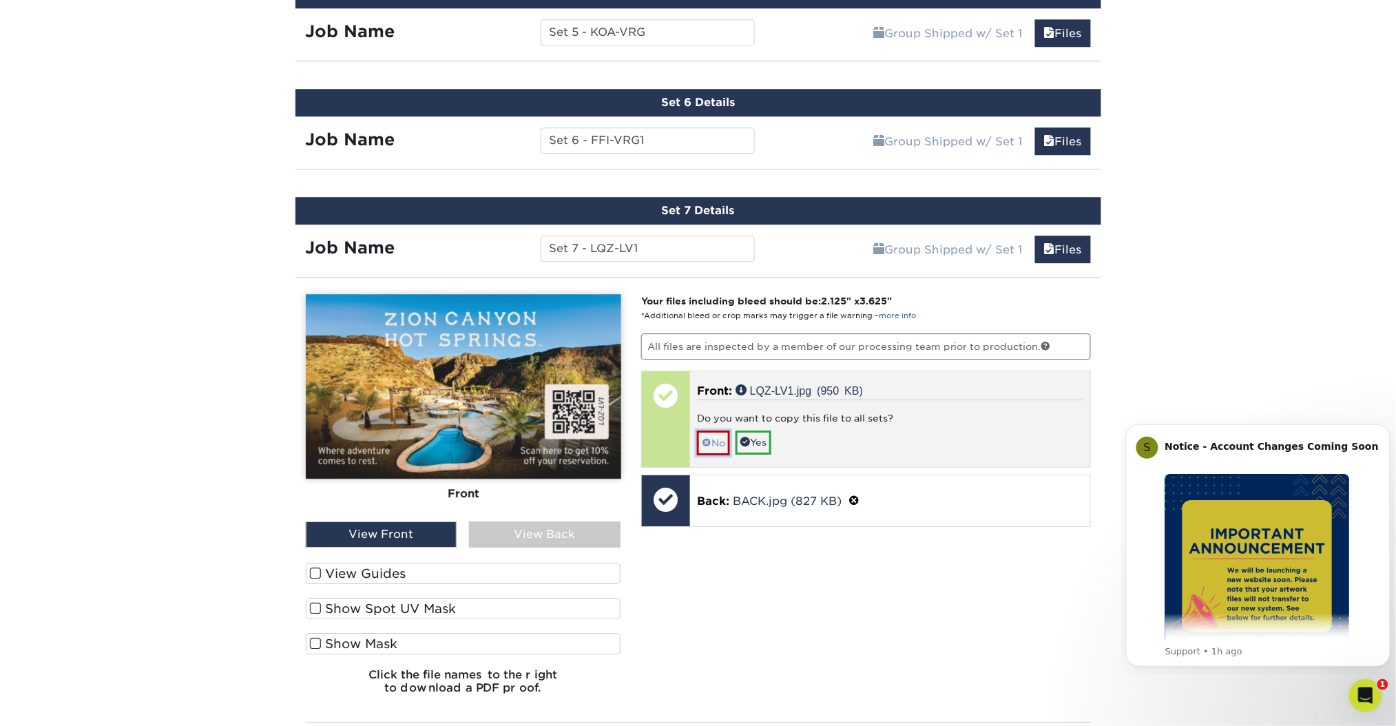
click at [699, 431] on link "No" at bounding box center [713, 443] width 33 height 24
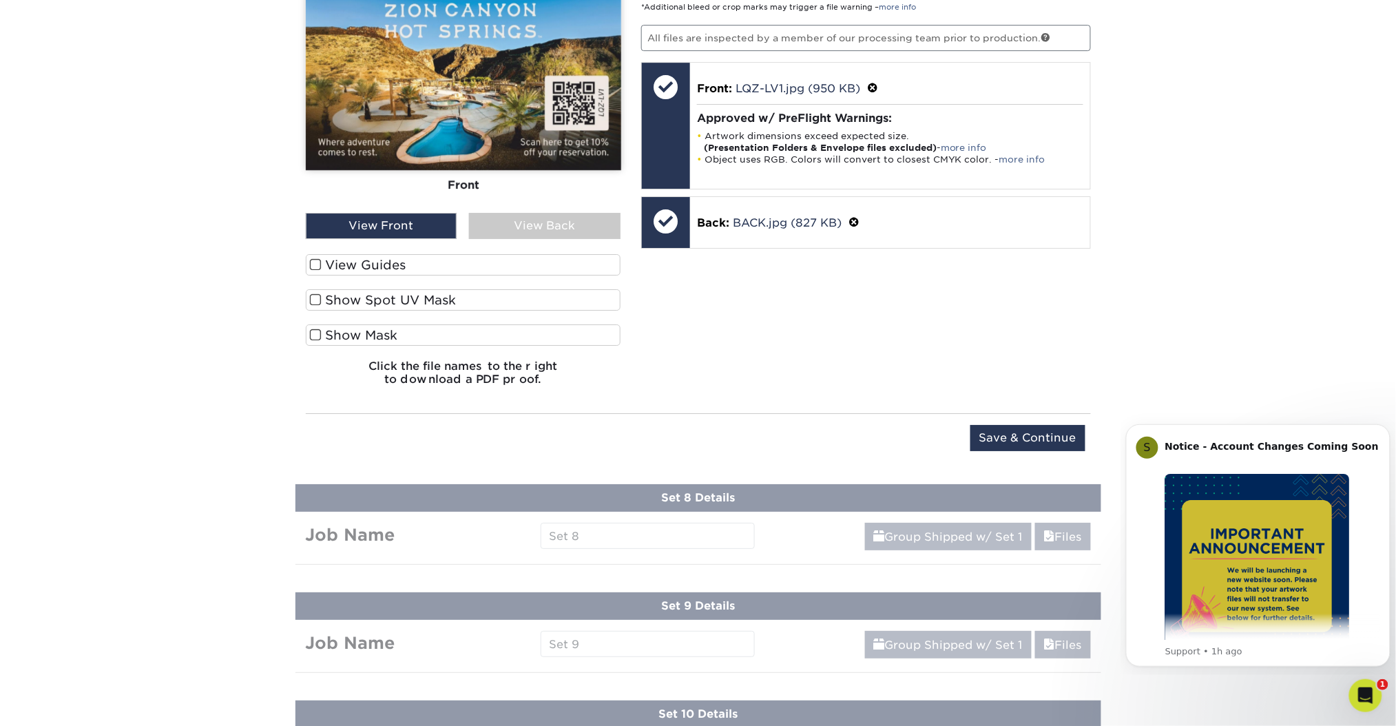
scroll to position [1647, 0]
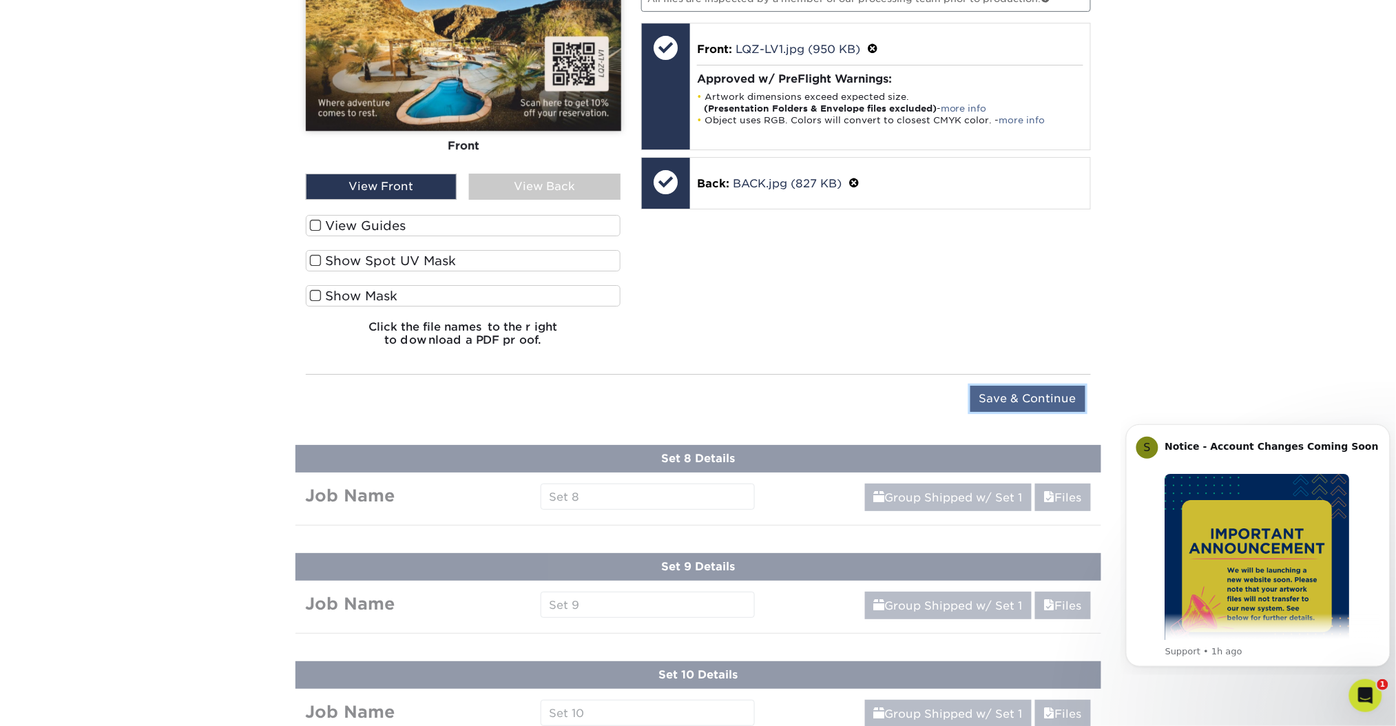
click at [988, 387] on input "Save & Continue" at bounding box center [1028, 399] width 115 height 26
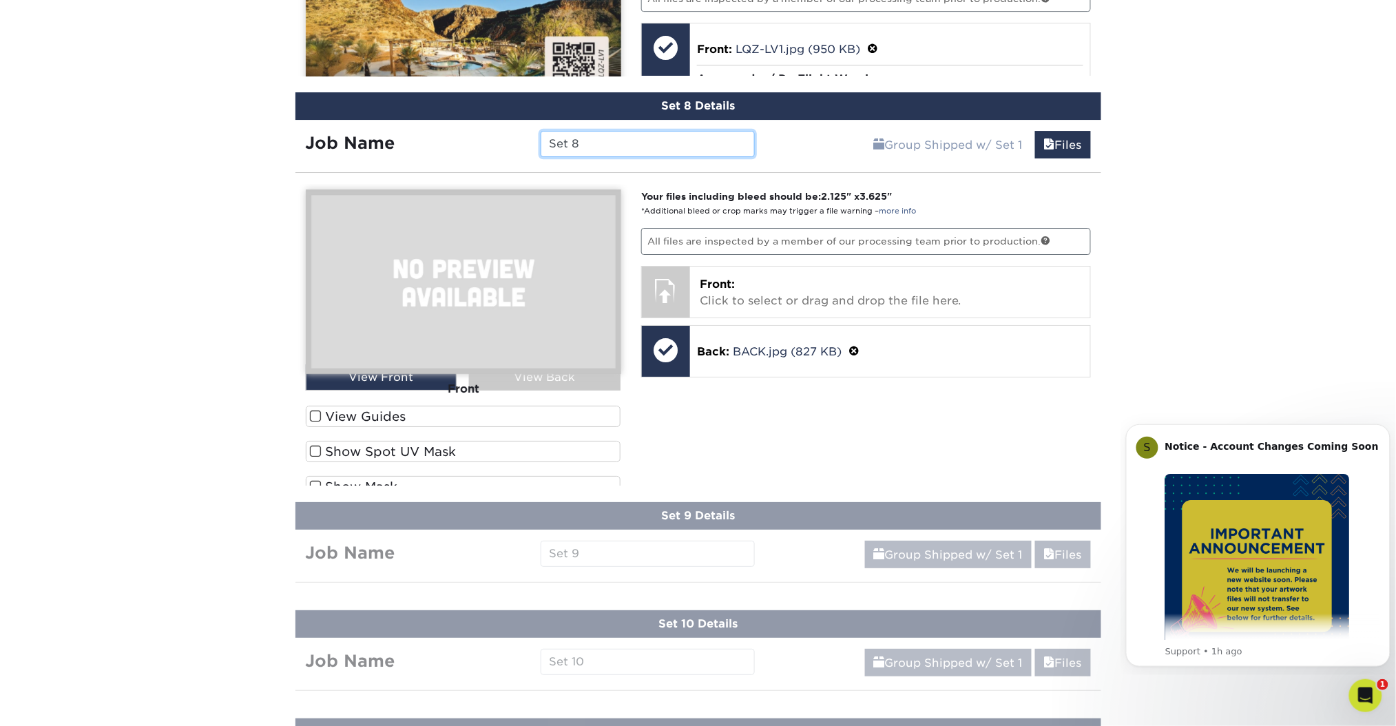
scroll to position [1636, 0]
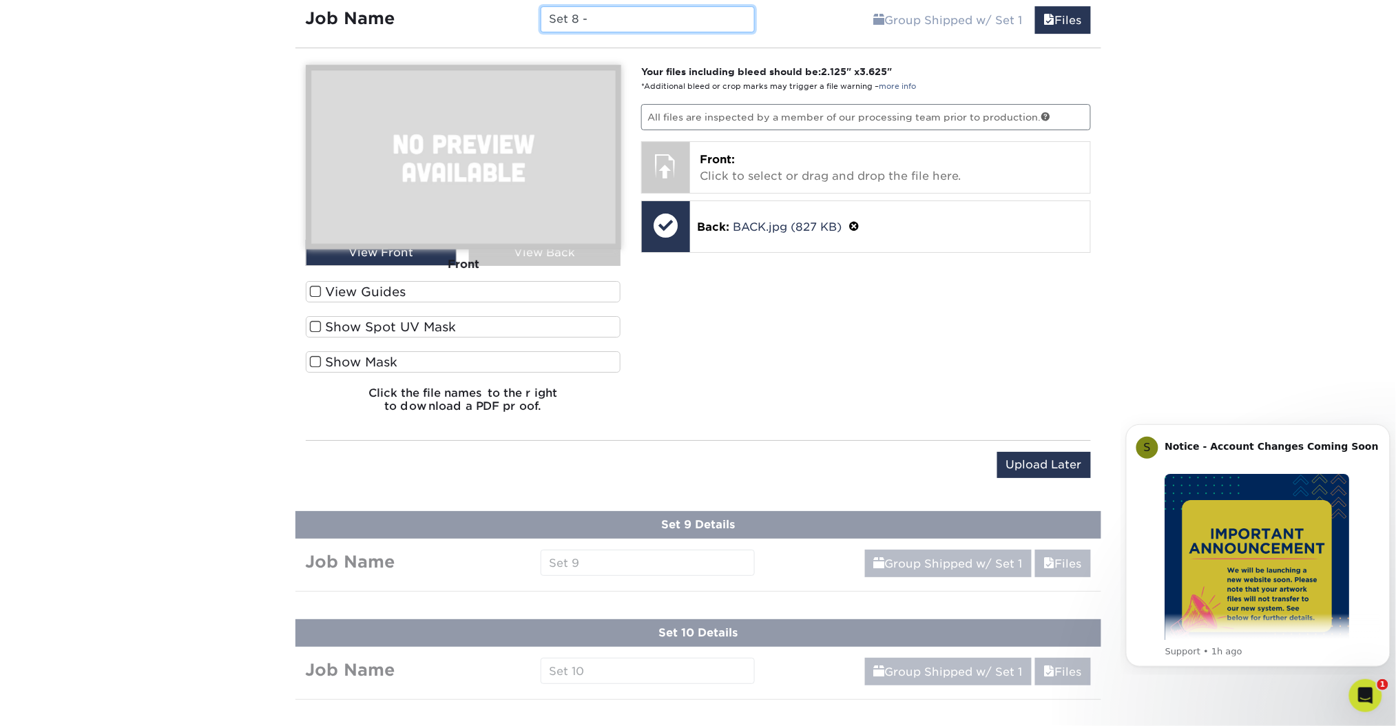
paste input "BW-LV1"
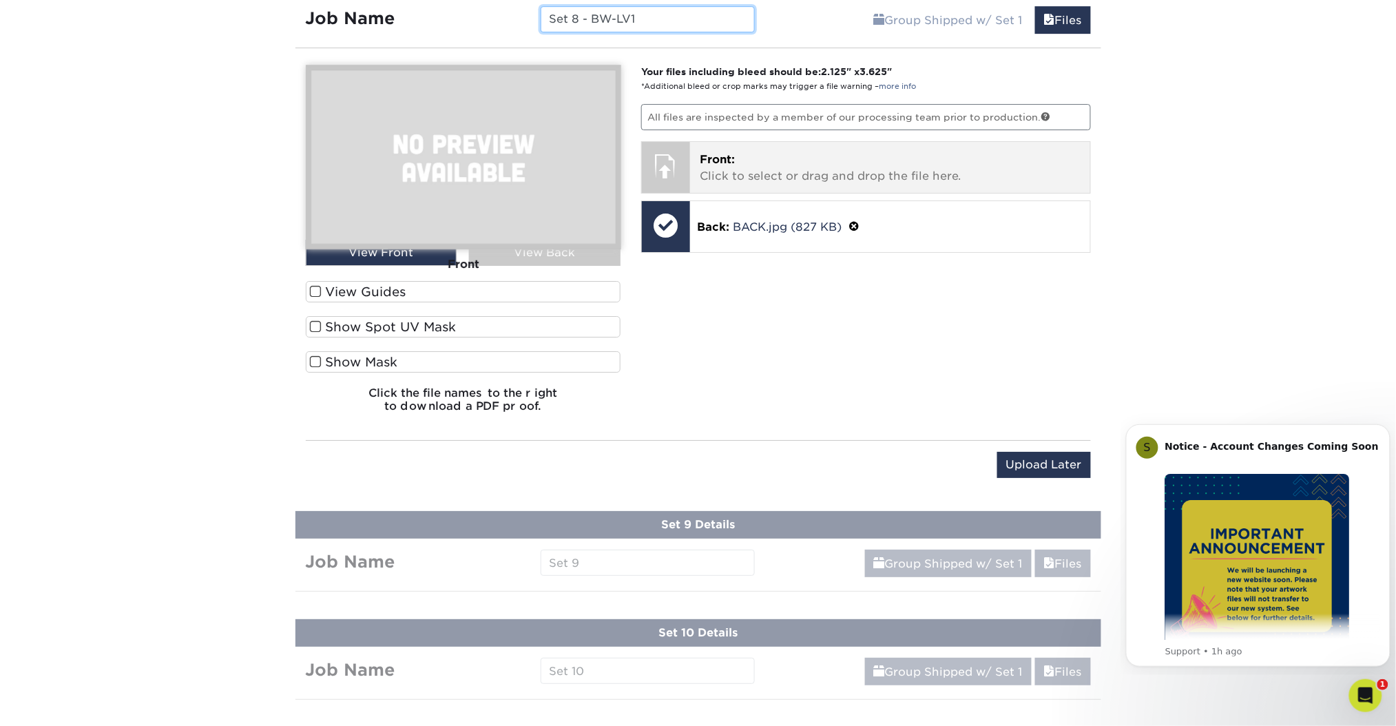
type input "Set 8 - BW-LV1"
click at [834, 161] on p "Front: Click to select or drag and drop the file here." at bounding box center [890, 168] width 381 height 33
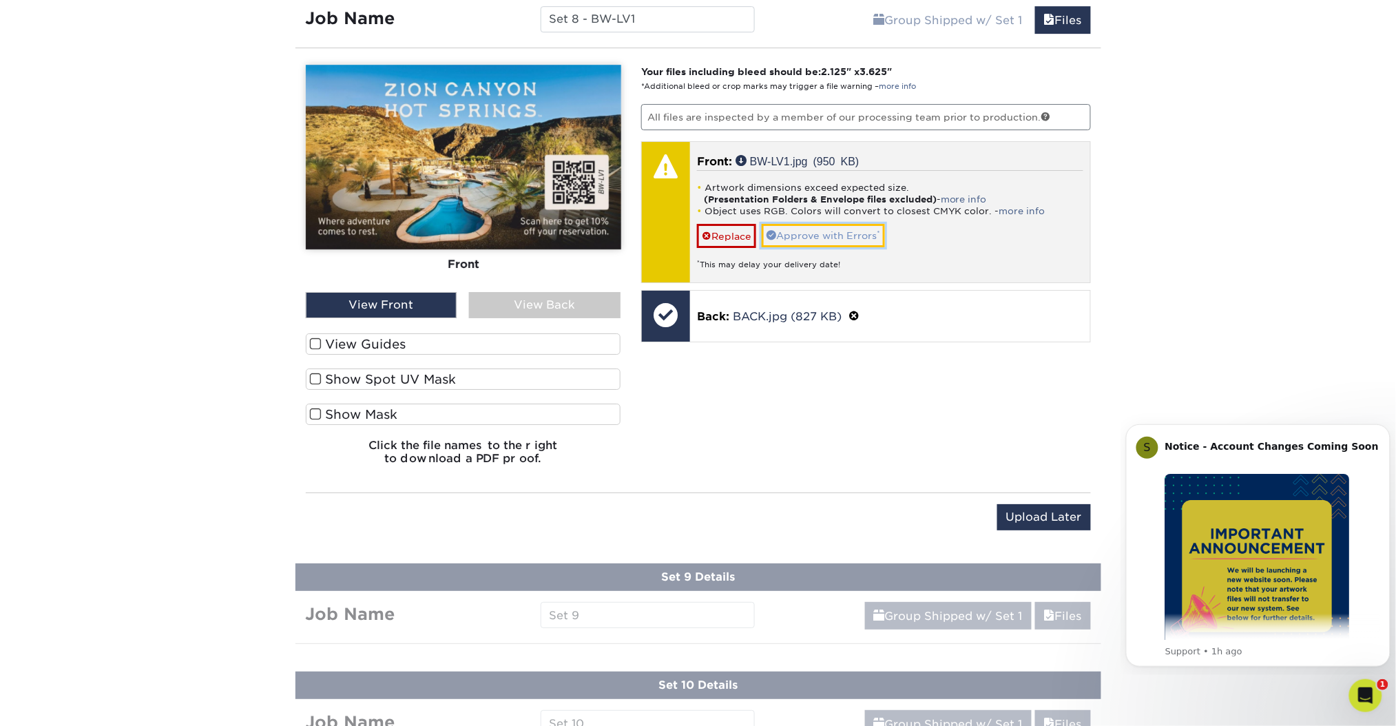
click at [871, 227] on link "Approve with Errors *" at bounding box center [823, 235] width 123 height 23
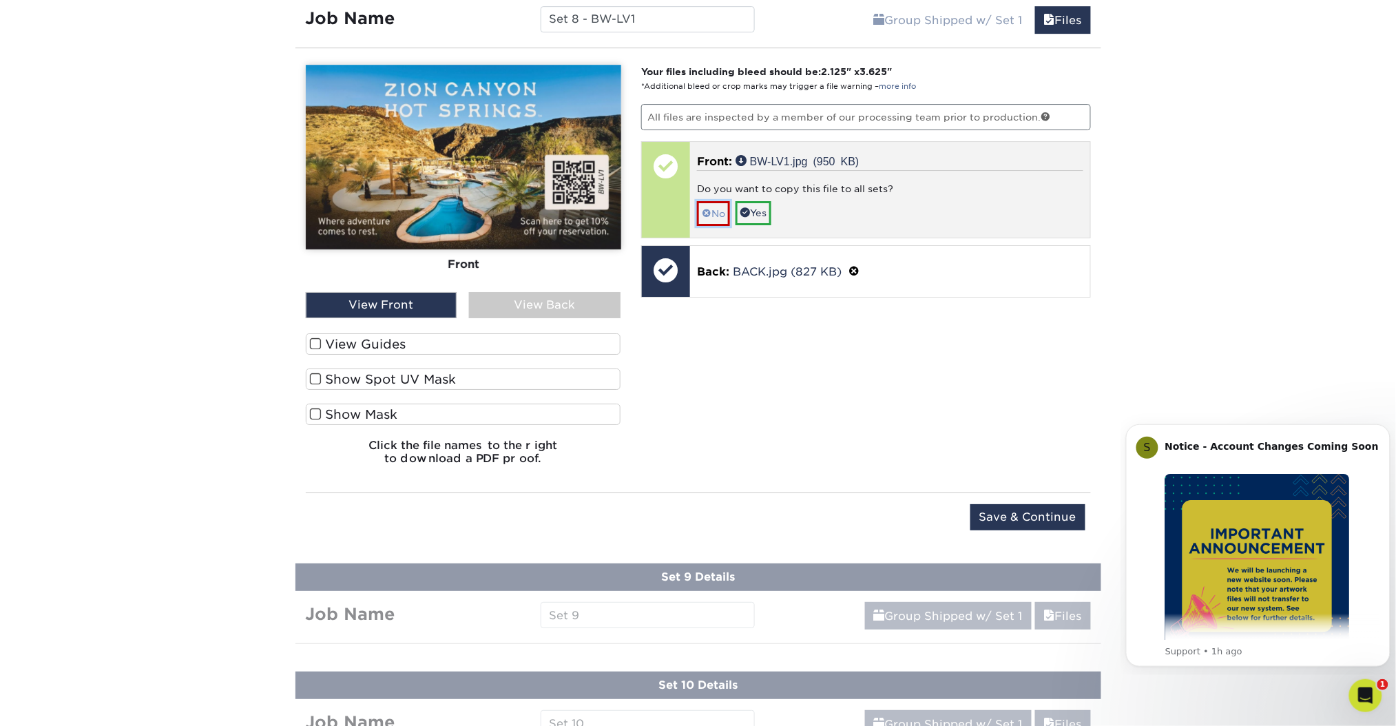
click at [714, 213] on link "No" at bounding box center [713, 213] width 33 height 24
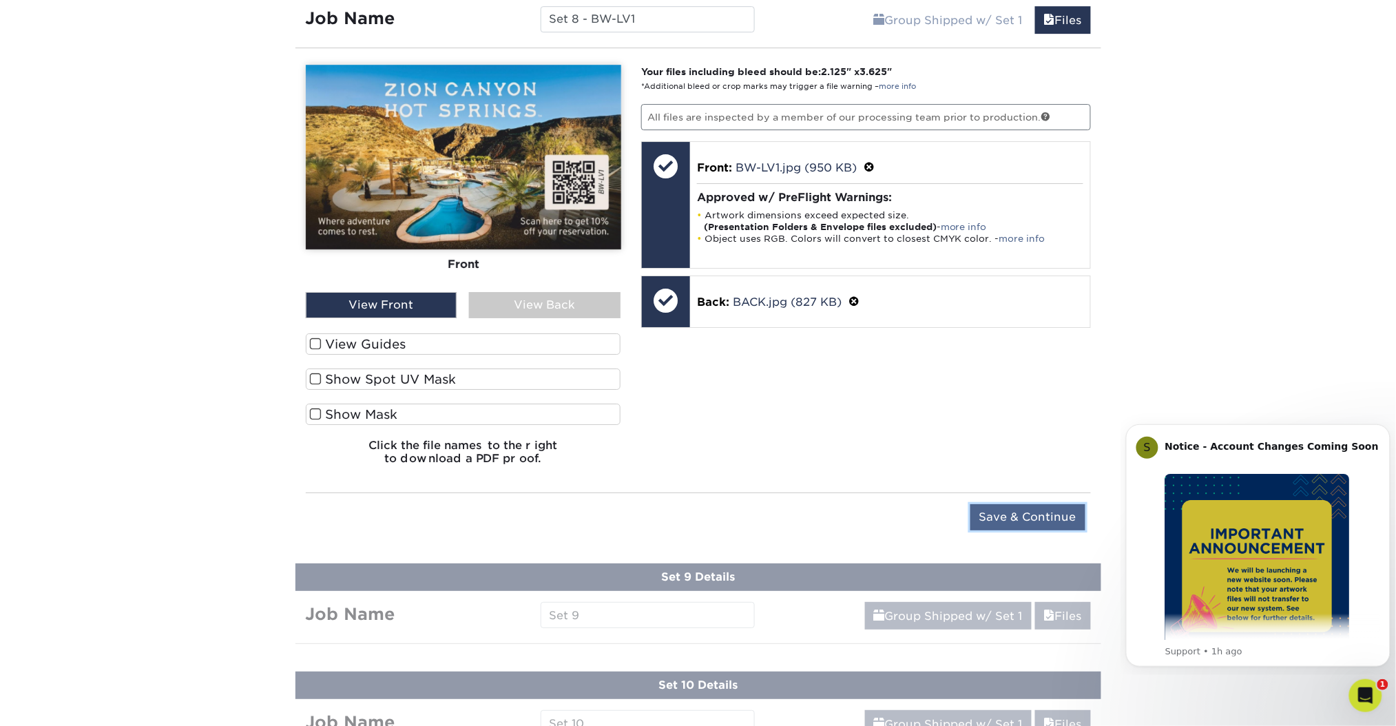
click at [1031, 516] on input "Save & Continue" at bounding box center [1028, 517] width 115 height 26
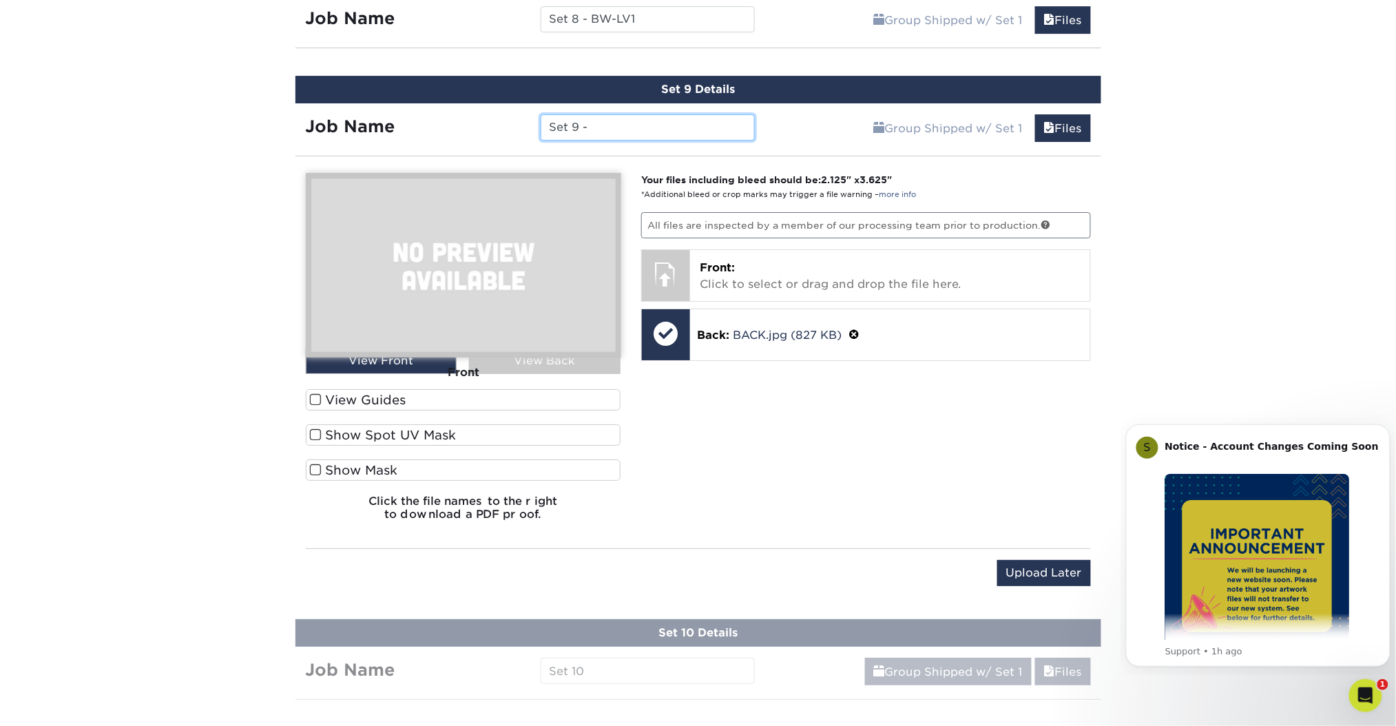
paste input "HAMP-STG1"
type input "Set 9 - HAMP-STG1"
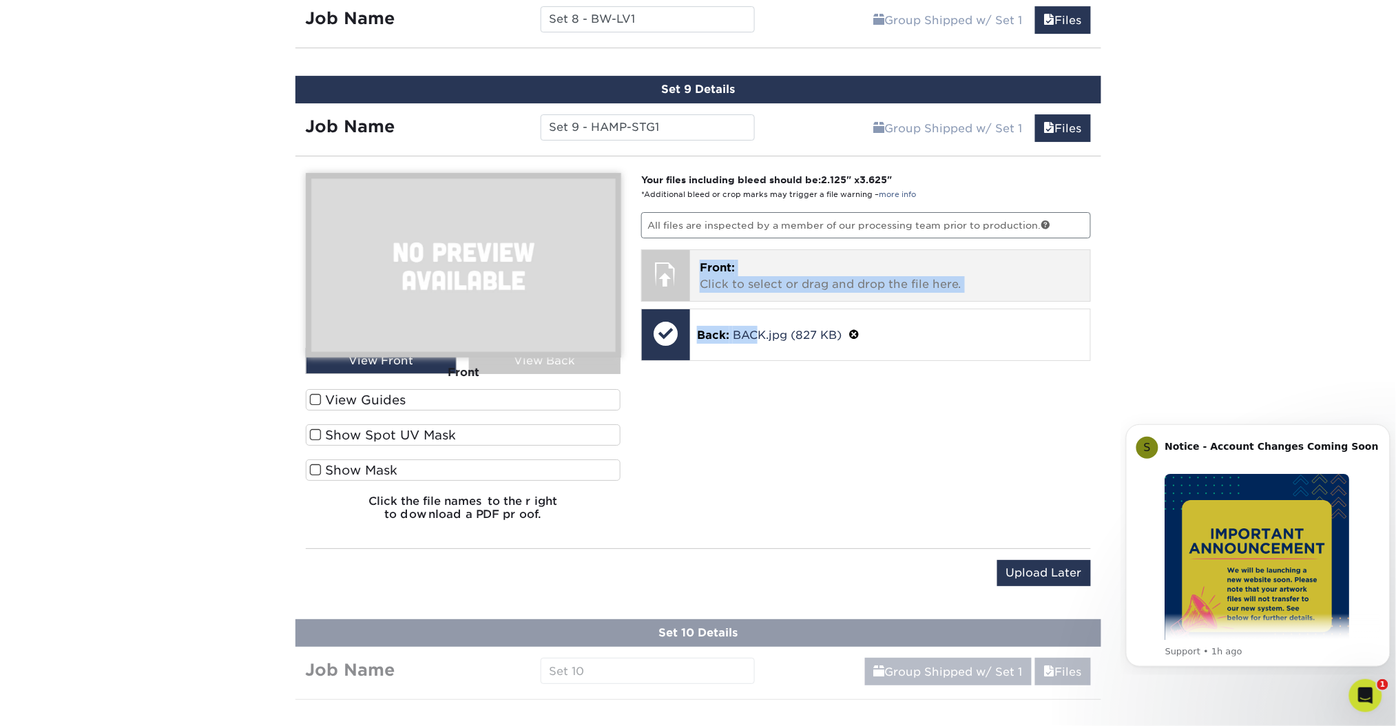
drag, startPoint x: 756, startPoint y: 433, endPoint x: 757, endPoint y: 266, distance: 166.7
click at [757, 266] on div "Your files including bleed should be: 2.125 " x 3.625 " *Additional bleed or cr…" at bounding box center [866, 352] width 471 height 359
click at [757, 266] on p "Front: Click to select or drag and drop the file here." at bounding box center [890, 276] width 381 height 33
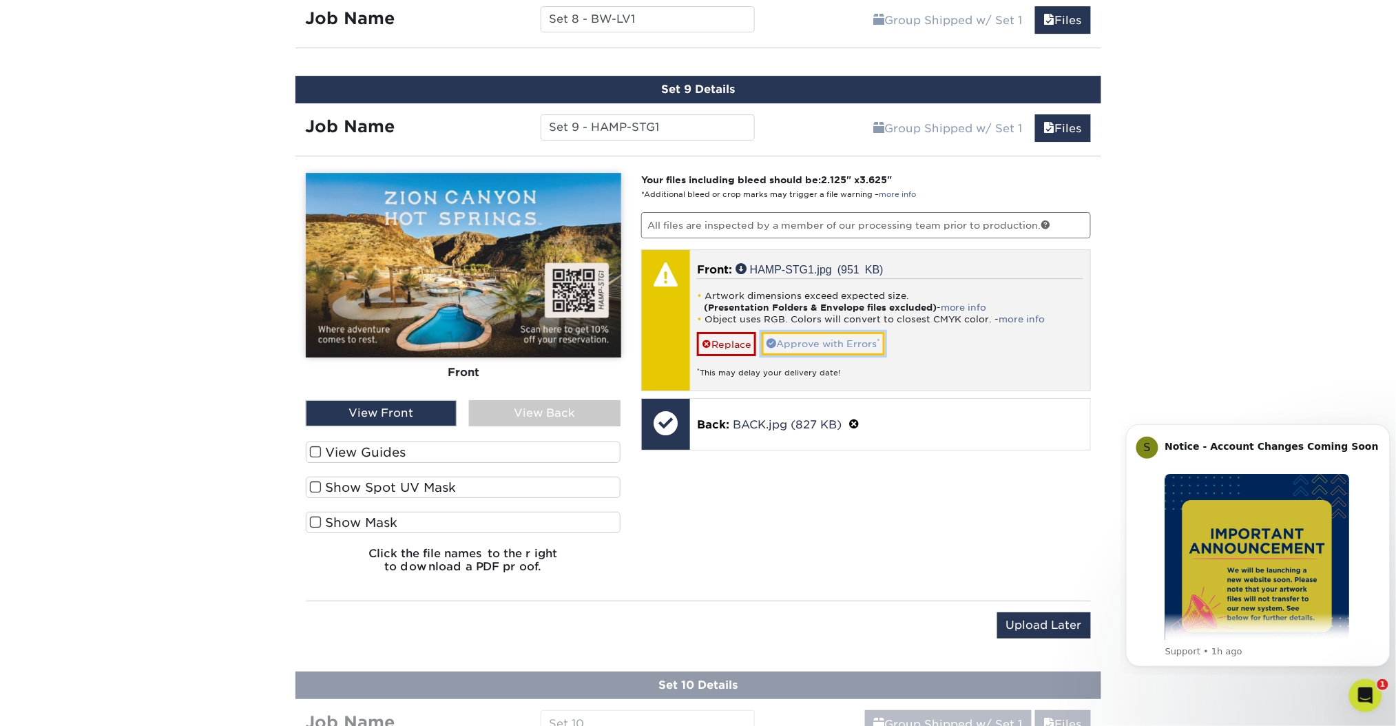
click at [847, 332] on link "Approve with Errors *" at bounding box center [823, 343] width 123 height 23
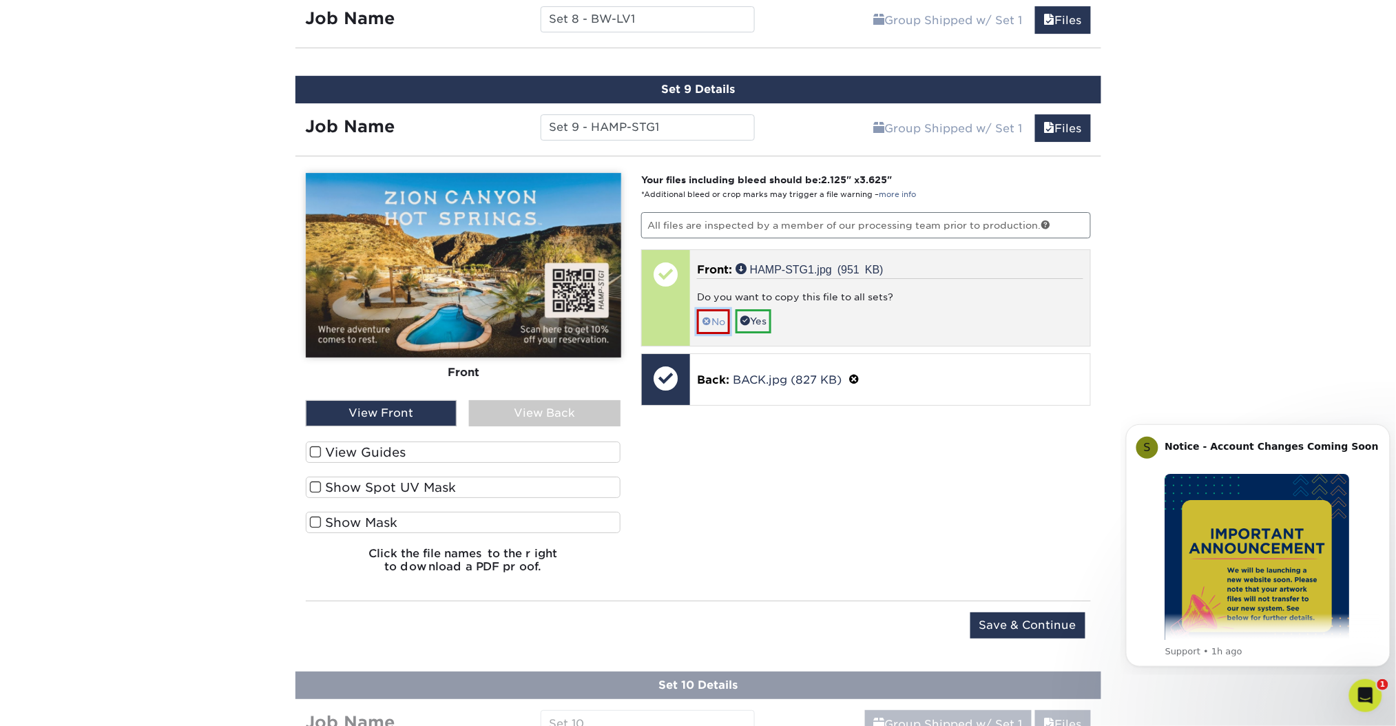
click at [712, 316] on link "No" at bounding box center [713, 321] width 33 height 24
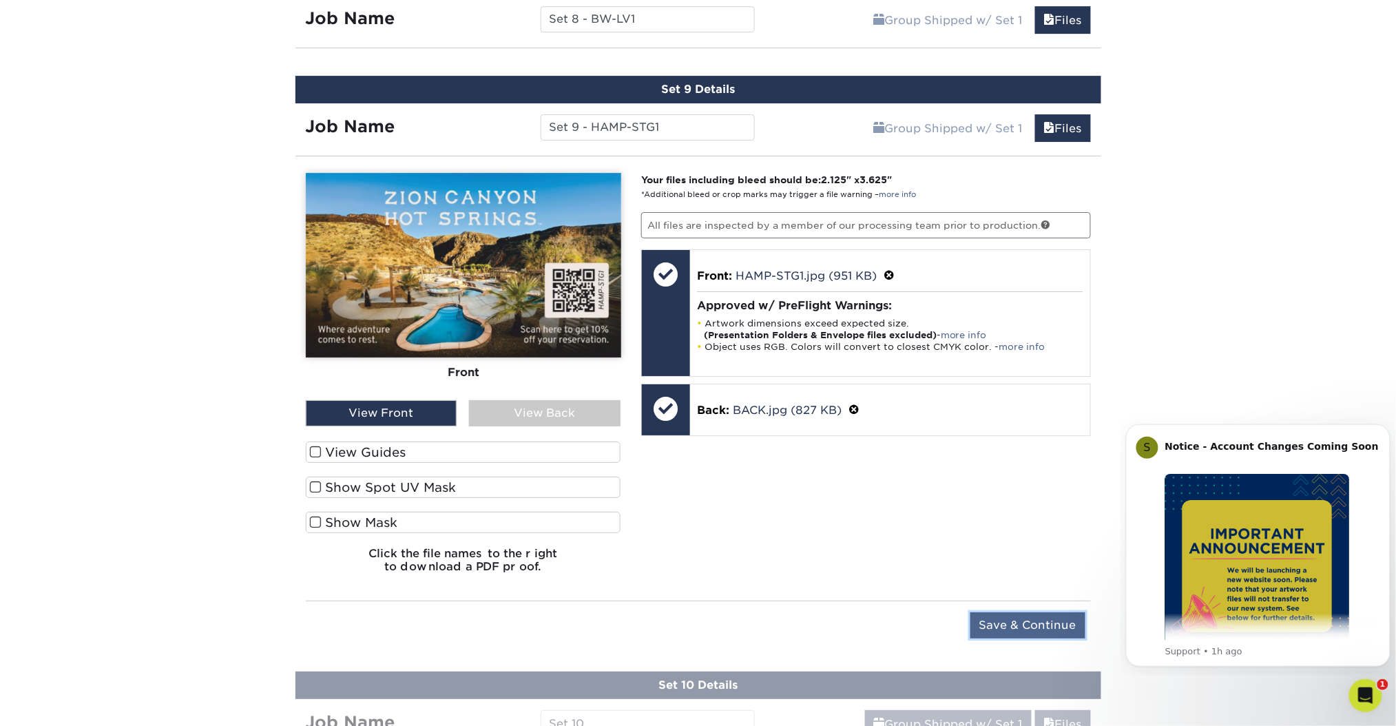
click at [1049, 623] on input "Save & Continue" at bounding box center [1028, 625] width 115 height 26
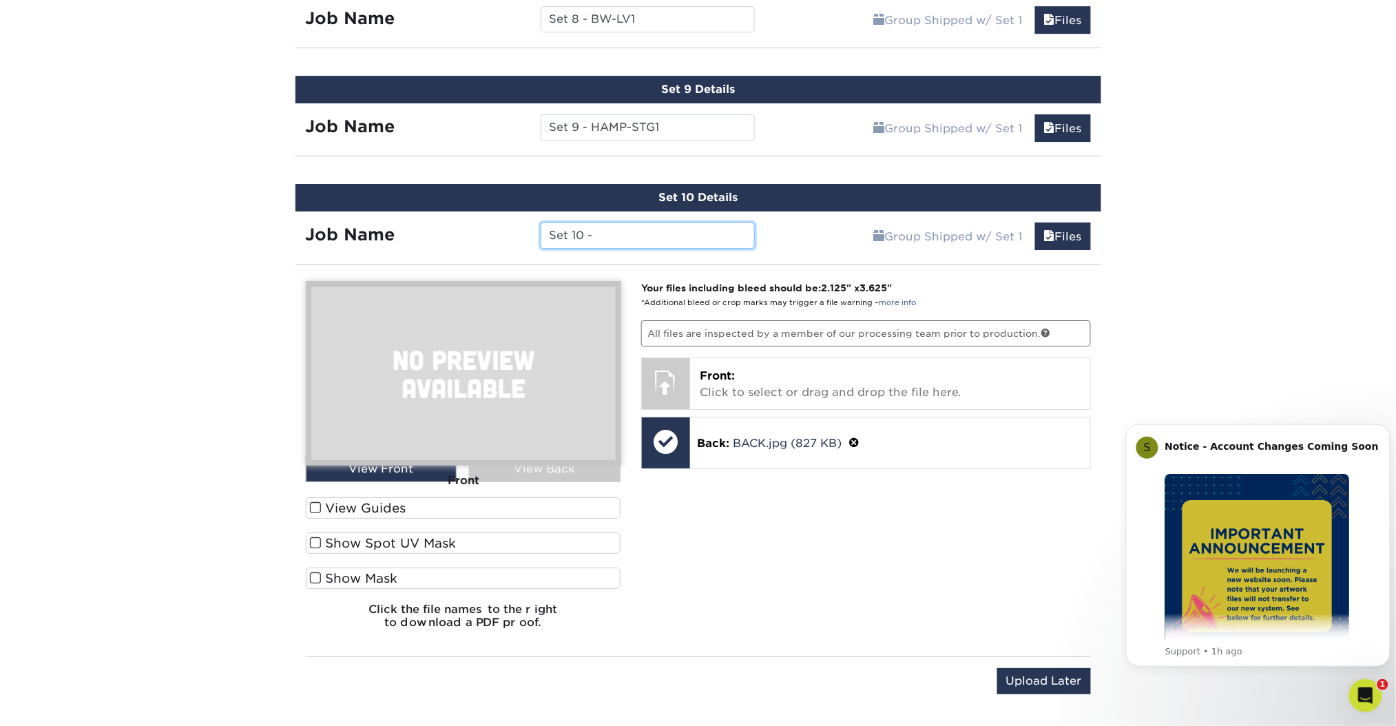
paste input "LQ-CC1"
type input "Set 10 - LQ-CC1"
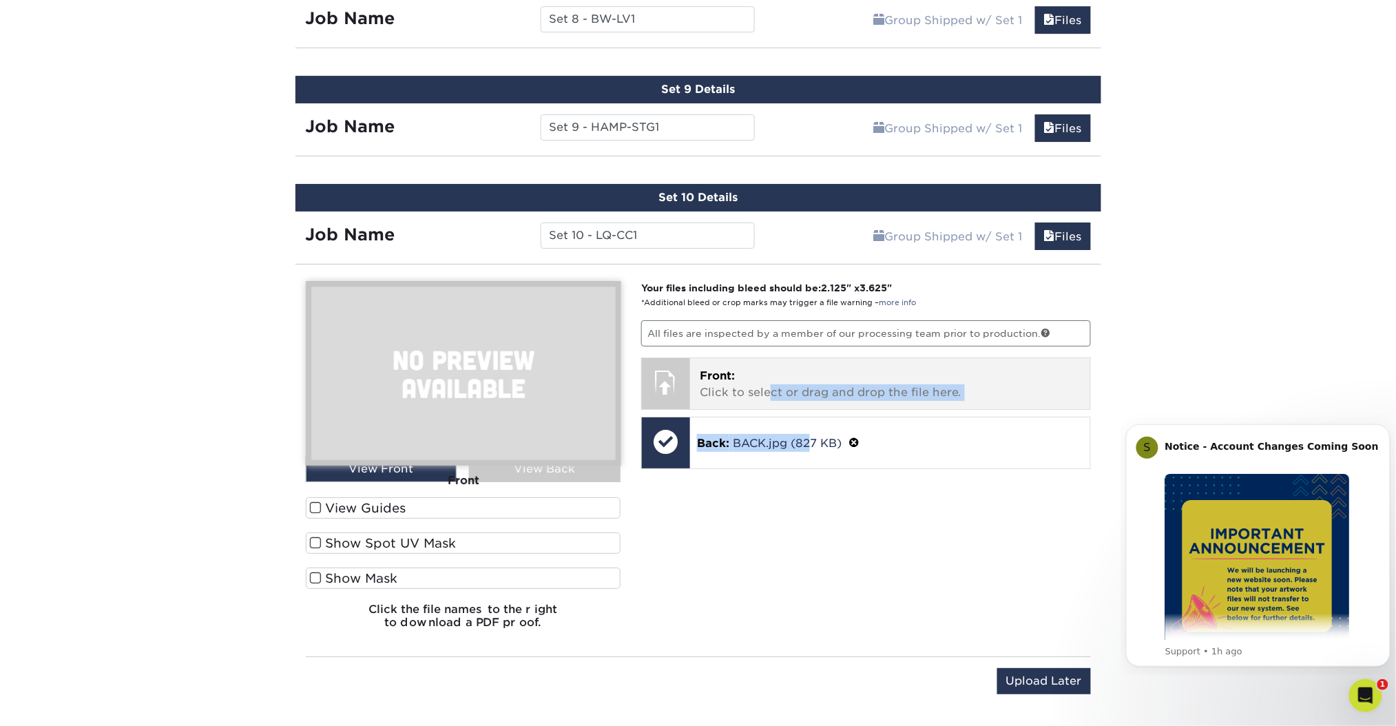
drag, startPoint x: 811, startPoint y: 488, endPoint x: 767, endPoint y: 379, distance: 117.4
click at [767, 379] on div "Your files including bleed should be: 2.125 " x 3.625 " *Additional bleed or cr…" at bounding box center [866, 460] width 471 height 359
click at [767, 379] on p "Front: Click to select or drag and drop the file here." at bounding box center [890, 384] width 381 height 33
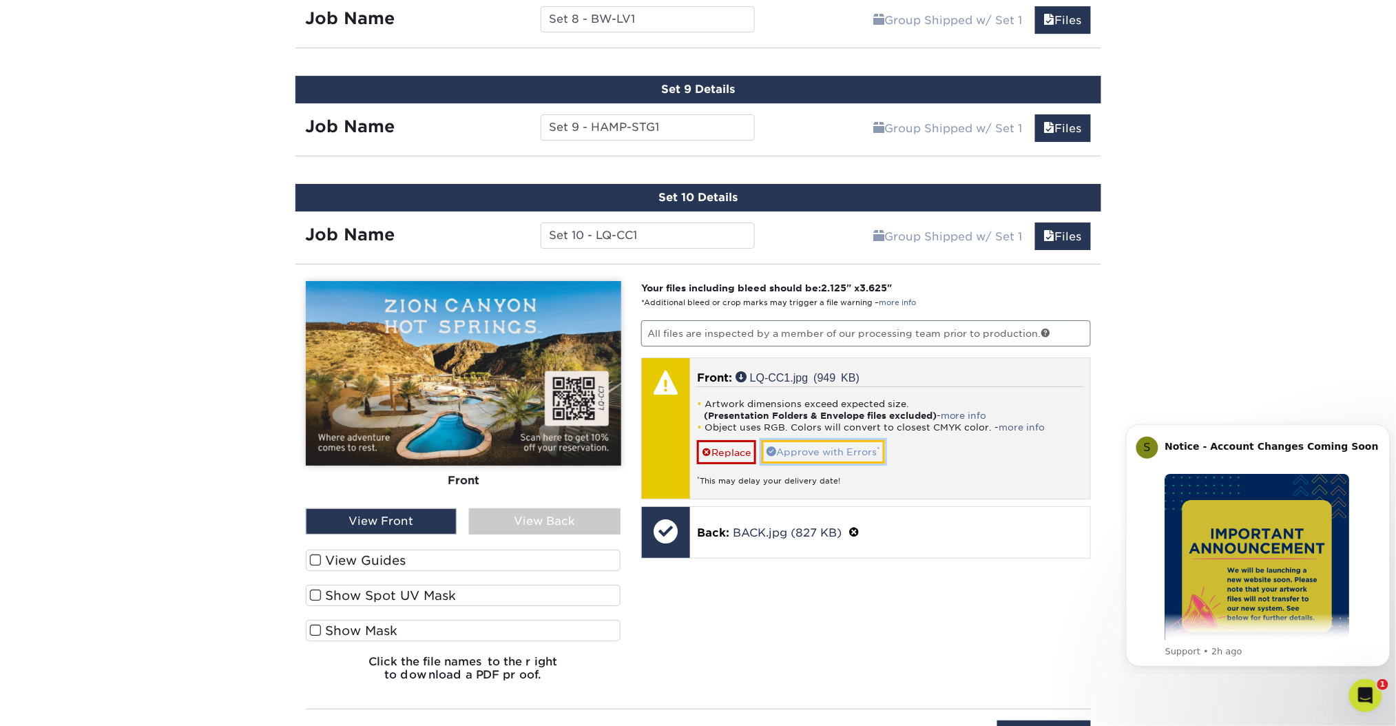
click at [847, 449] on link "Approve with Errors *" at bounding box center [823, 451] width 123 height 23
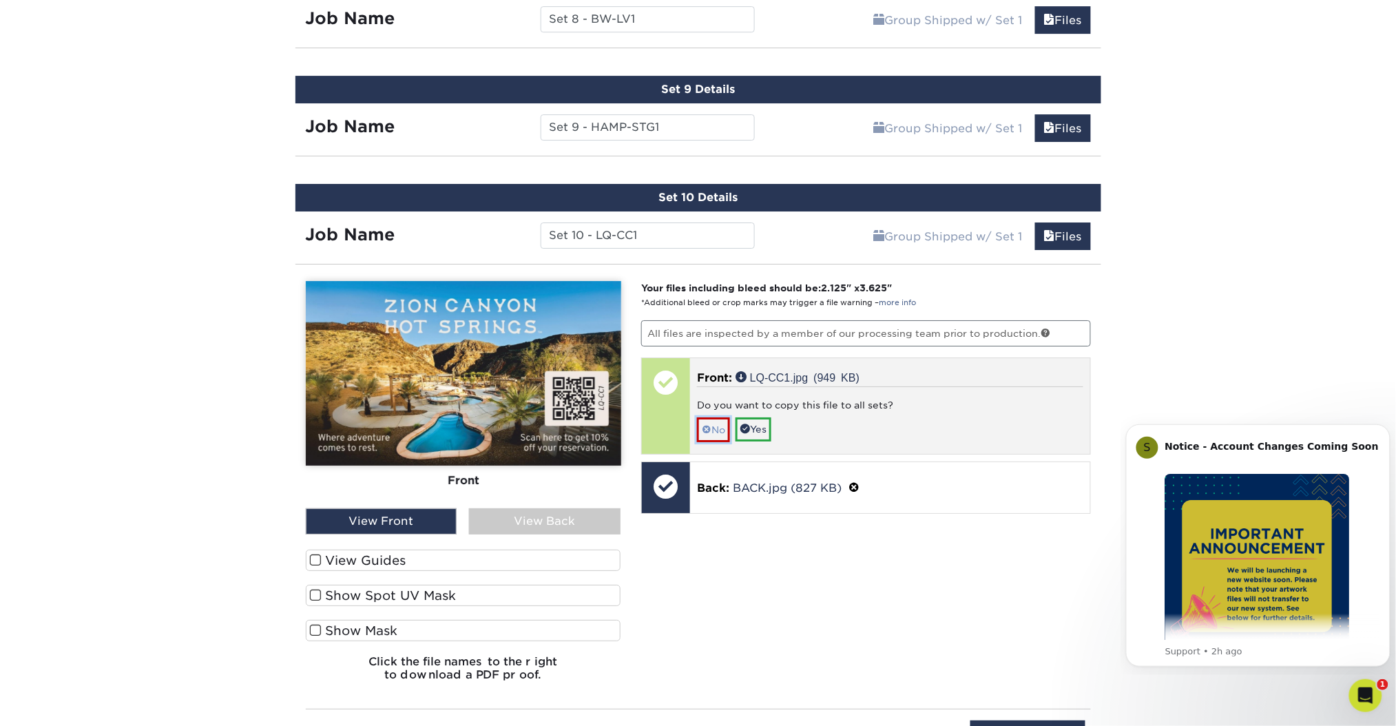
click at [708, 424] on span at bounding box center [707, 429] width 10 height 11
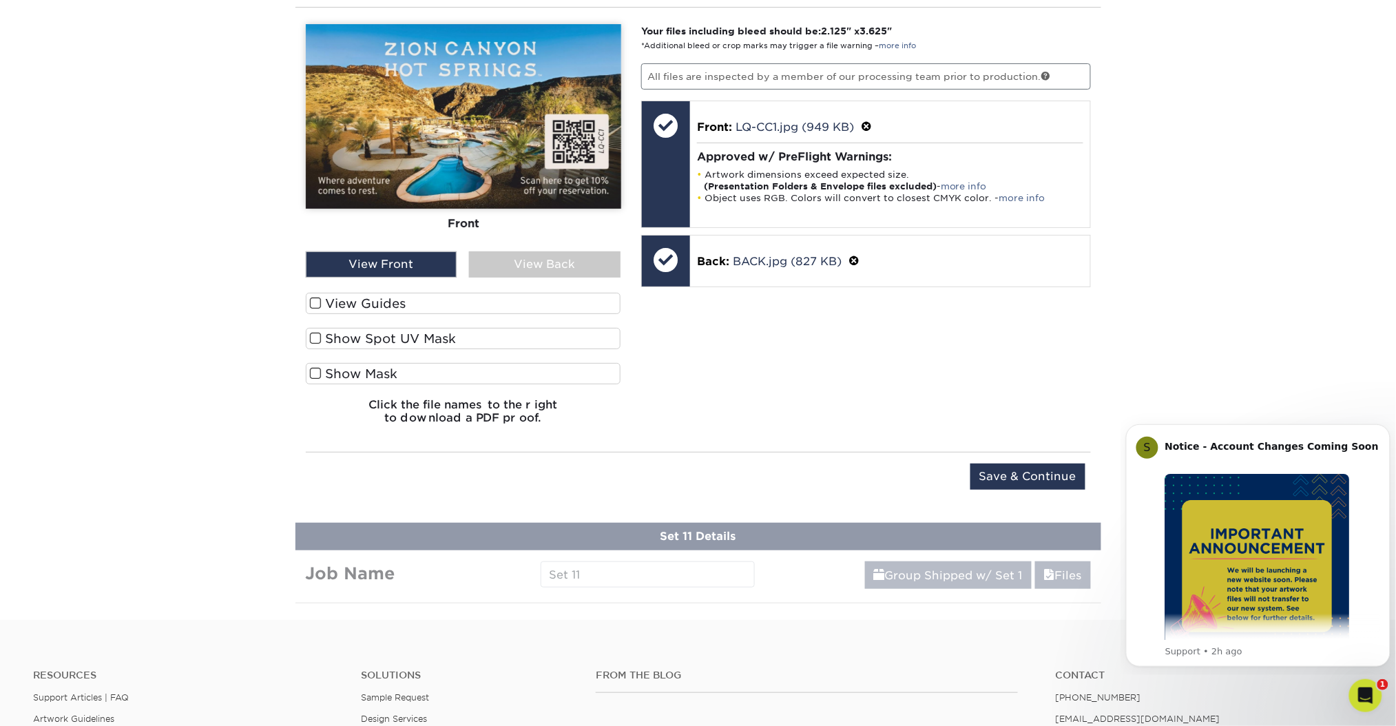
scroll to position [1901, 0]
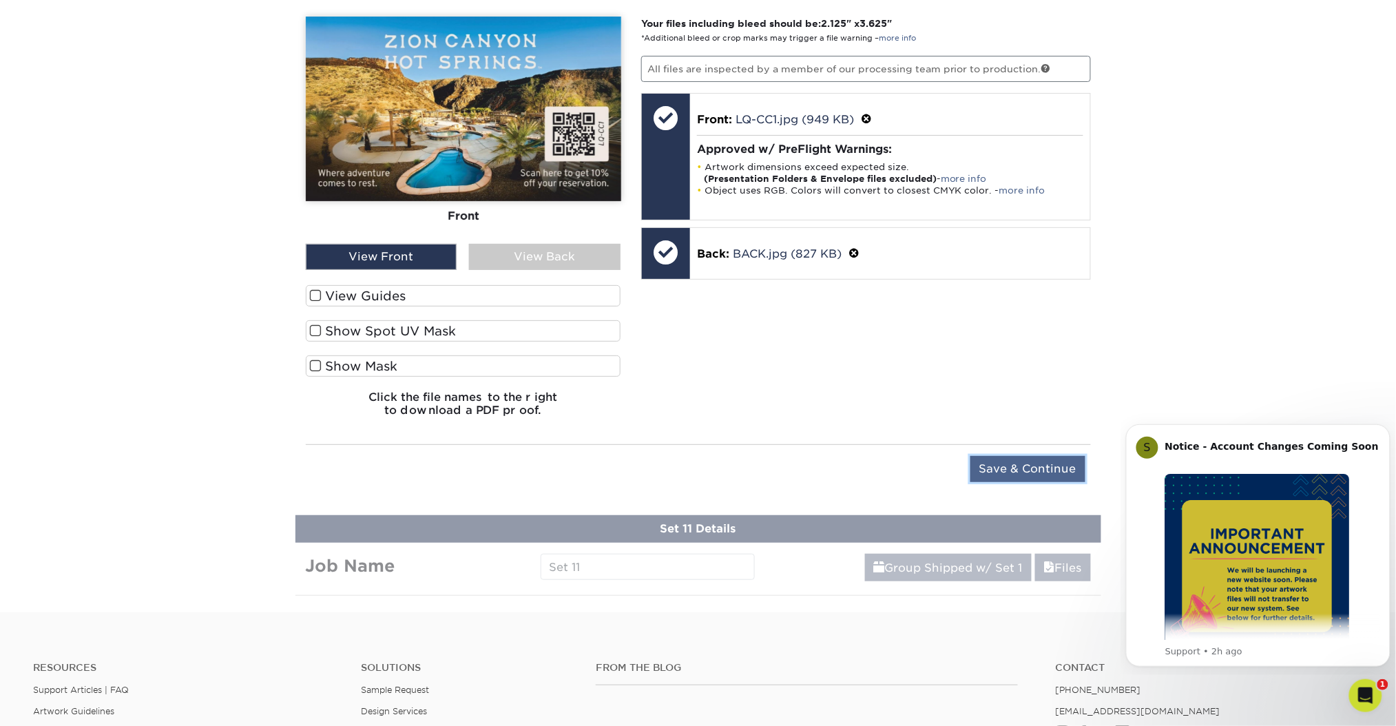
click at [1040, 456] on input "Save & Continue" at bounding box center [1028, 469] width 115 height 26
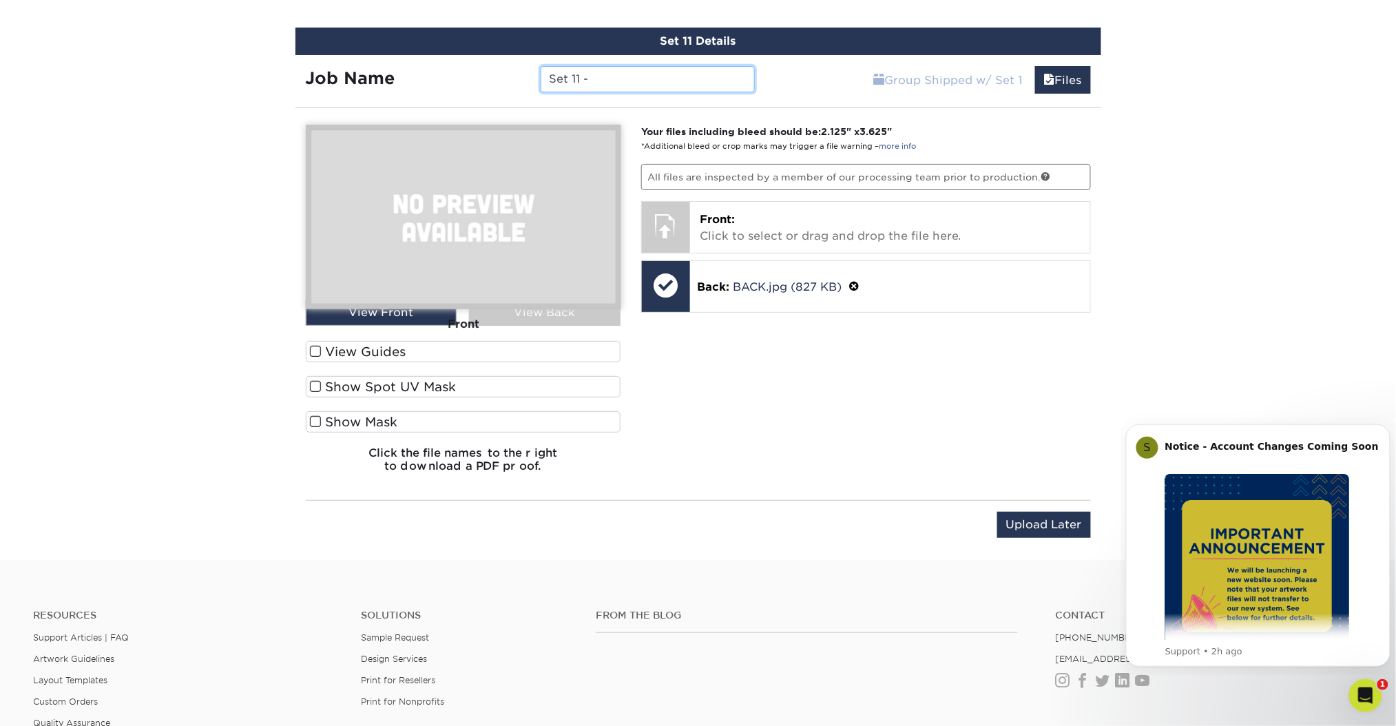
paste input "ZCC-SPG"
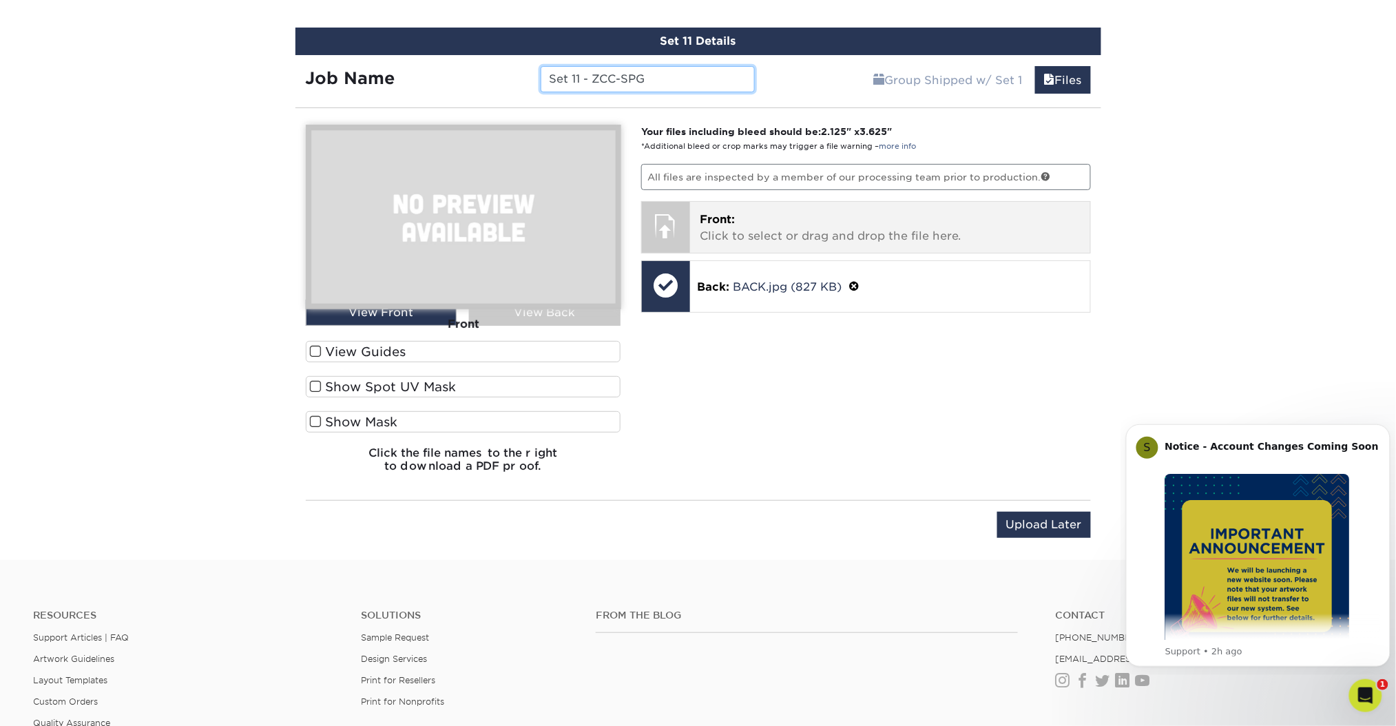
type input "Set 11 - ZCC-SPG"
click at [900, 236] on div "Front: Click to select or drag and drop the file here. Choose file" at bounding box center [890, 227] width 400 height 51
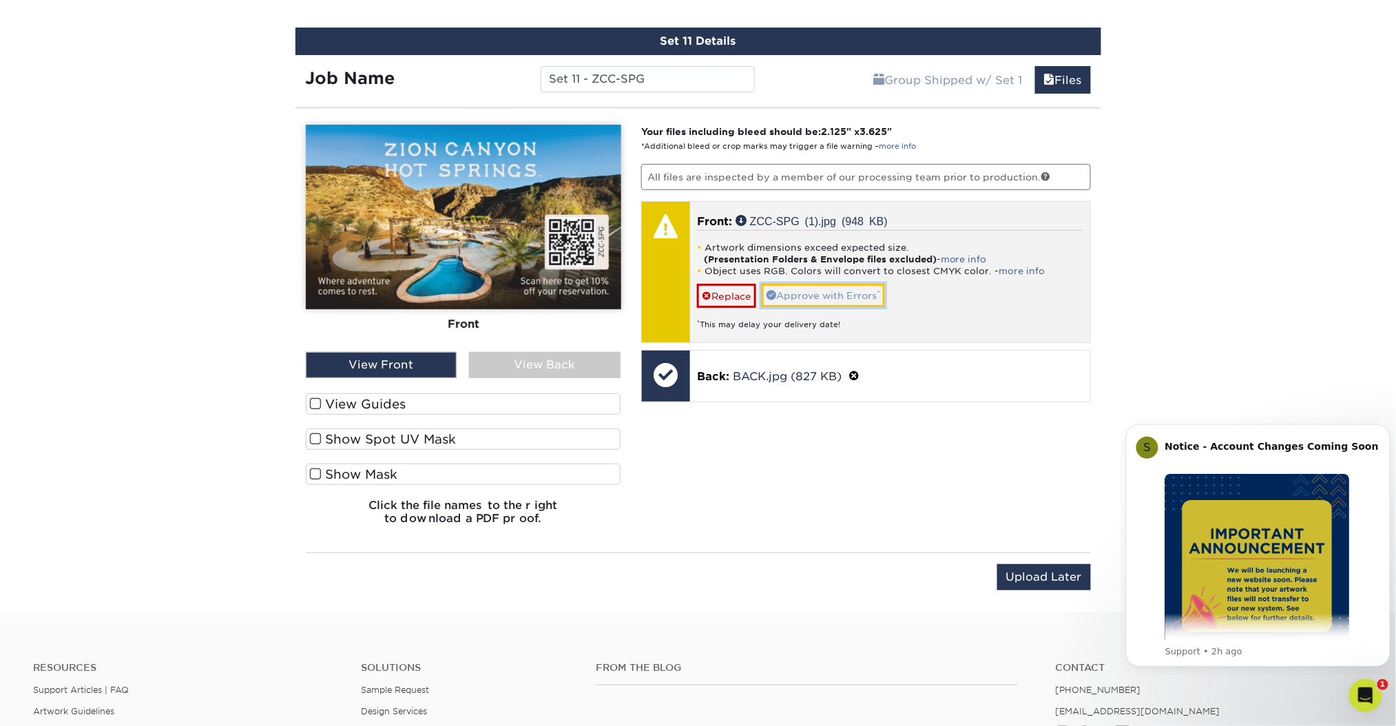
click at [854, 284] on link "Approve with Errors *" at bounding box center [823, 295] width 123 height 23
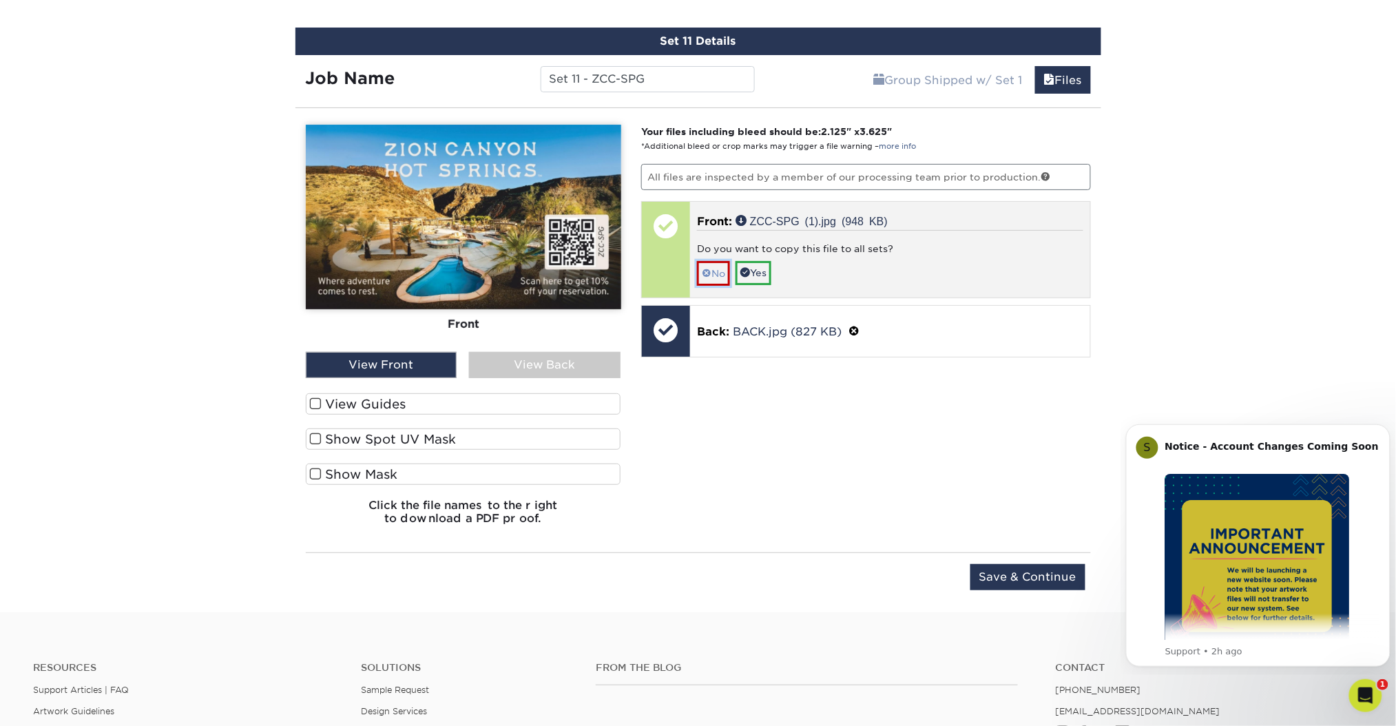
click at [704, 261] on link "No" at bounding box center [713, 273] width 33 height 24
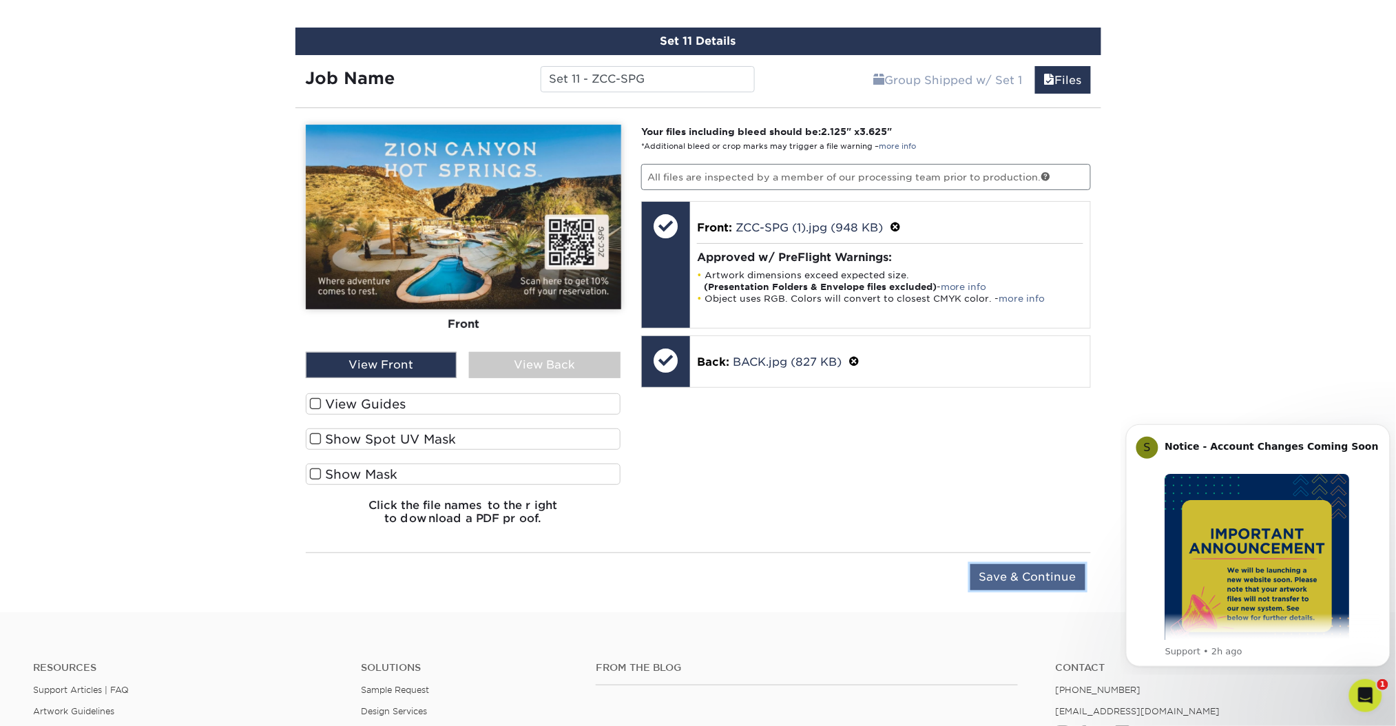
click at [1014, 566] on input "Save & Continue" at bounding box center [1028, 577] width 115 height 26
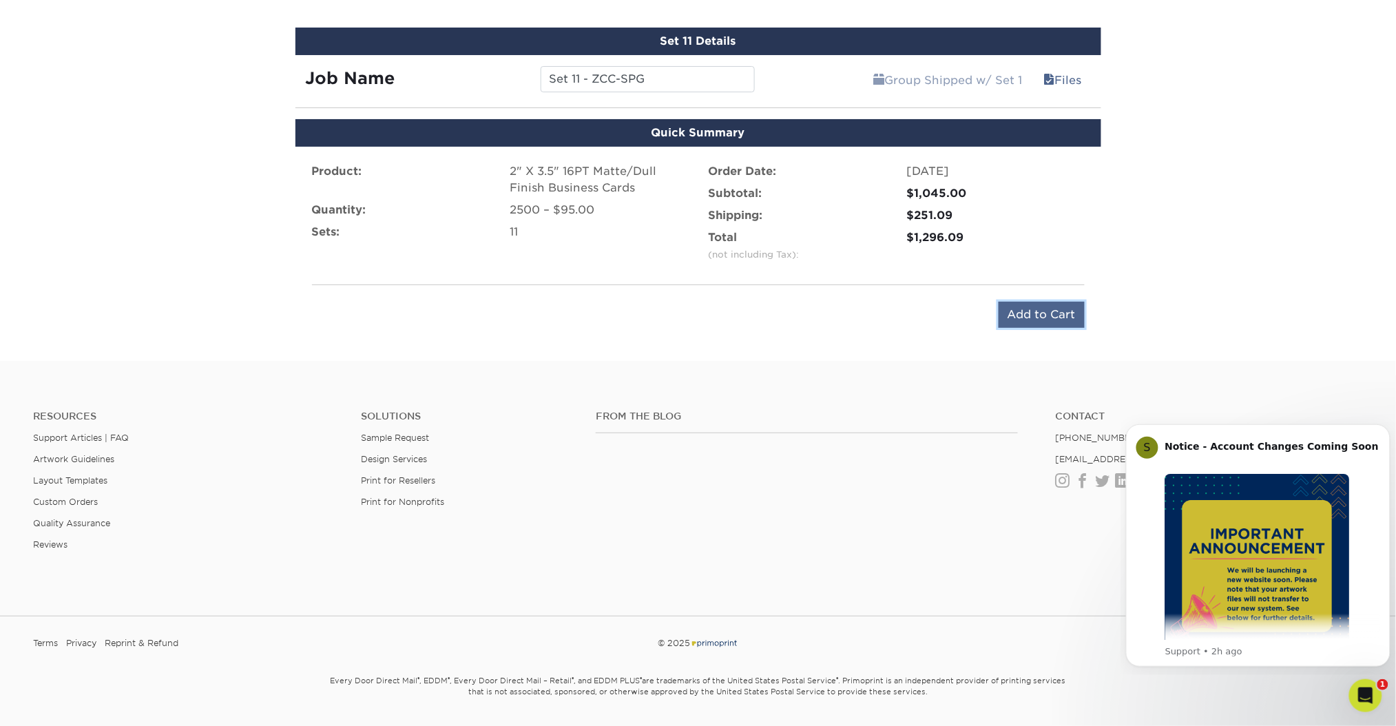
click at [1083, 305] on input "Add to Cart" at bounding box center [1042, 315] width 86 height 26
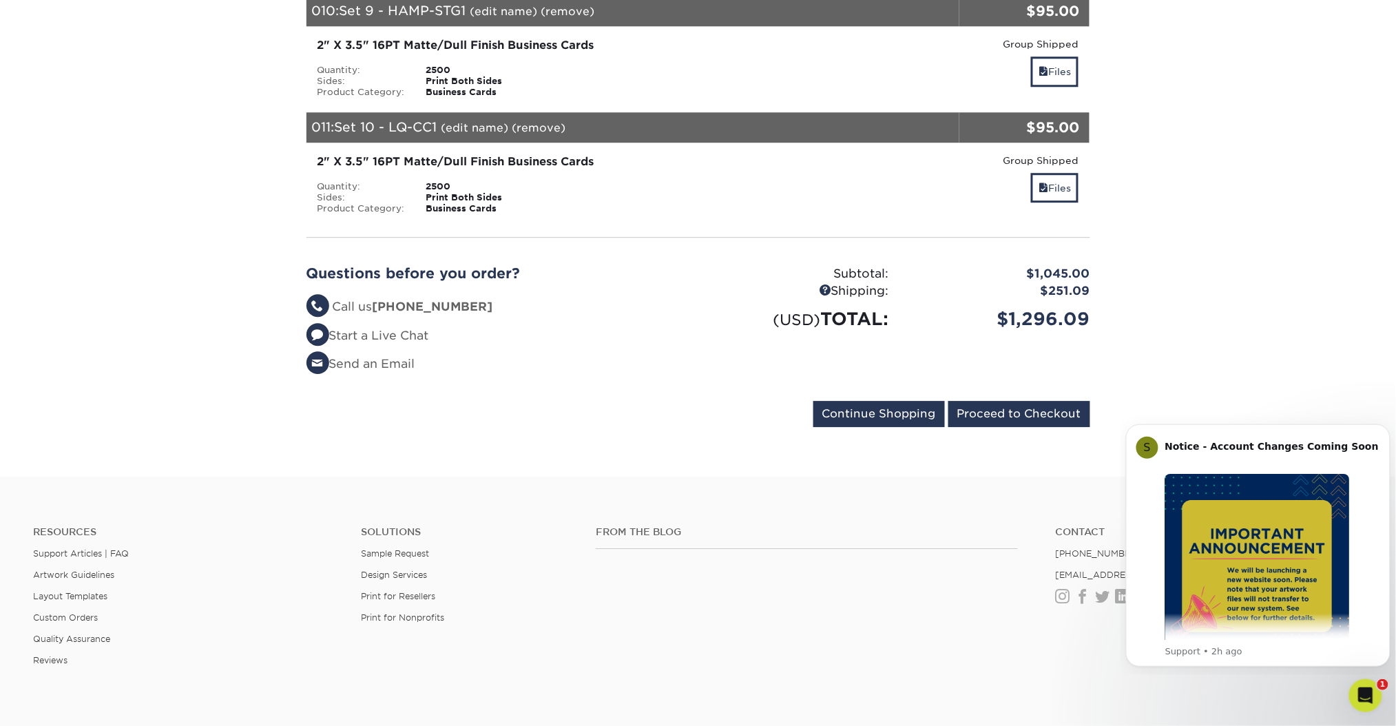
scroll to position [1461, 0]
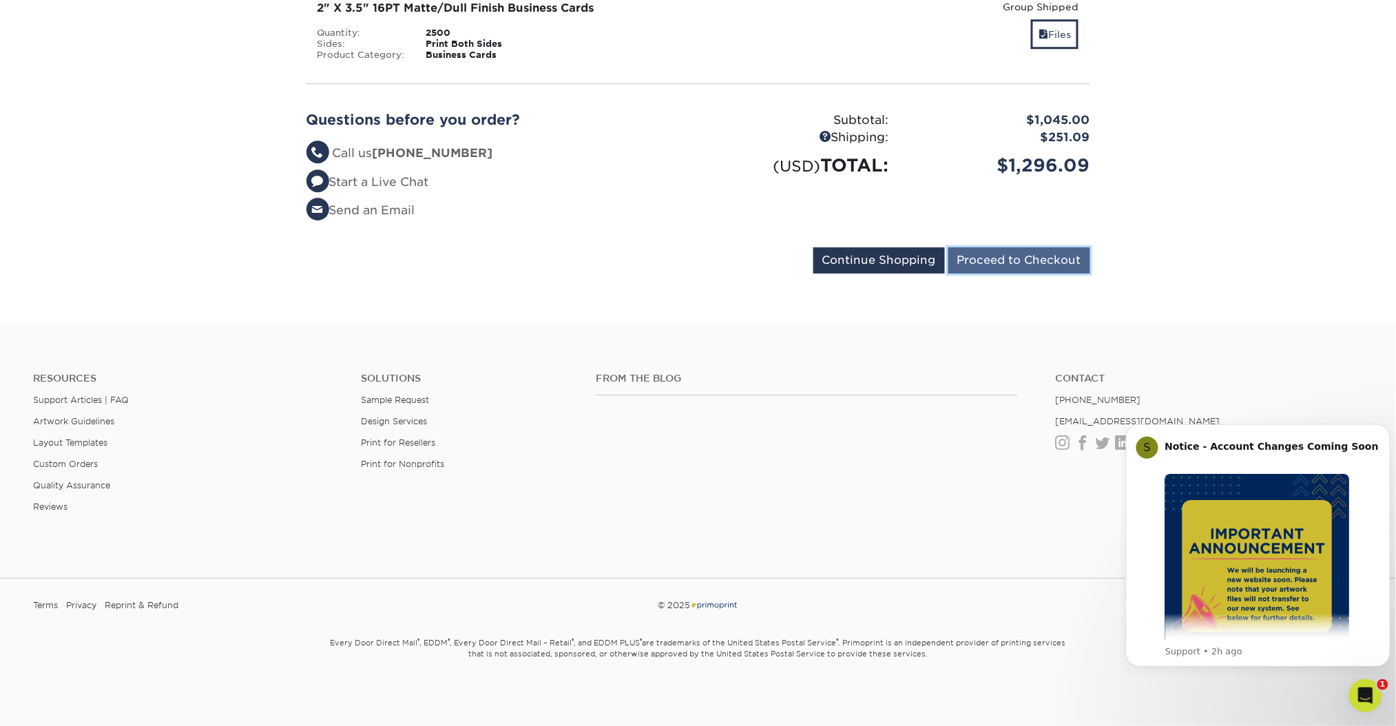
click at [1076, 267] on input "Proceed to Checkout" at bounding box center [1020, 260] width 142 height 26
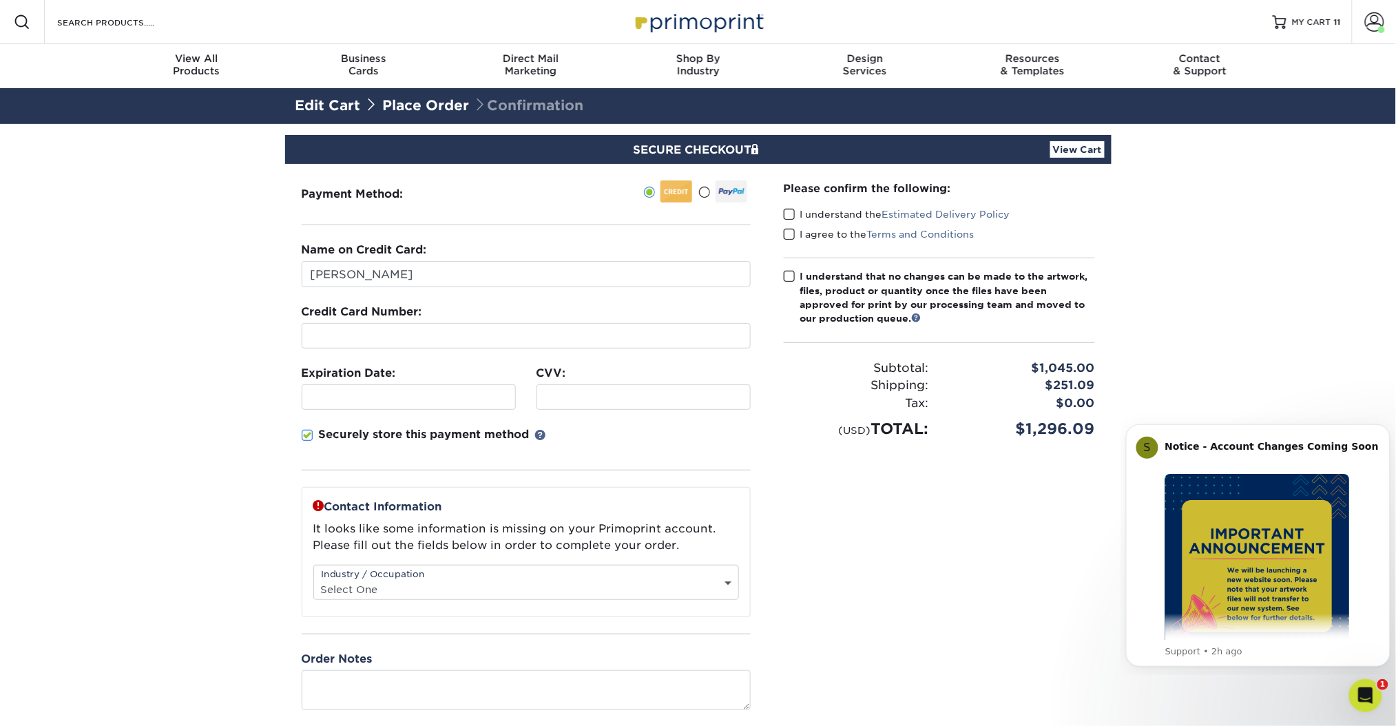
click at [417, 342] on div at bounding box center [526, 335] width 449 height 25
click at [447, 271] on input "[PERSON_NAME]" at bounding box center [526, 274] width 449 height 26
click at [447, 271] on input "Allie Vanlandingham" at bounding box center [526, 274] width 449 height 26
type input "Maggie Cope"
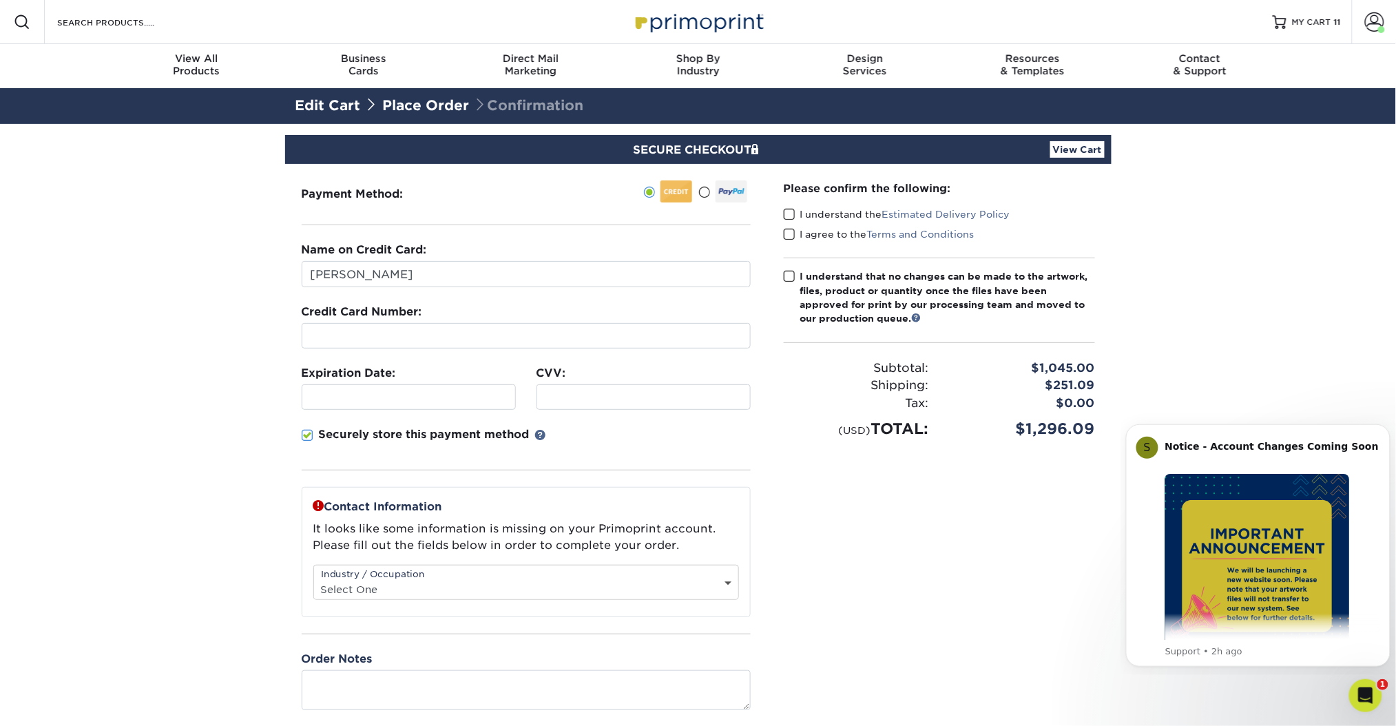
click at [644, 424] on fieldset "Name on Credit Card: Maggie Cope Credit Card Number: Expiration Date: CVV:" at bounding box center [526, 364] width 449 height 245
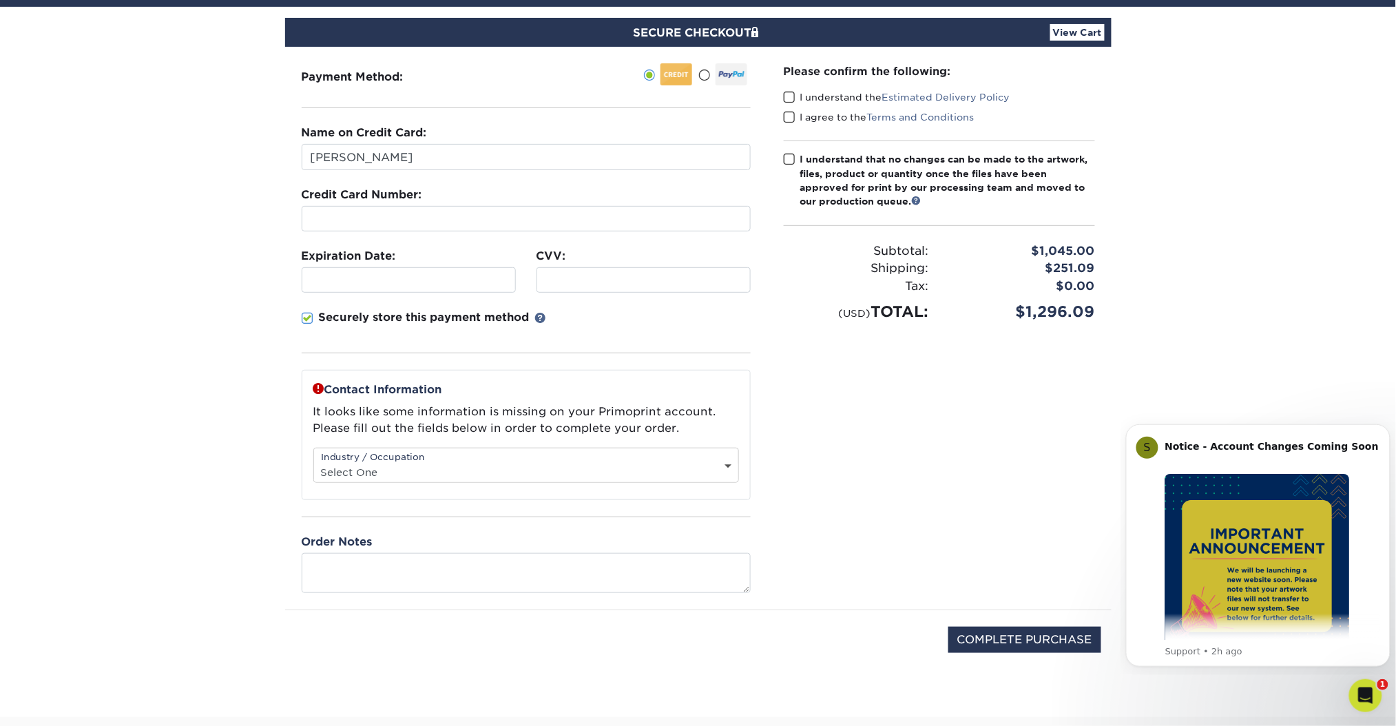
scroll to position [130, 0]
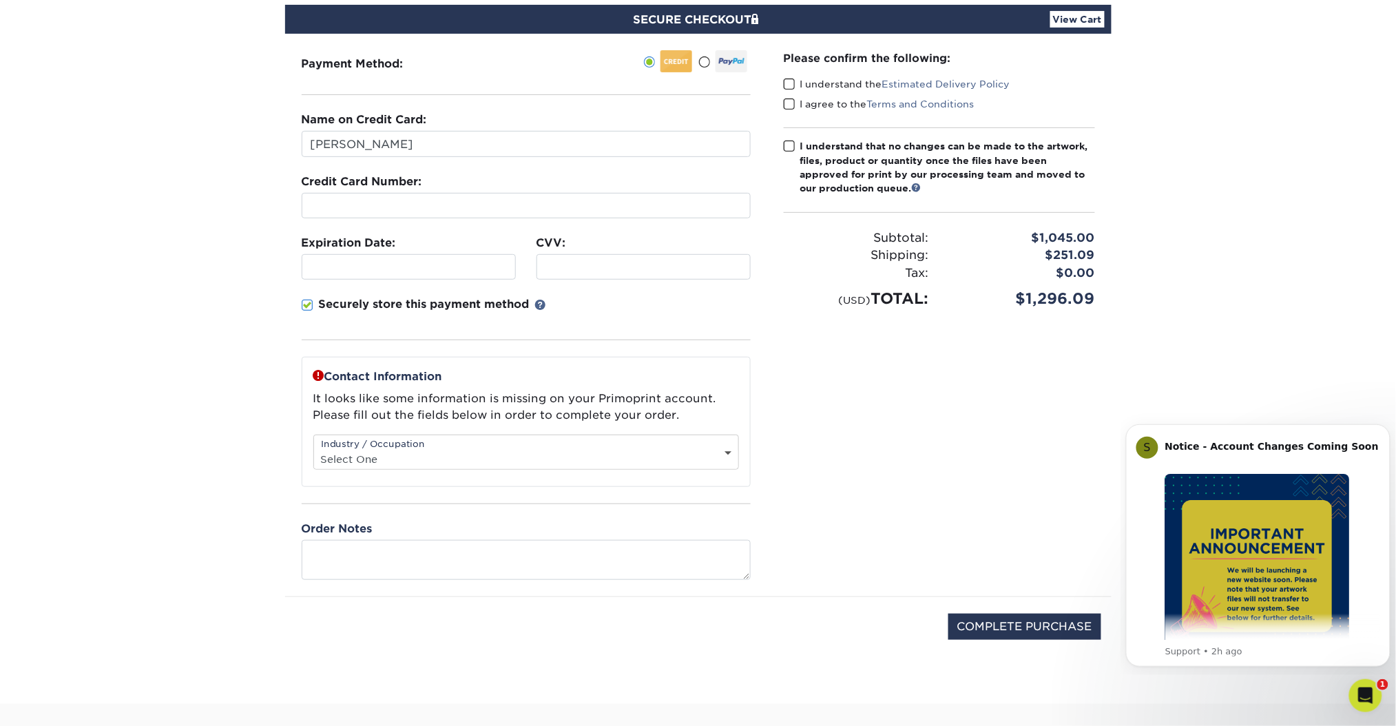
click at [707, 446] on div "Industry / Occupation Select One Administrative Executive Human Resources Const…" at bounding box center [526, 452] width 426 height 35
click at [725, 451] on select "Select One Administrative Executive Human Resources Construction Education Ente…" at bounding box center [526, 459] width 424 height 20
click at [314, 449] on select "Select One Administrative Executive Human Resources Construction Education Ente…" at bounding box center [526, 459] width 424 height 20
click at [549, 444] on div "Industry / Occupation Select One Administrative Executive Human Resources Const…" at bounding box center [526, 452] width 426 height 35
click at [730, 452] on select "Select One Administrative Executive Human Resources Construction Education Ente…" at bounding box center [526, 459] width 424 height 20
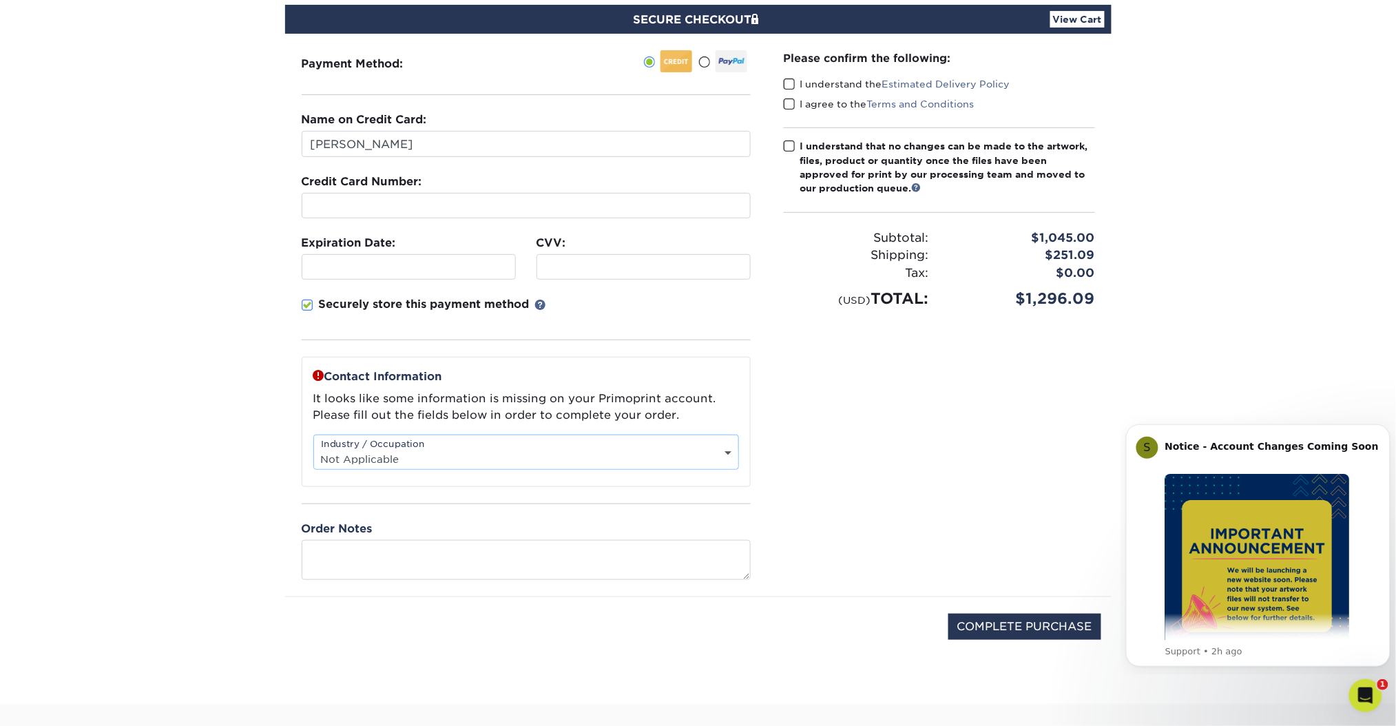
click at [314, 449] on select "Select One Administrative Executive Human Resources Construction Education Ente…" at bounding box center [526, 459] width 424 height 20
click at [387, 473] on div "Contact Information It looks like some information is missing on your Primoprin…" at bounding box center [526, 422] width 449 height 130
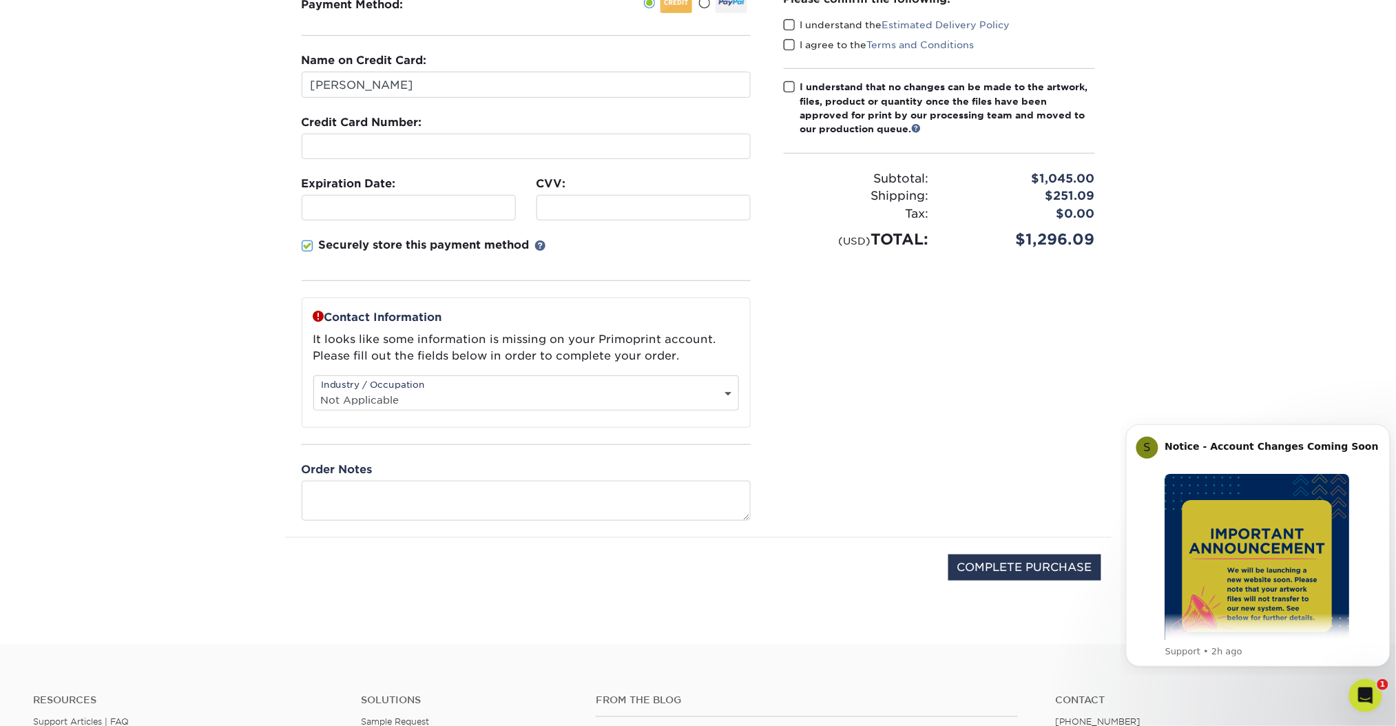
click at [869, 401] on div "Please confirm the following: I understand the Estimated Delivery Policy I agre…" at bounding box center [939, 256] width 344 height 563
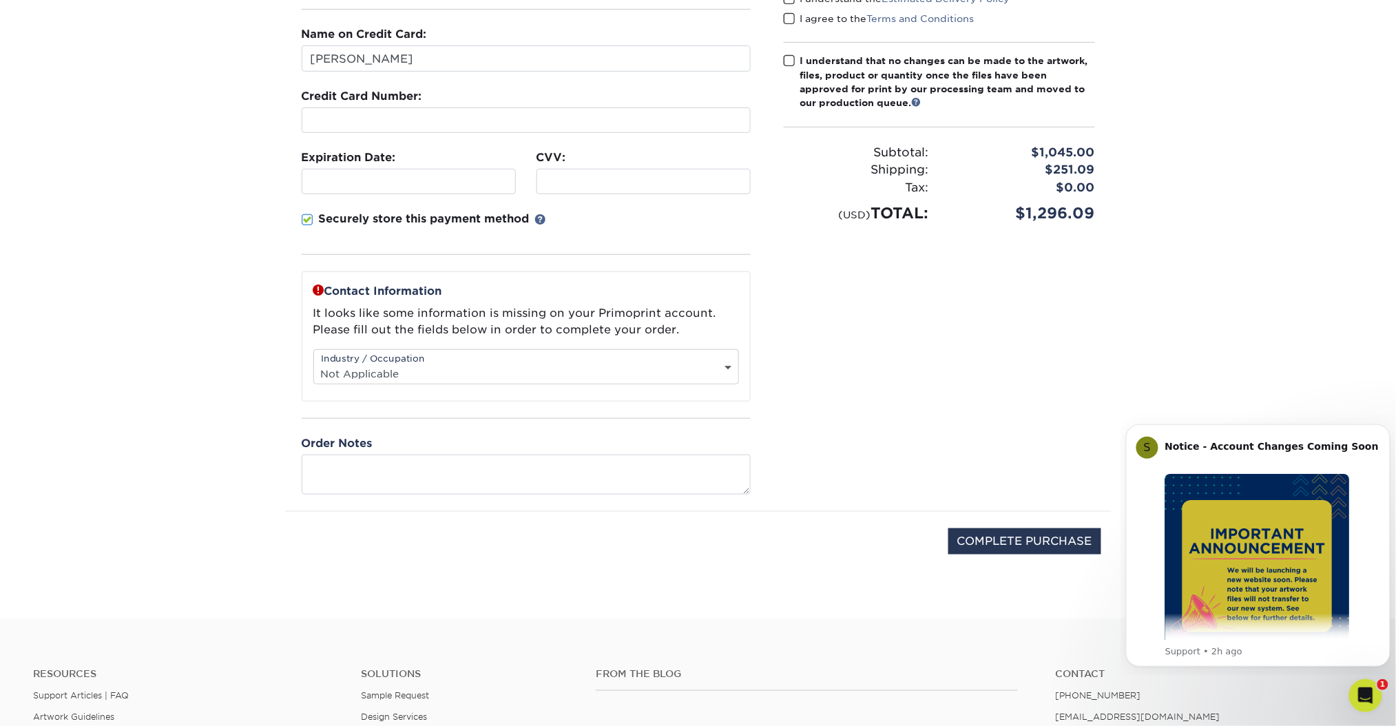
scroll to position [216, 0]
click at [987, 546] on input "COMPLETE PURCHASE" at bounding box center [1025, 541] width 153 height 26
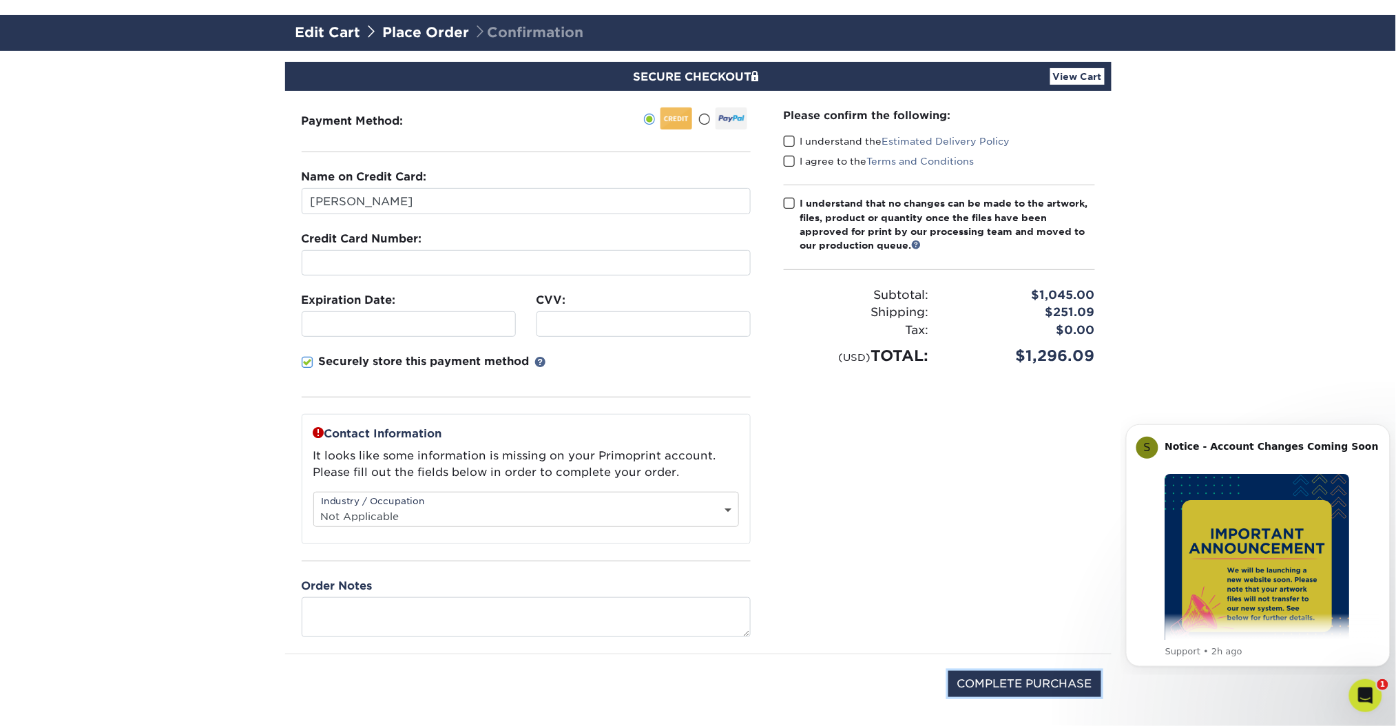
scroll to position [74, 0]
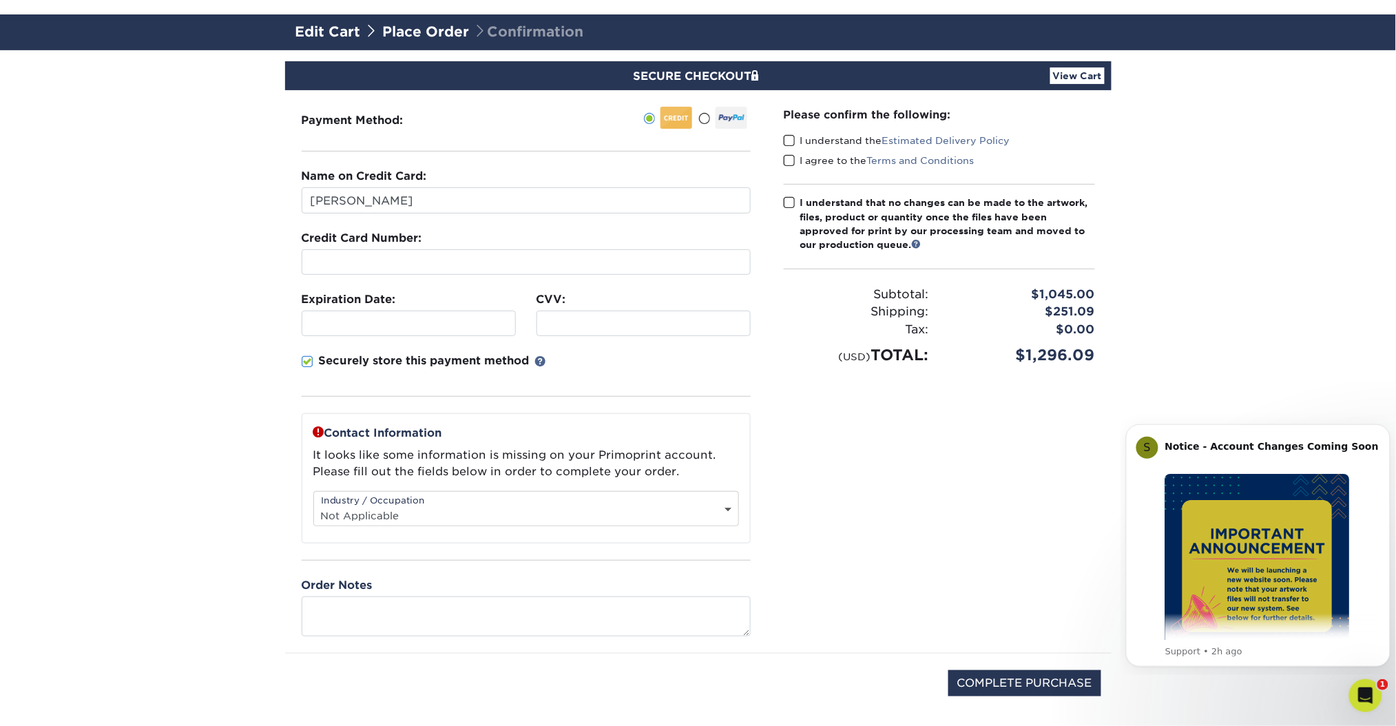
click at [412, 363] on p "Securely store this payment method" at bounding box center [424, 361] width 211 height 17
click at [0, 0] on input "Securely store this payment method" at bounding box center [0, 0] width 0 height 0
click at [412, 363] on p "Securely store this payment method" at bounding box center [424, 361] width 211 height 17
click at [0, 0] on input "Securely store this payment method" at bounding box center [0, 0] width 0 height 0
click at [413, 512] on select "Select One Administrative Executive Human Resources Construction Education Ente…" at bounding box center [526, 516] width 424 height 20
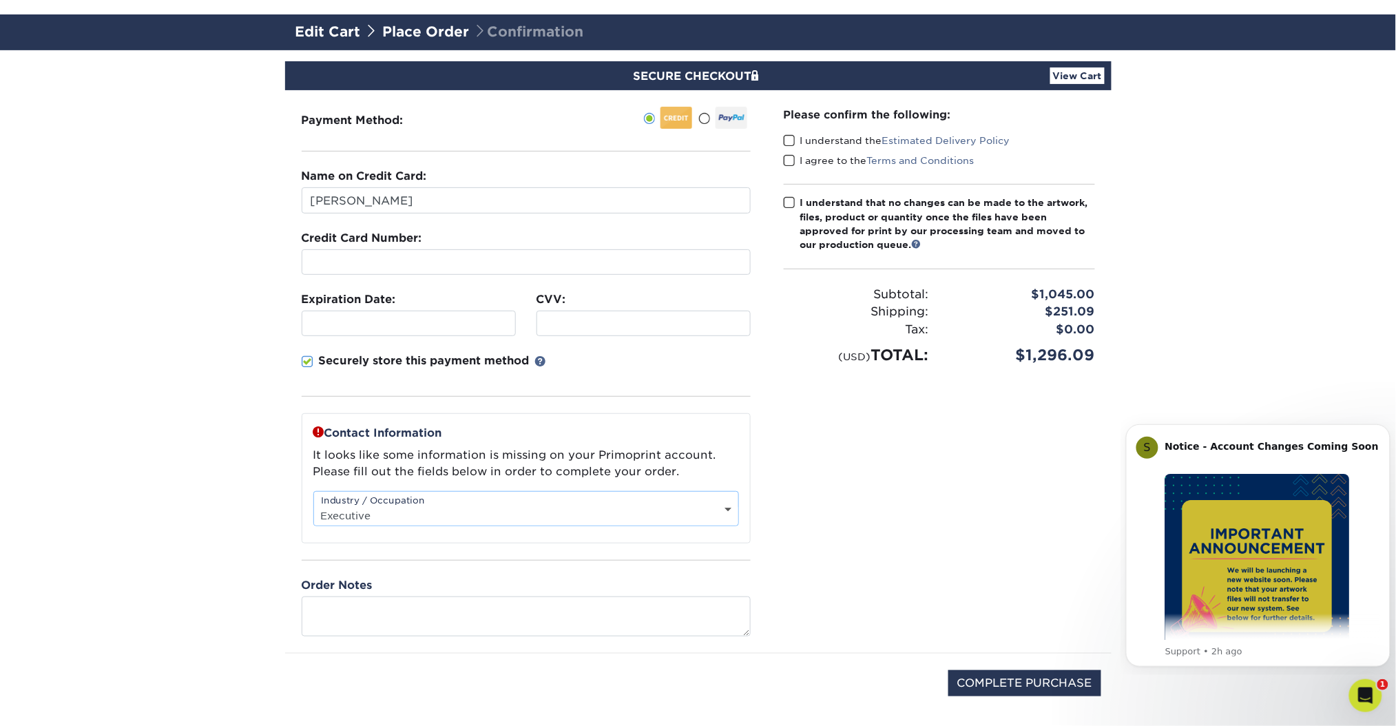
click at [314, 506] on select "Select One Administrative Executive Human Resources Construction Education Ente…" at bounding box center [526, 516] width 424 height 20
click at [218, 430] on section "SECURE CHECKOUT View Cart Payment Method: Name on Credit Card:" at bounding box center [698, 405] width 1396 height 710
click at [427, 609] on textarea at bounding box center [526, 616] width 449 height 39
click at [529, 508] on select "Select One Administrative Executive Human Resources Construction Education Ente…" at bounding box center [526, 516] width 424 height 20
select select "21"
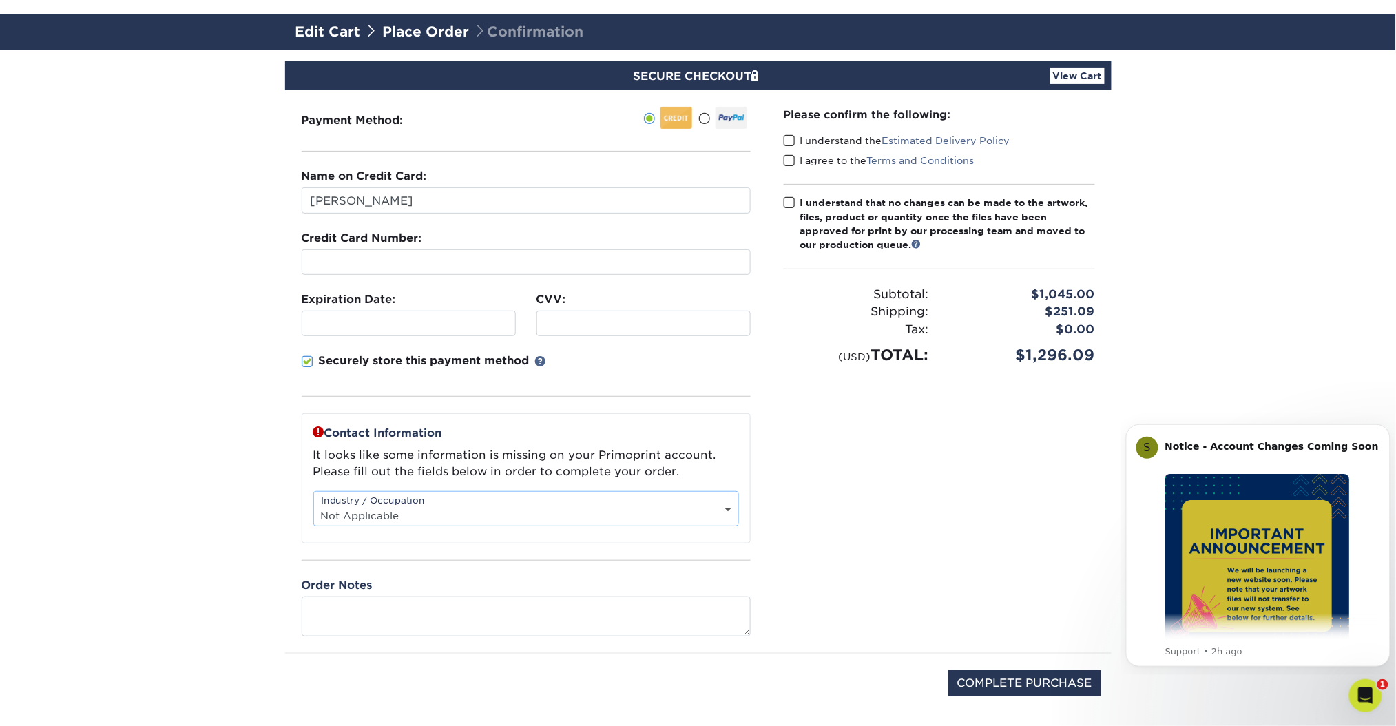
click at [314, 506] on select "Select One Administrative Executive Human Resources Construction Education Ente…" at bounding box center [526, 516] width 424 height 20
click at [907, 517] on div "Please confirm the following: I understand the Estimated Delivery Policy I agre…" at bounding box center [939, 371] width 344 height 563
click at [836, 143] on label "I understand the Estimated Delivery Policy" at bounding box center [897, 141] width 227 height 14
click at [0, 0] on input "I understand the Estimated Delivery Policy" at bounding box center [0, 0] width 0 height 0
click at [792, 157] on span at bounding box center [790, 160] width 12 height 13
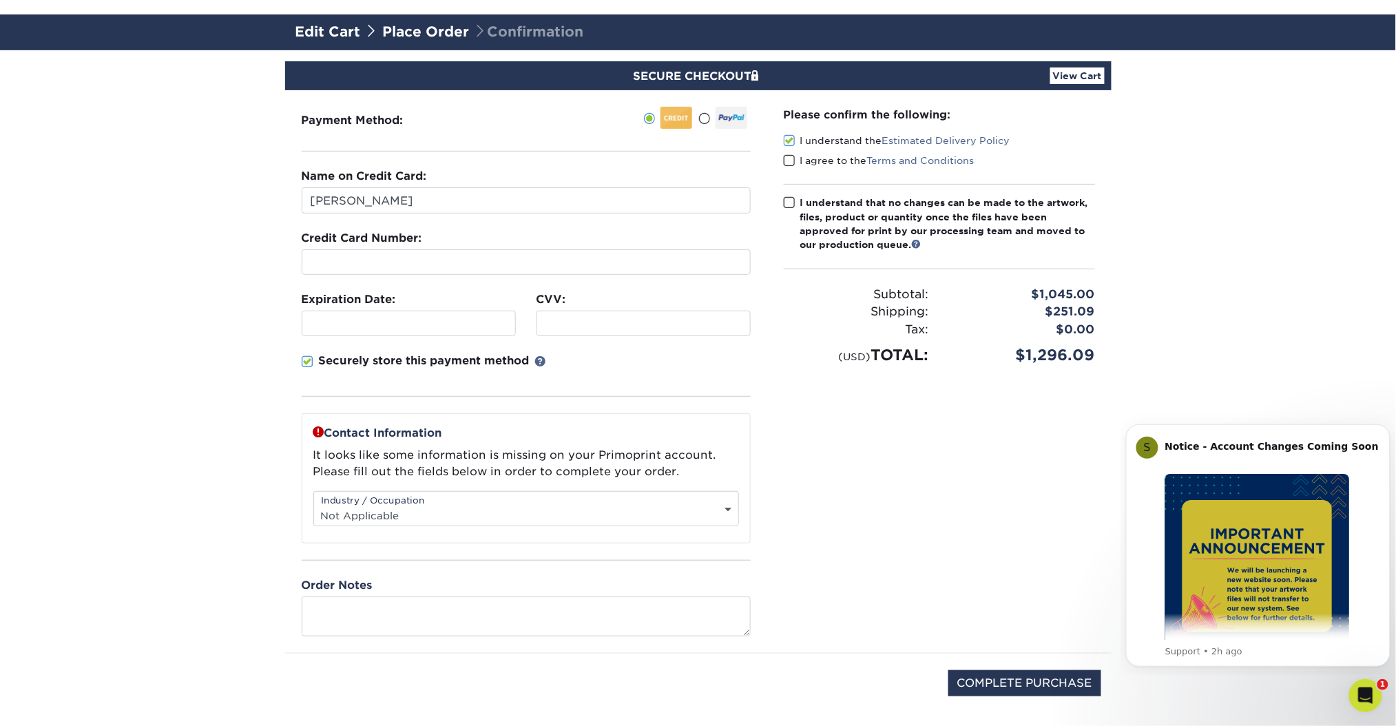
click at [0, 0] on input "I agree to the Terms and Conditions" at bounding box center [0, 0] width 0 height 0
click at [792, 203] on span at bounding box center [790, 202] width 12 height 13
click at [0, 0] on input "I understand that no changes can be made to the artwork, files, product or quan…" at bounding box center [0, 0] width 0 height 0
click at [1009, 682] on input "COMPLETE PURCHASE" at bounding box center [1025, 683] width 153 height 26
type input "PROCESSING, PLEASE WAIT..."
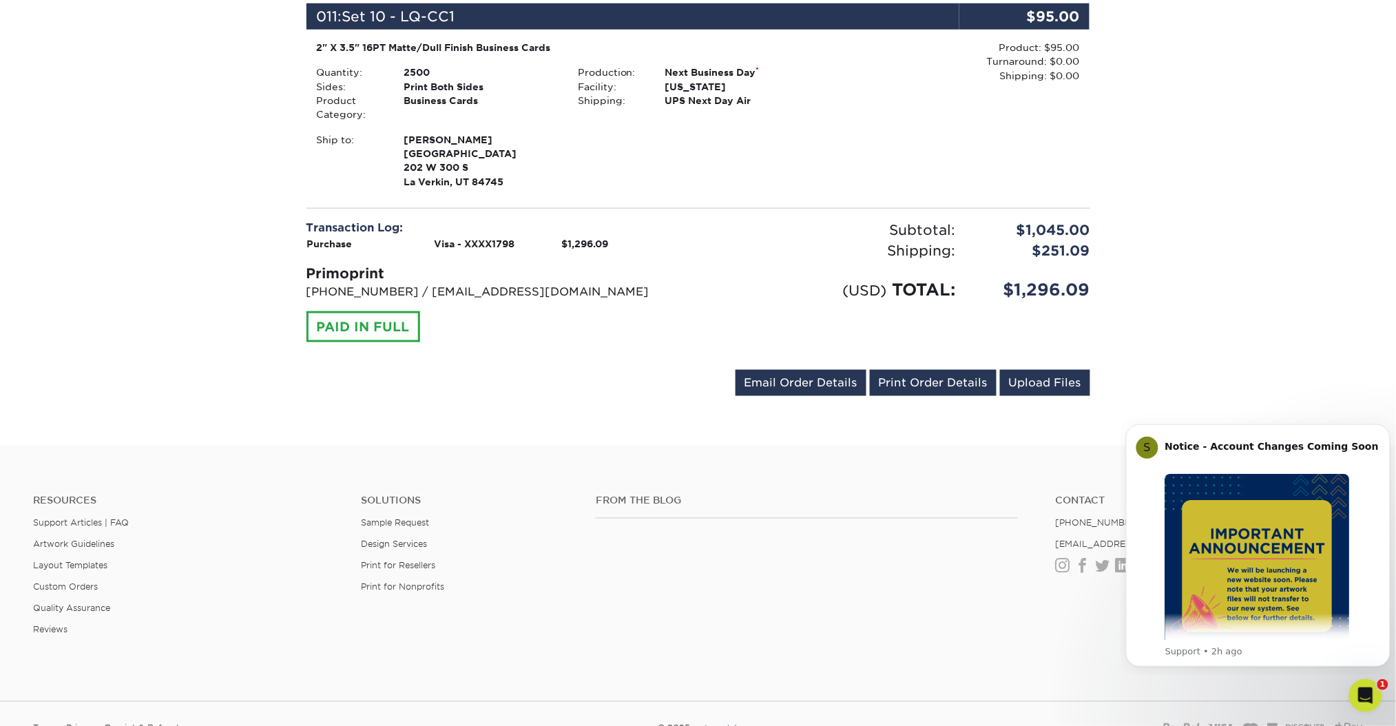
scroll to position [2550, 0]
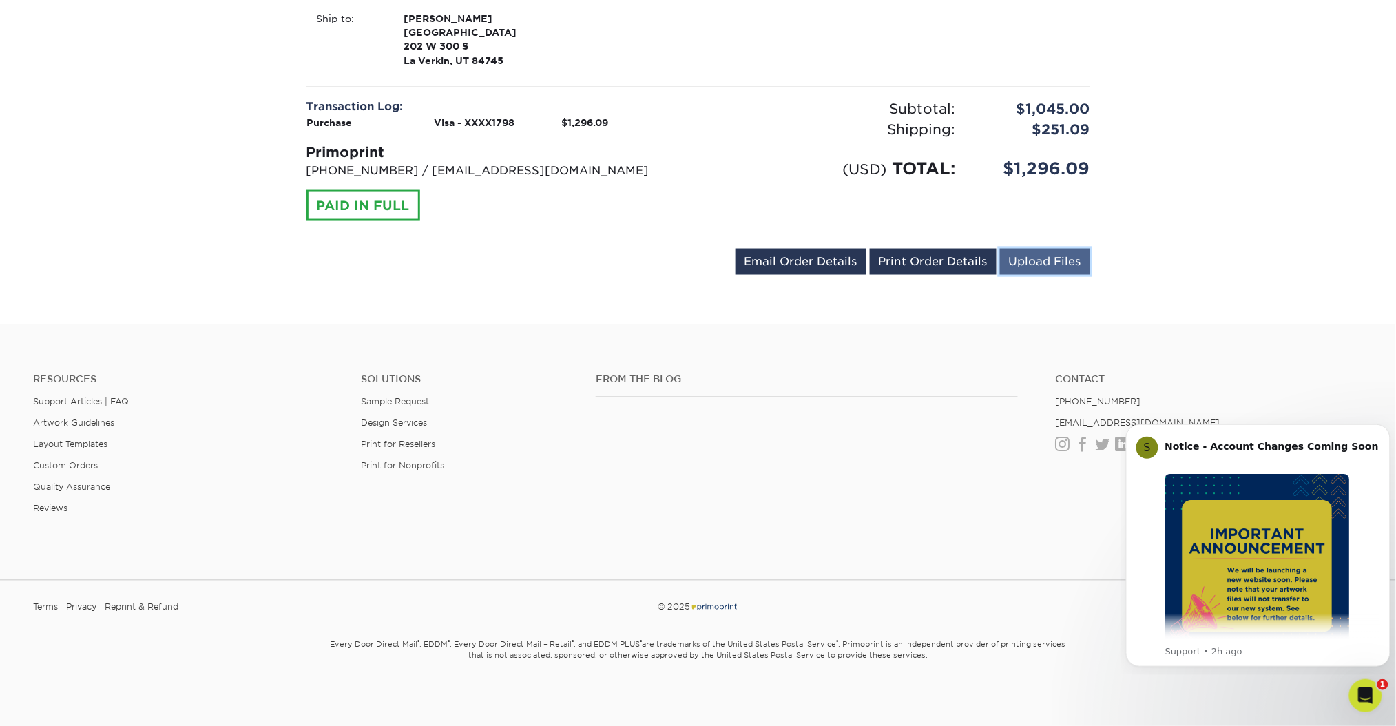
click at [1015, 263] on link "Upload Files" at bounding box center [1045, 262] width 90 height 26
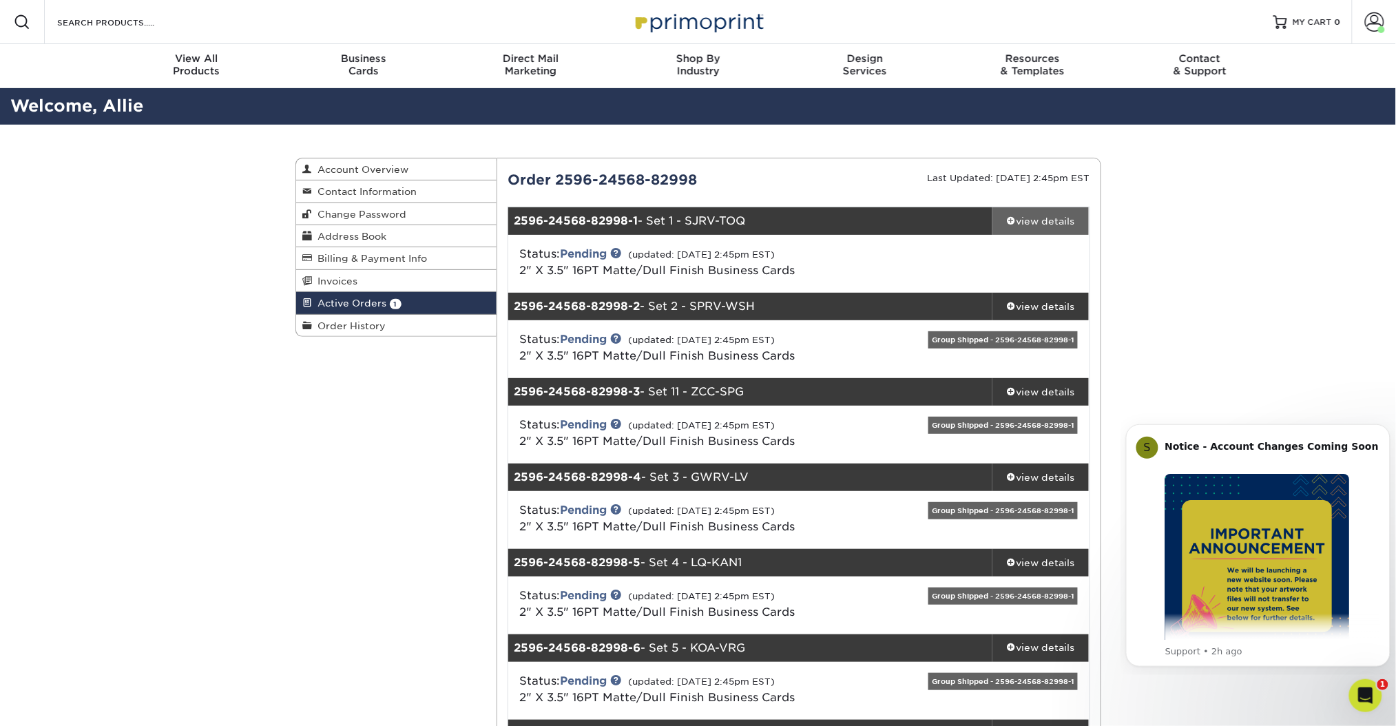
click at [1035, 220] on div "view details" at bounding box center [1041, 221] width 97 height 14
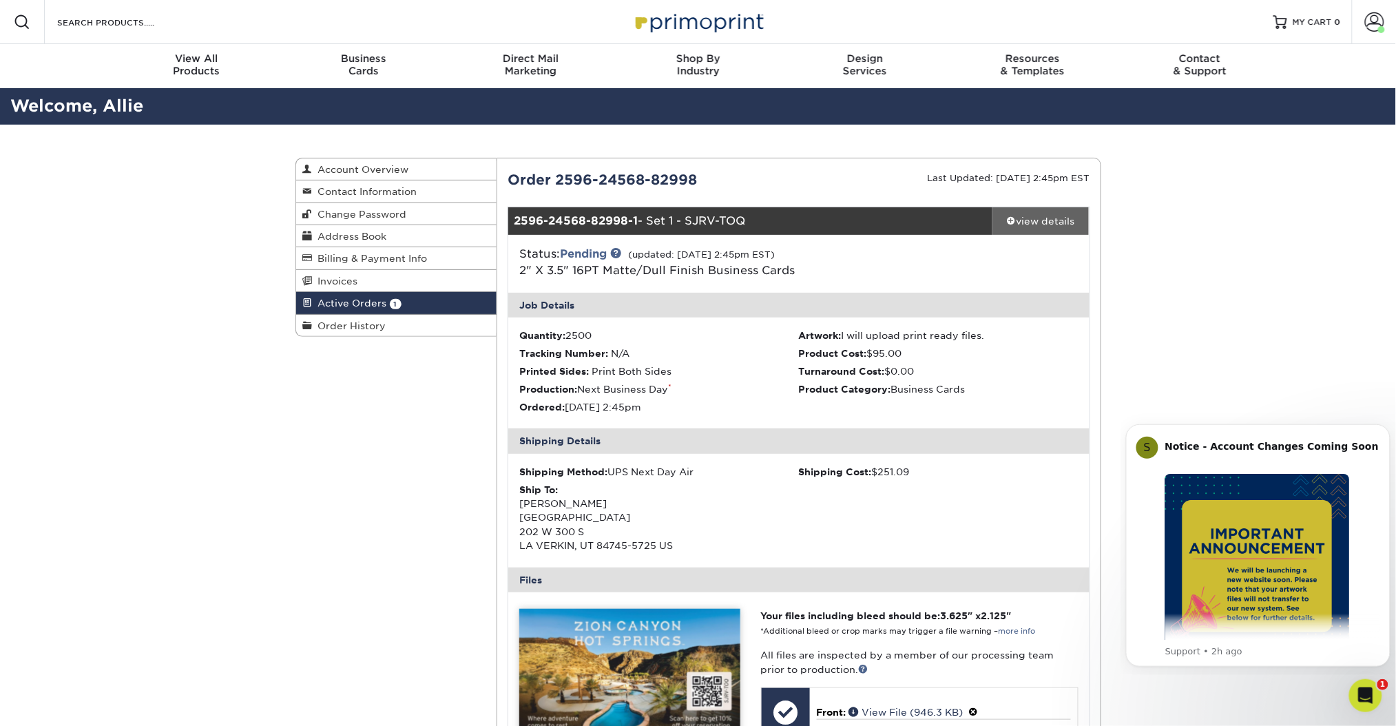
click at [1035, 220] on div "view details" at bounding box center [1041, 221] width 97 height 14
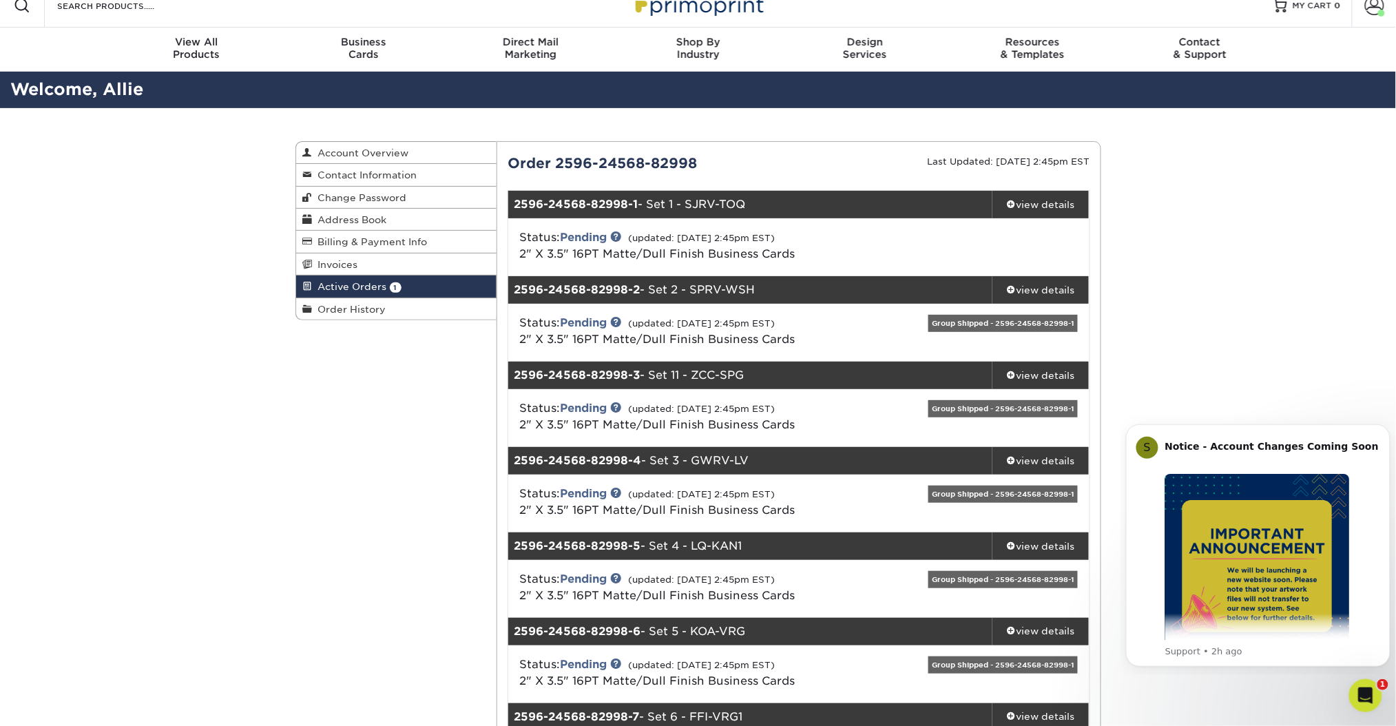
scroll to position [22, 0]
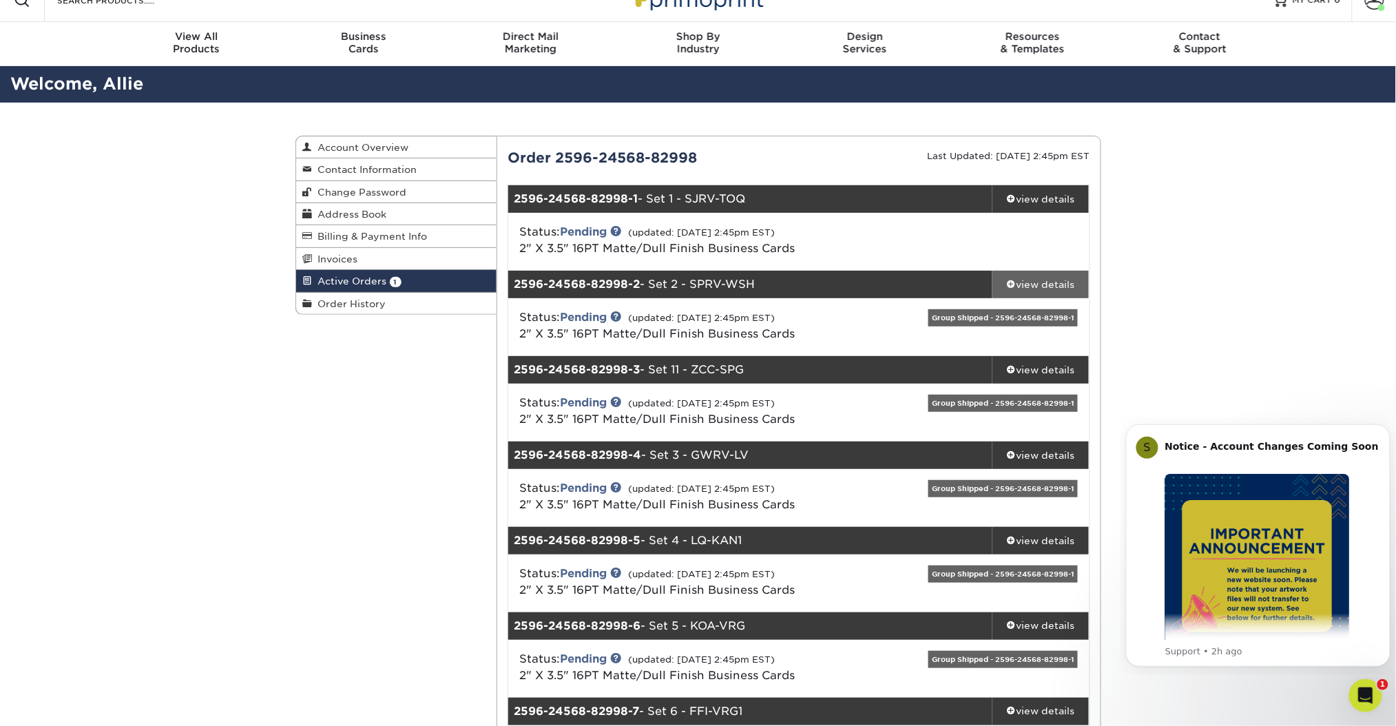
click at [1065, 278] on div "view details" at bounding box center [1041, 285] width 97 height 14
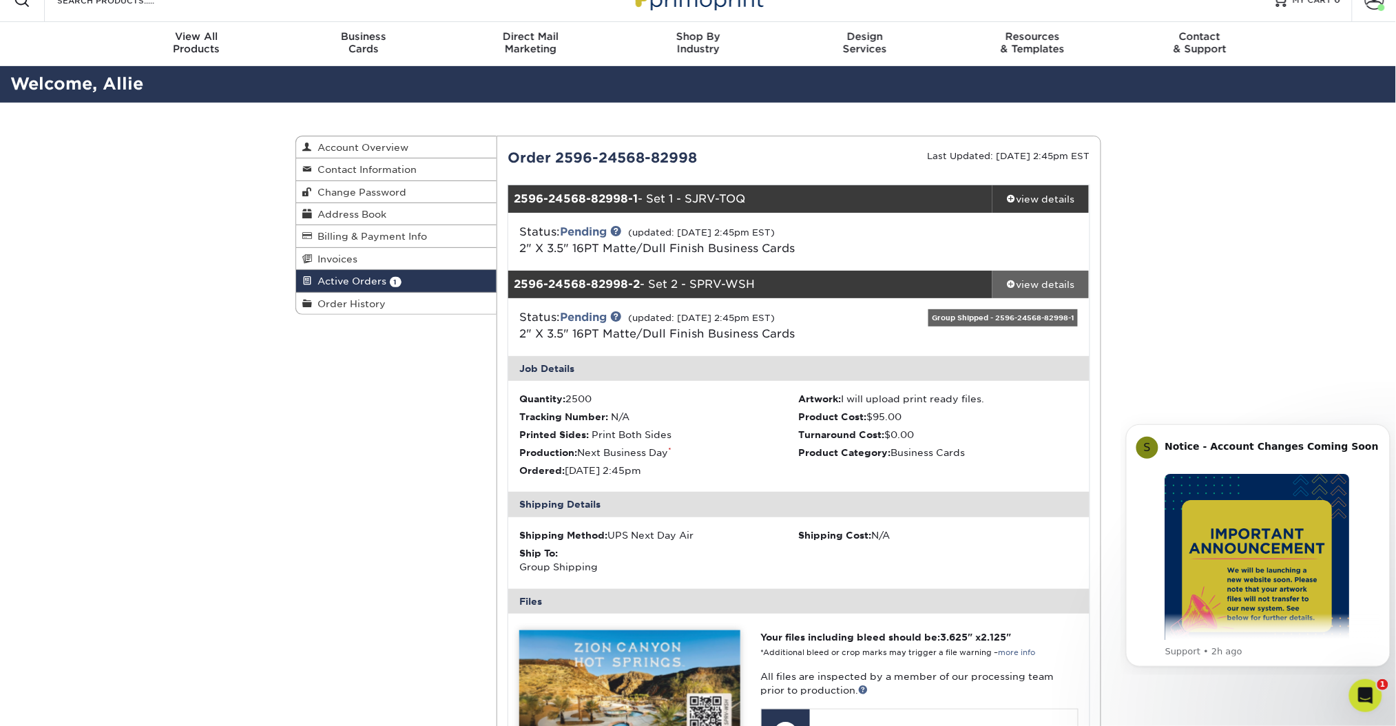
click at [1065, 278] on div "view details" at bounding box center [1041, 285] width 97 height 14
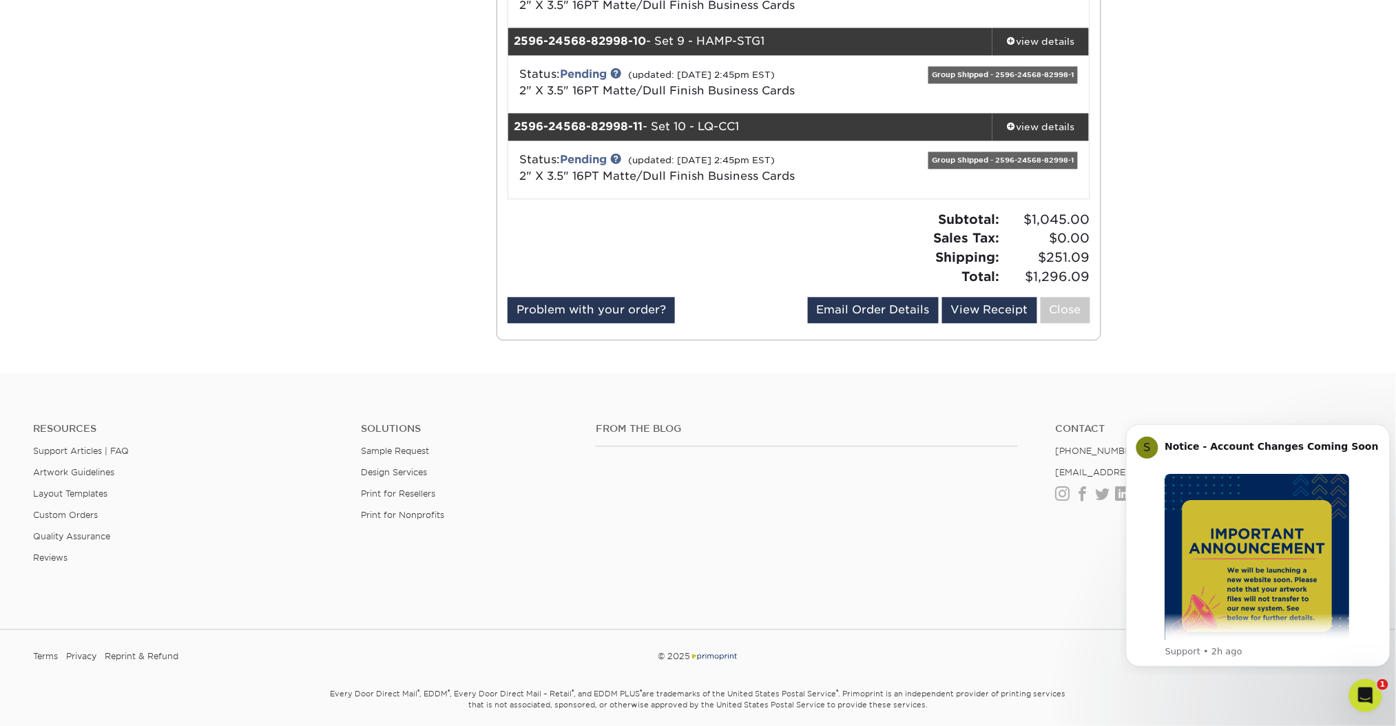
scroll to position [949, 0]
click at [997, 314] on link "View Receipt" at bounding box center [989, 310] width 95 height 26
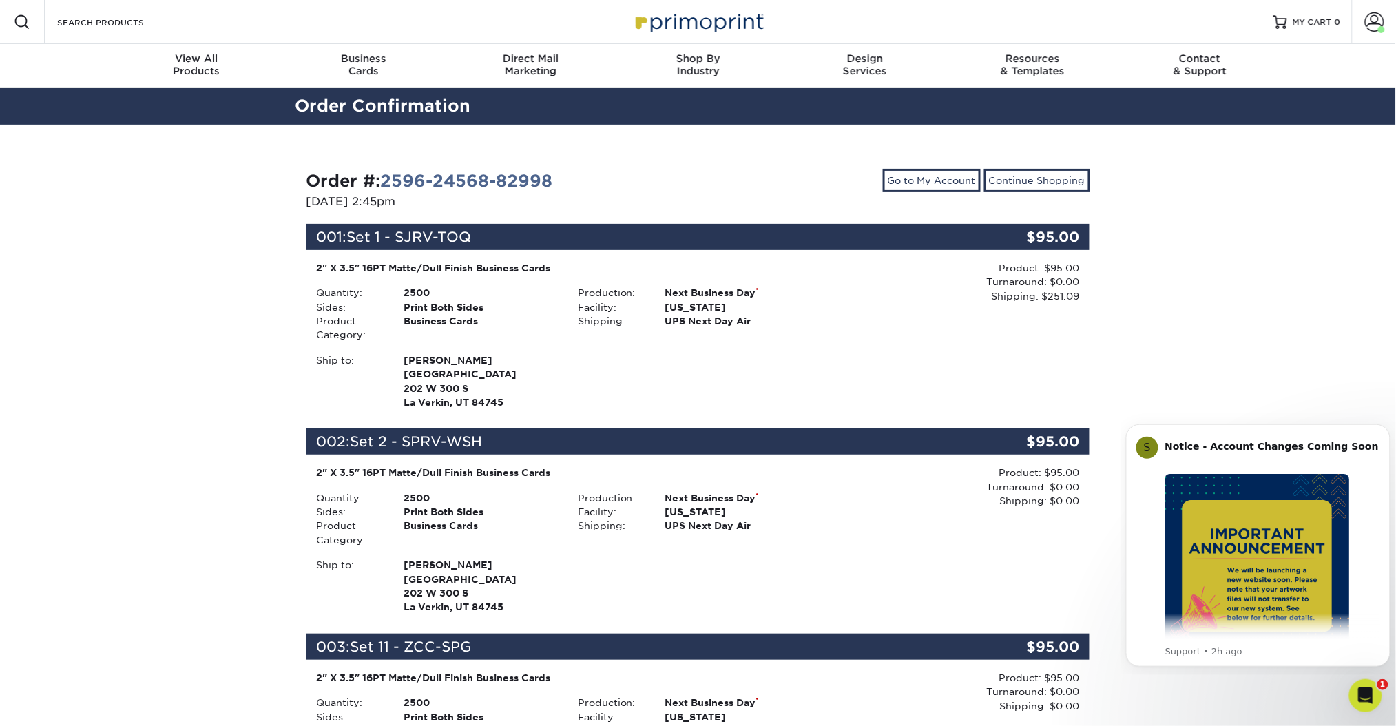
click at [355, 201] on p "[DATE] 2:45pm" at bounding box center [498, 202] width 382 height 17
drag, startPoint x: 292, startPoint y: 192, endPoint x: 581, endPoint y: 186, distance: 289.4
copy strong "Order #: 2596-24568-82998"
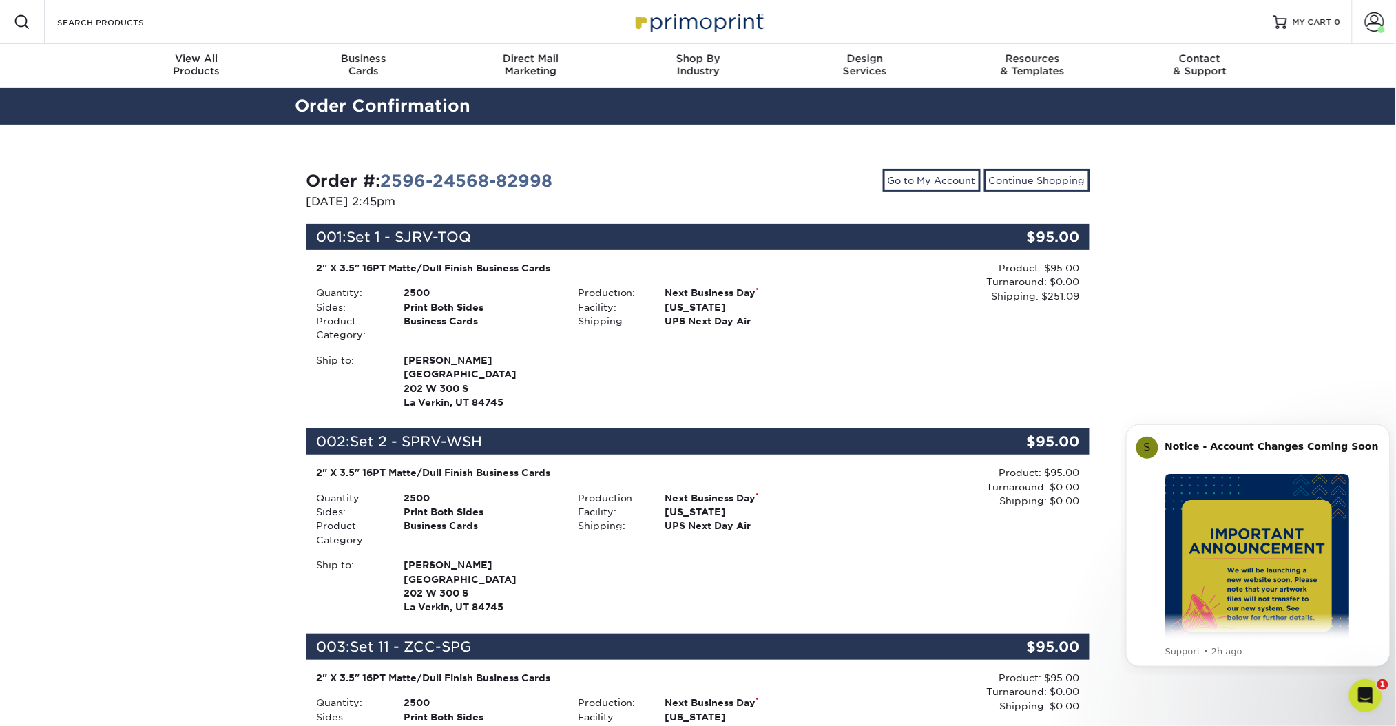
click at [537, 172] on link "2596-24568-82998" at bounding box center [467, 181] width 172 height 20
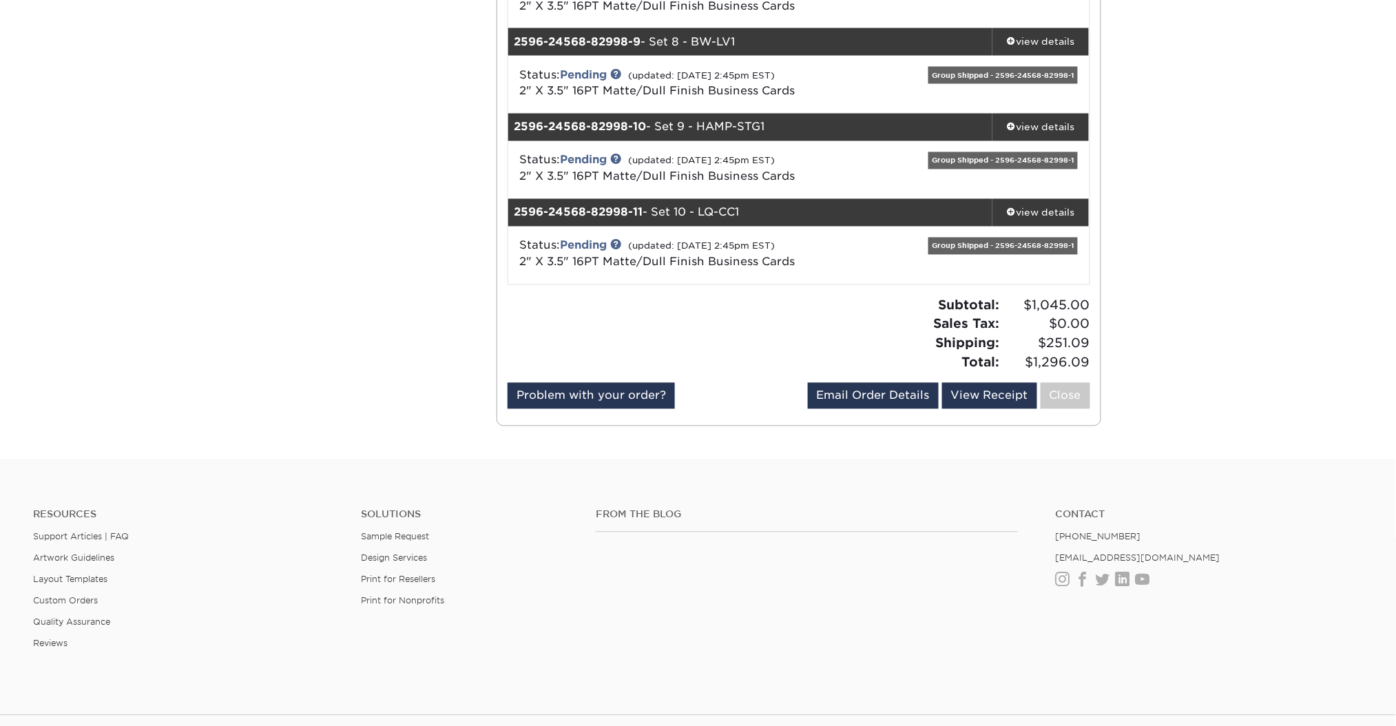
scroll to position [998, 0]
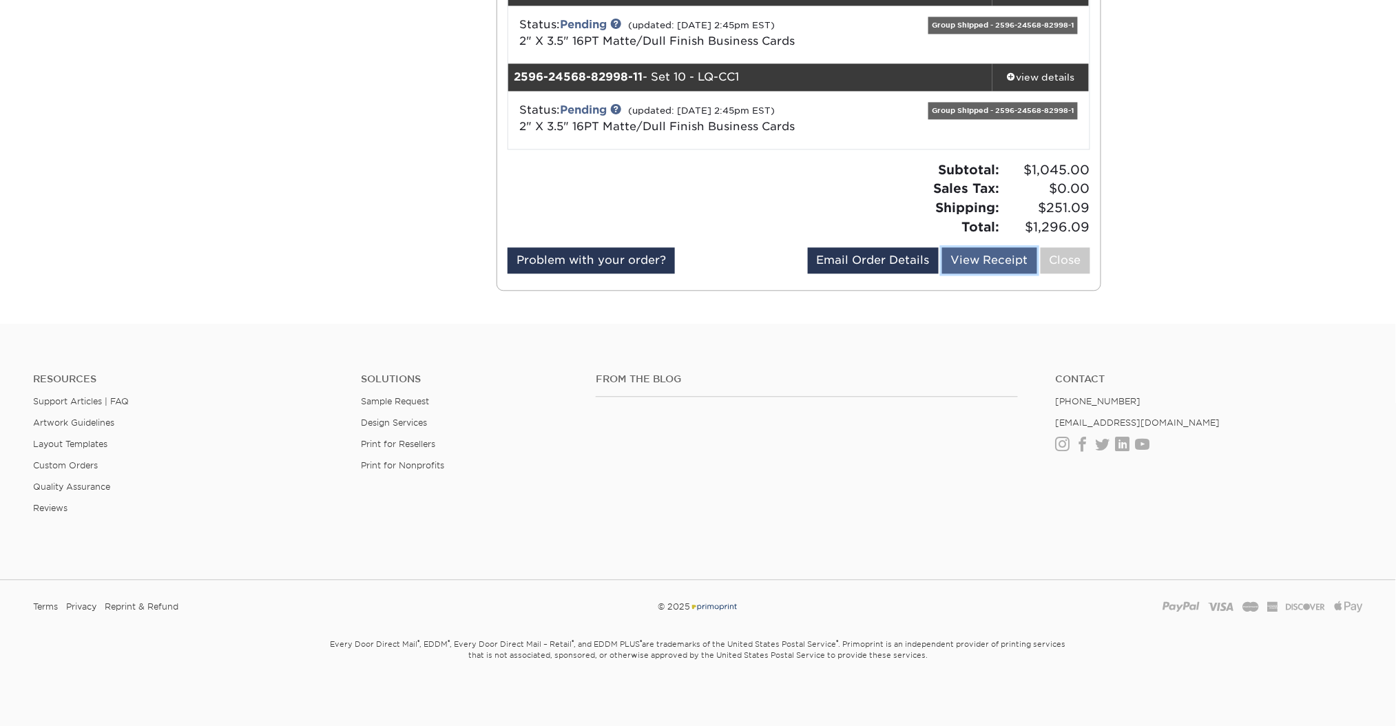
click at [953, 266] on link "View Receipt" at bounding box center [989, 260] width 95 height 26
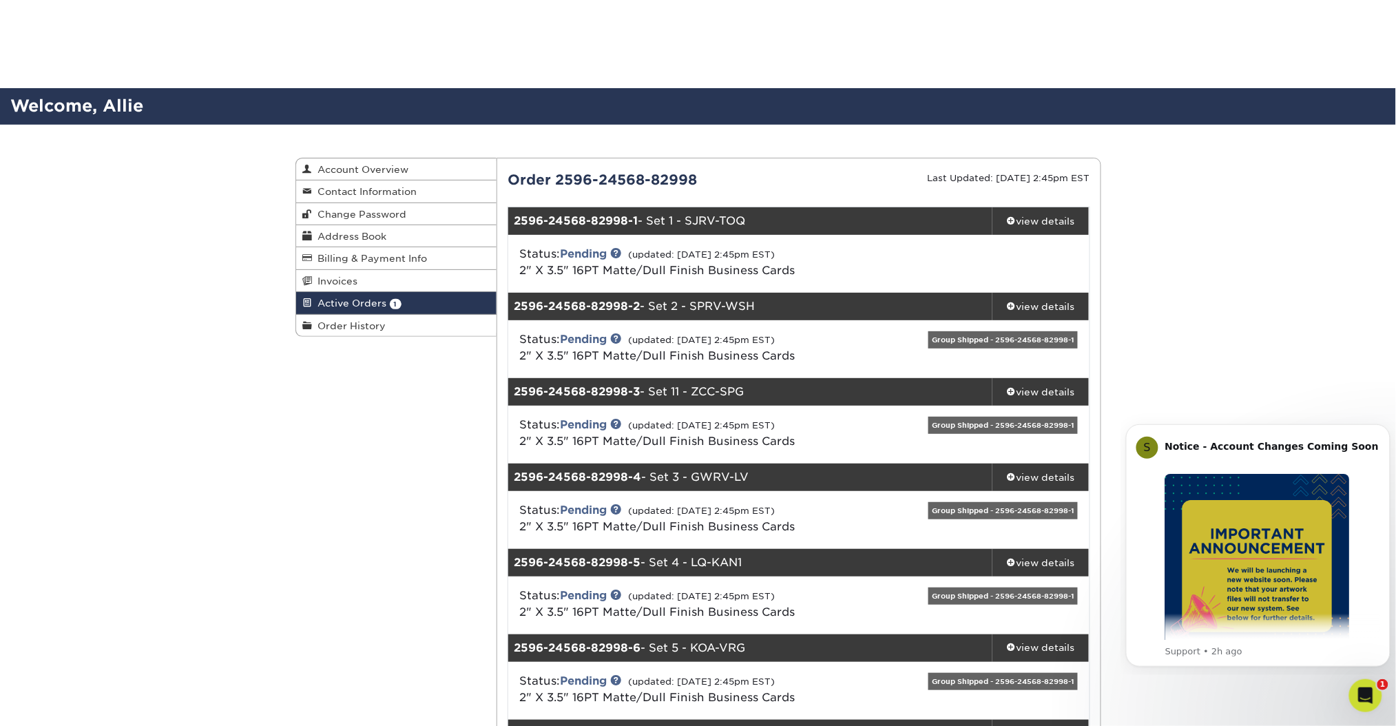
scroll to position [998, 0]
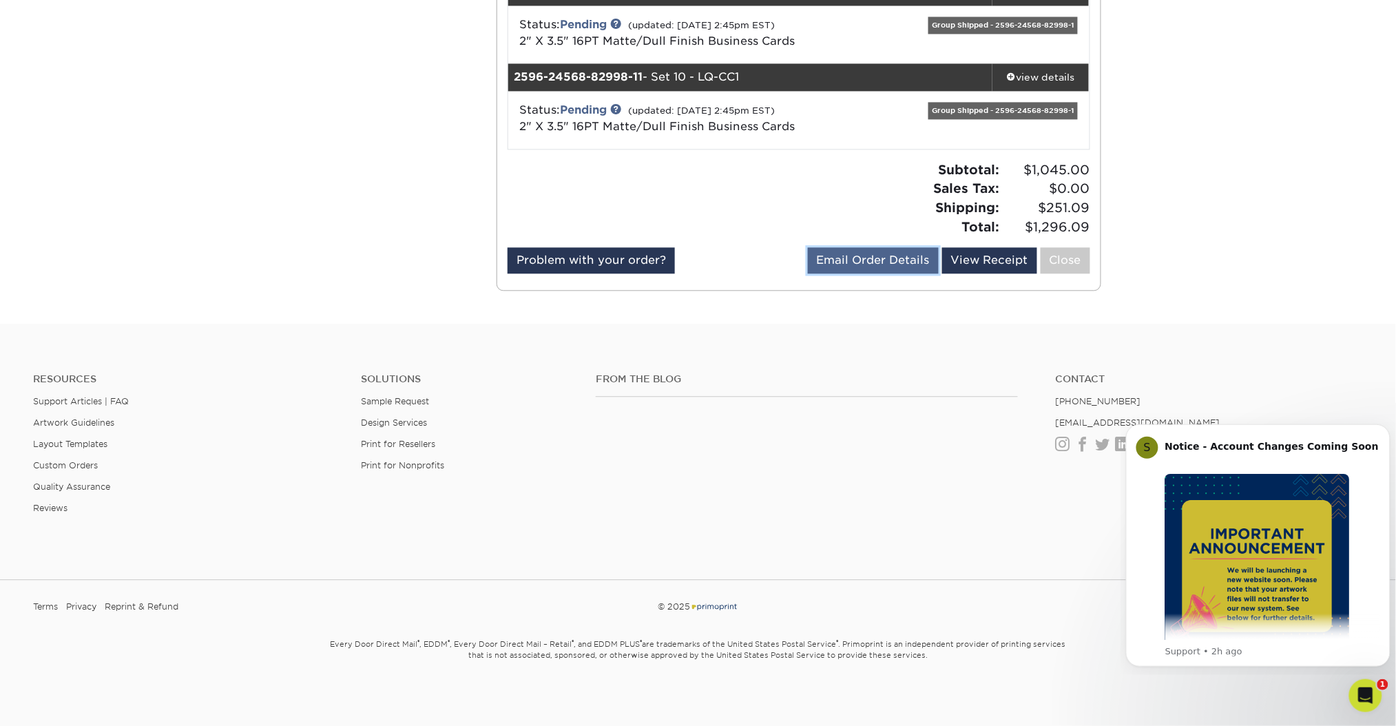
click at [896, 258] on link "Email Order Details" at bounding box center [873, 260] width 131 height 26
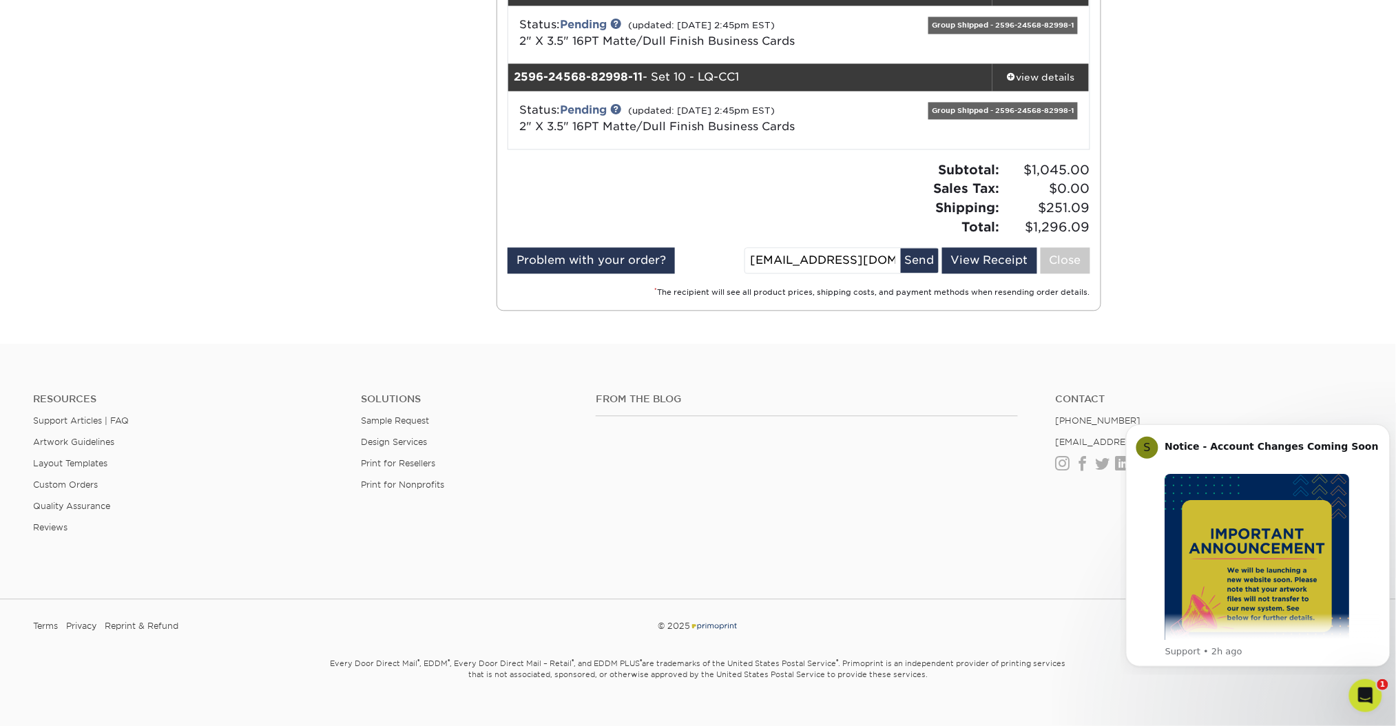
drag, startPoint x: 845, startPoint y: 259, endPoint x: 746, endPoint y: 249, distance: 99.7
click at [746, 249] on div "Problem with your order? Email Order Details [EMAIL_ADDRESS][DOMAIN_NAME] Send …" at bounding box center [799, 263] width 583 height 32
click at [781, 285] on div "* The recipient will see all product prices, shipping costs, and payment method…" at bounding box center [799, 292] width 583 height 14
click at [920, 260] on button "Send" at bounding box center [920, 260] width 38 height 25
click at [819, 253] on div "Email Order Details [EMAIL_ADDRESS][DOMAIN_NAME] Send View Receipt Close" at bounding box center [949, 263] width 282 height 32
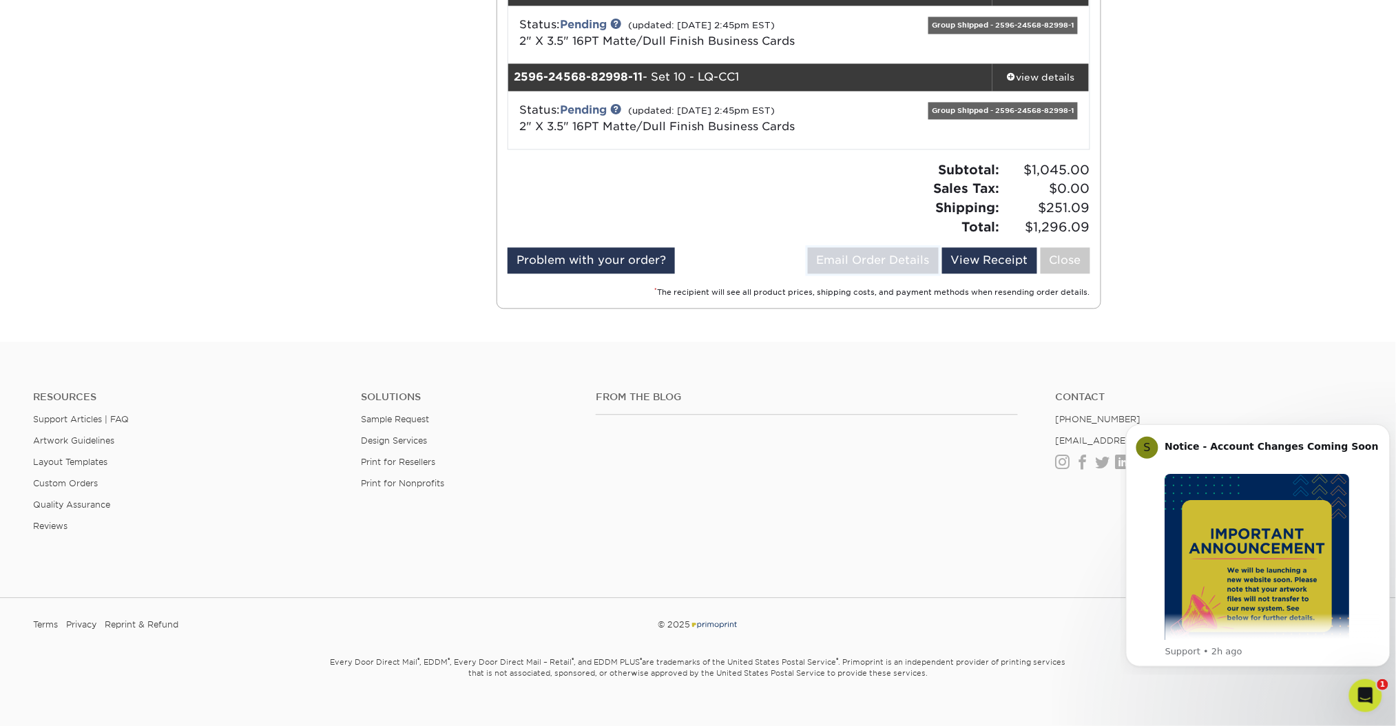
click at [819, 253] on link "Email Order Details" at bounding box center [873, 260] width 131 height 26
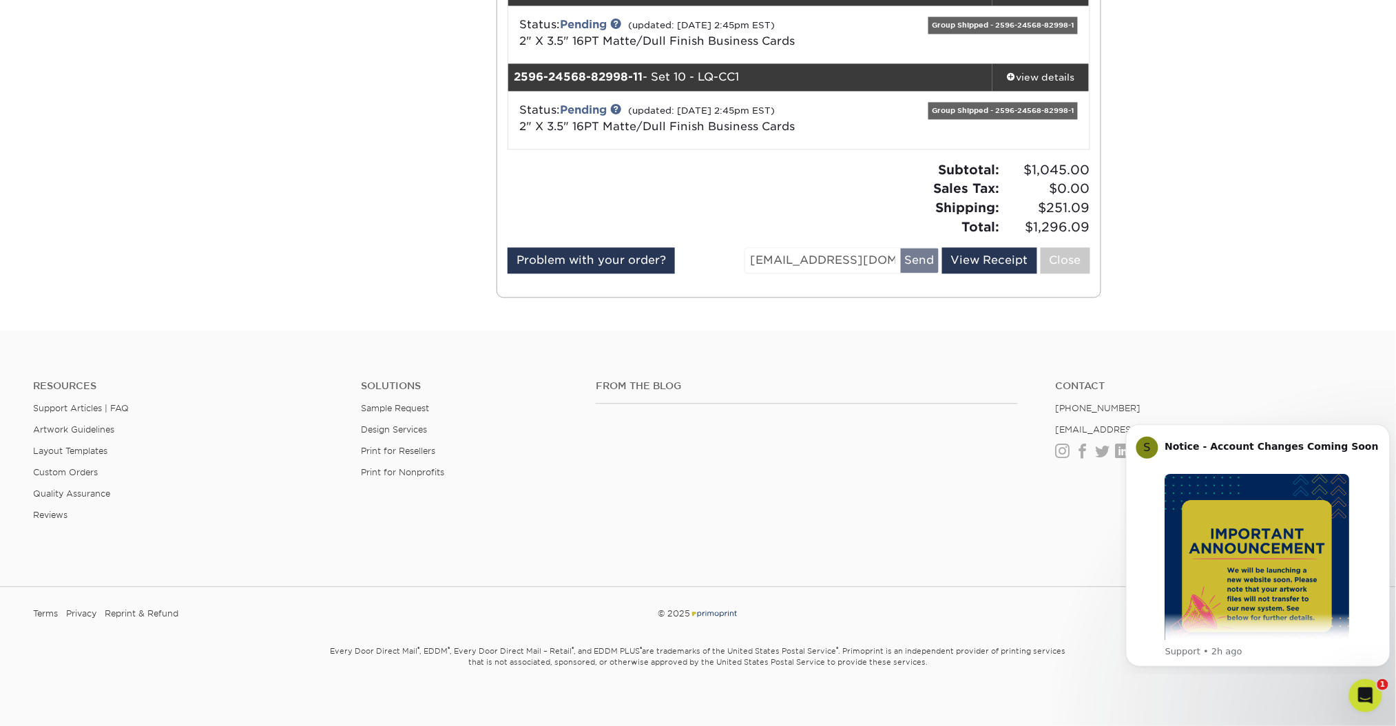
click at [819, 253] on input "[EMAIL_ADDRESS][DOMAIN_NAME]" at bounding box center [823, 260] width 156 height 25
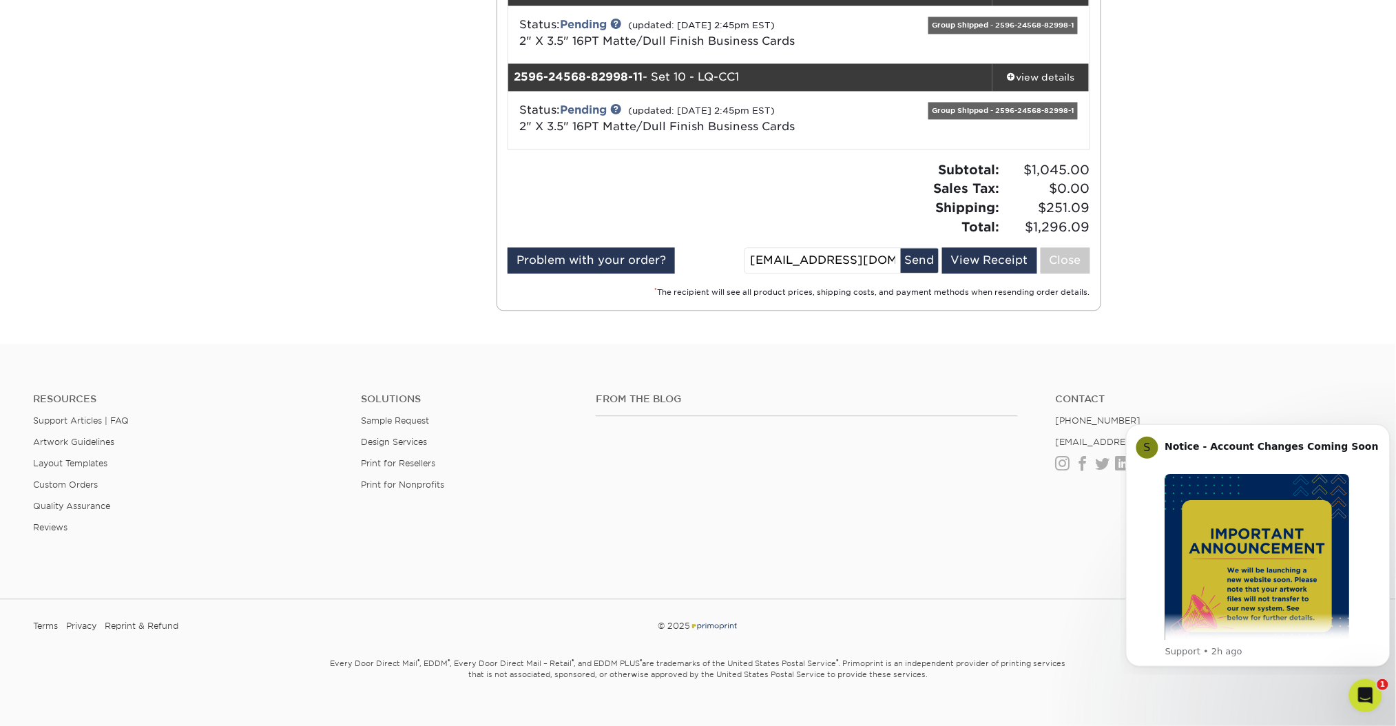
click at [792, 254] on input "[EMAIL_ADDRESS][DOMAIN_NAME]" at bounding box center [823, 260] width 156 height 25
click at [785, 255] on input "[EMAIL_ADDRESS][DOMAIN_NAME]" at bounding box center [823, 260] width 156 height 25
type input "[EMAIL_ADDRESS][DOMAIN_NAME]"
click at [919, 258] on button "Send" at bounding box center [920, 260] width 38 height 25
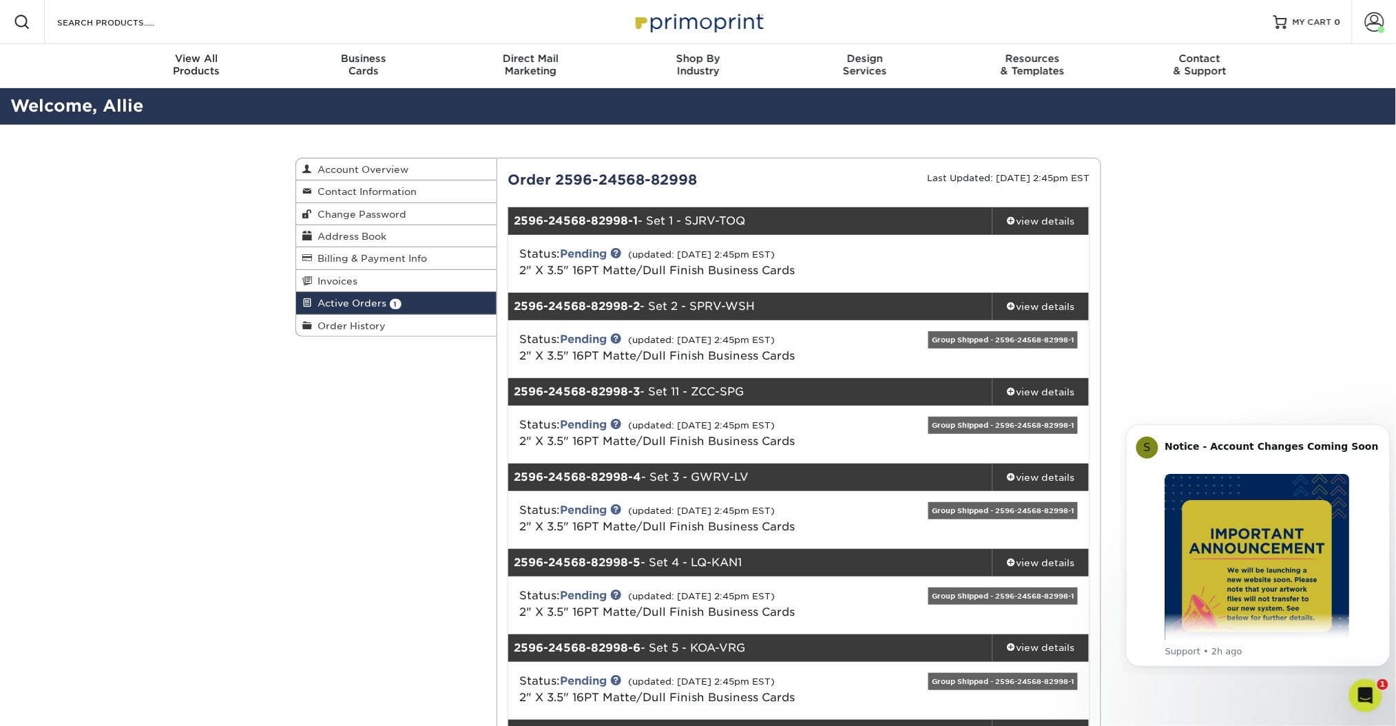
scroll to position [1, 0]
